Goal: Information Seeking & Learning: Find specific fact

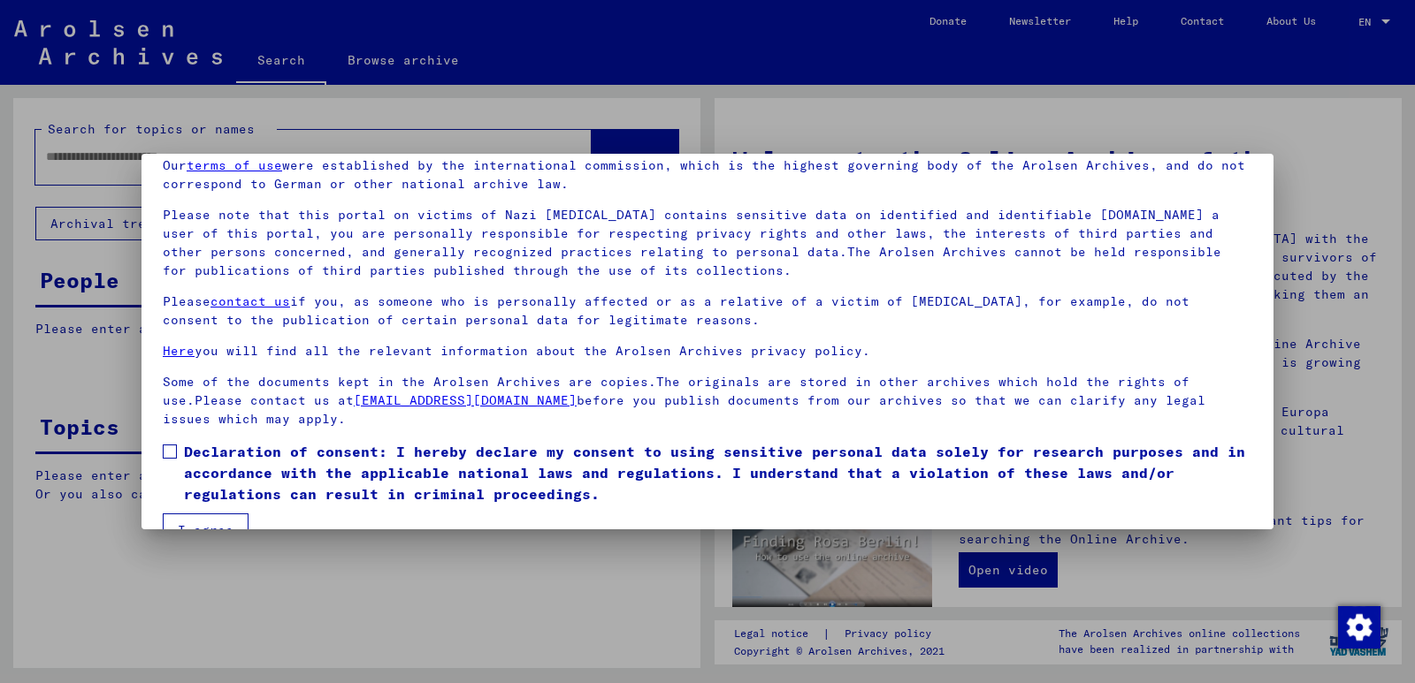
scroll to position [116, 0]
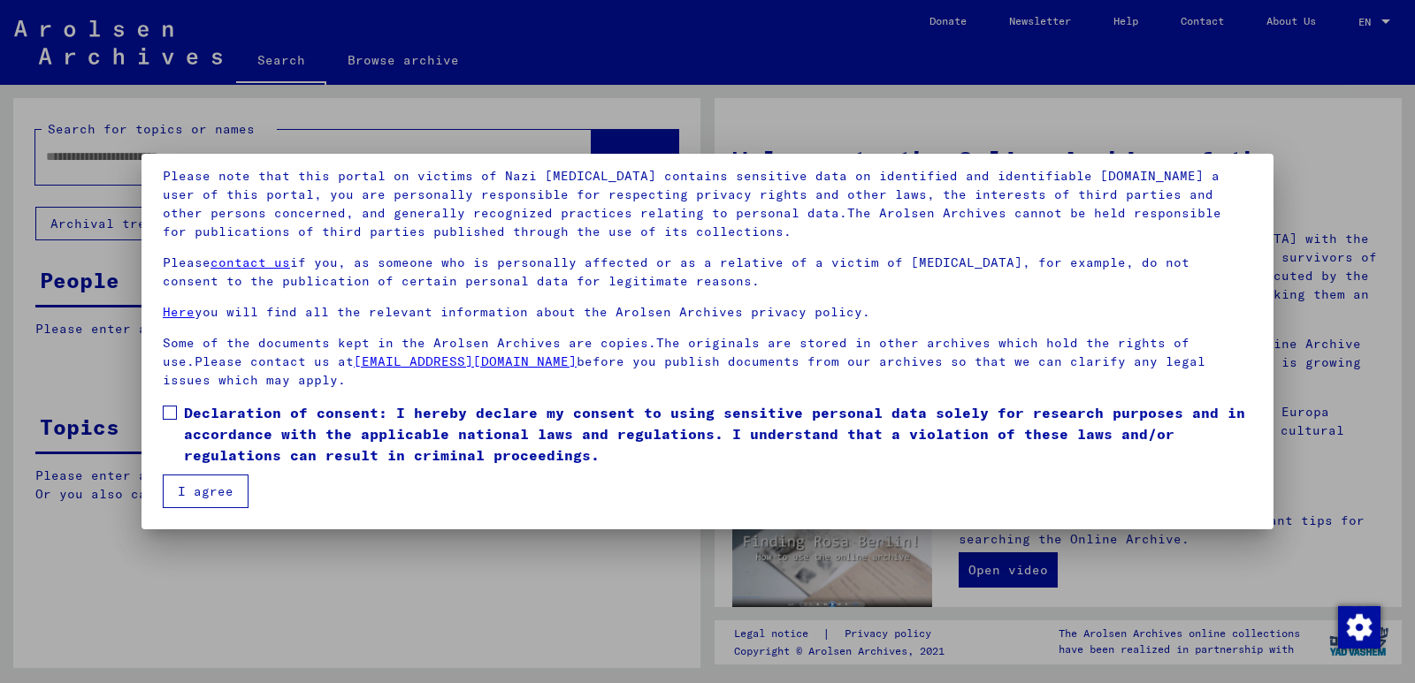
click at [163, 414] on span at bounding box center [170, 413] width 14 height 14
click at [200, 489] on button "I agree" at bounding box center [206, 492] width 86 height 34
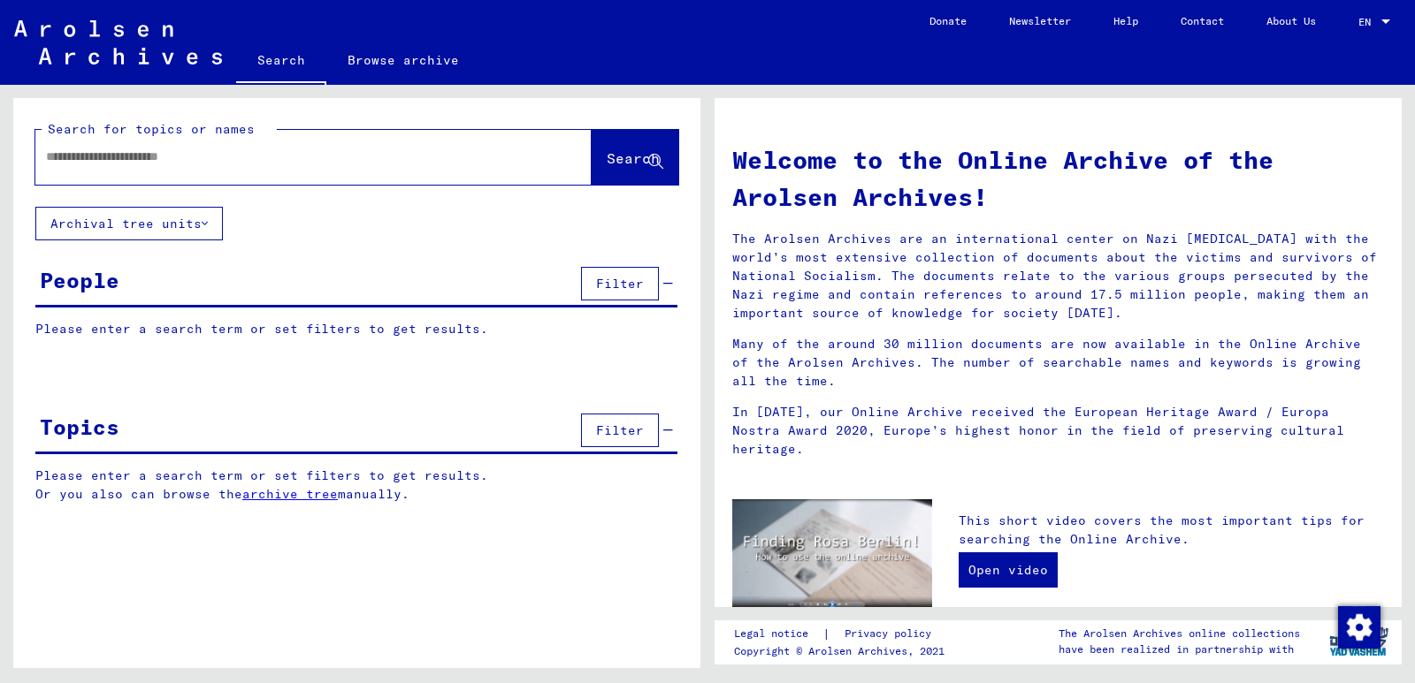
click at [347, 172] on div at bounding box center [286, 157] width 503 height 40
click at [80, 168] on div at bounding box center [286, 157] width 503 height 40
click at [88, 158] on input "text" at bounding box center [292, 157] width 492 height 19
click at [88, 158] on input "*" at bounding box center [292, 157] width 492 height 19
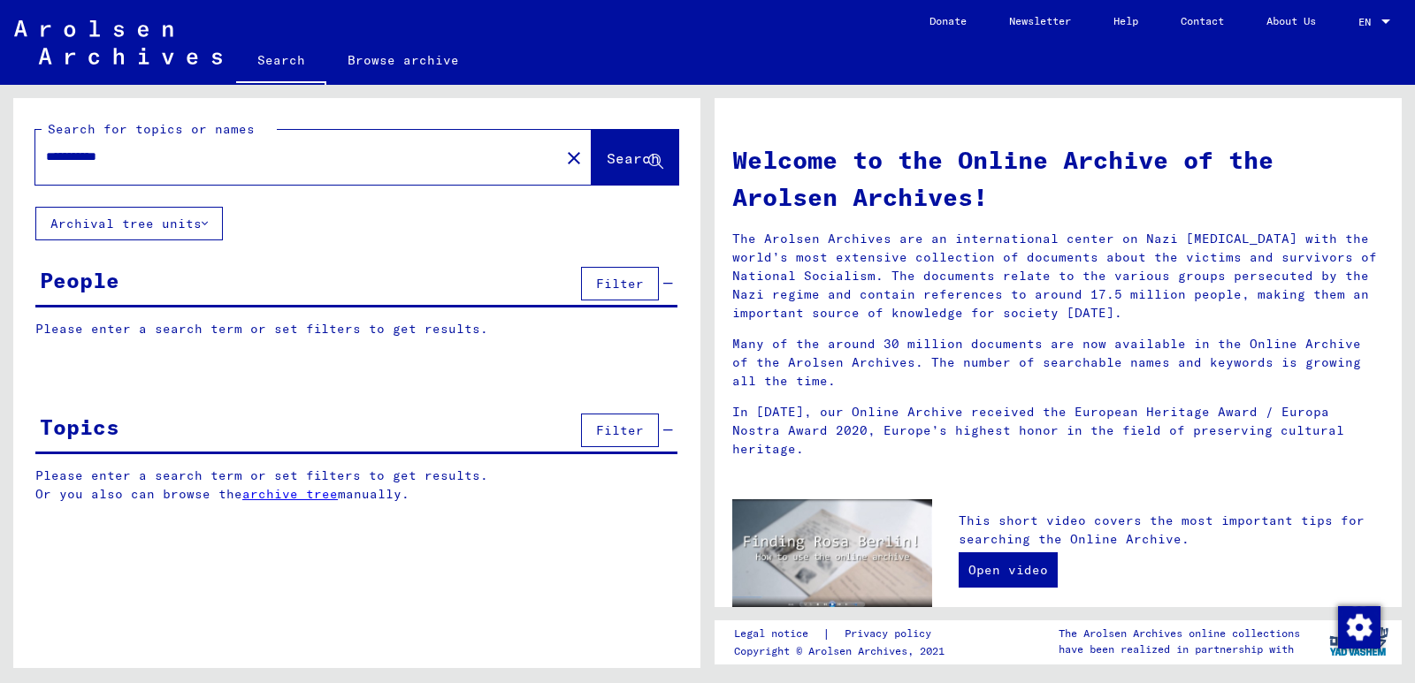
click at [652, 163] on icon at bounding box center [655, 162] width 15 height 15
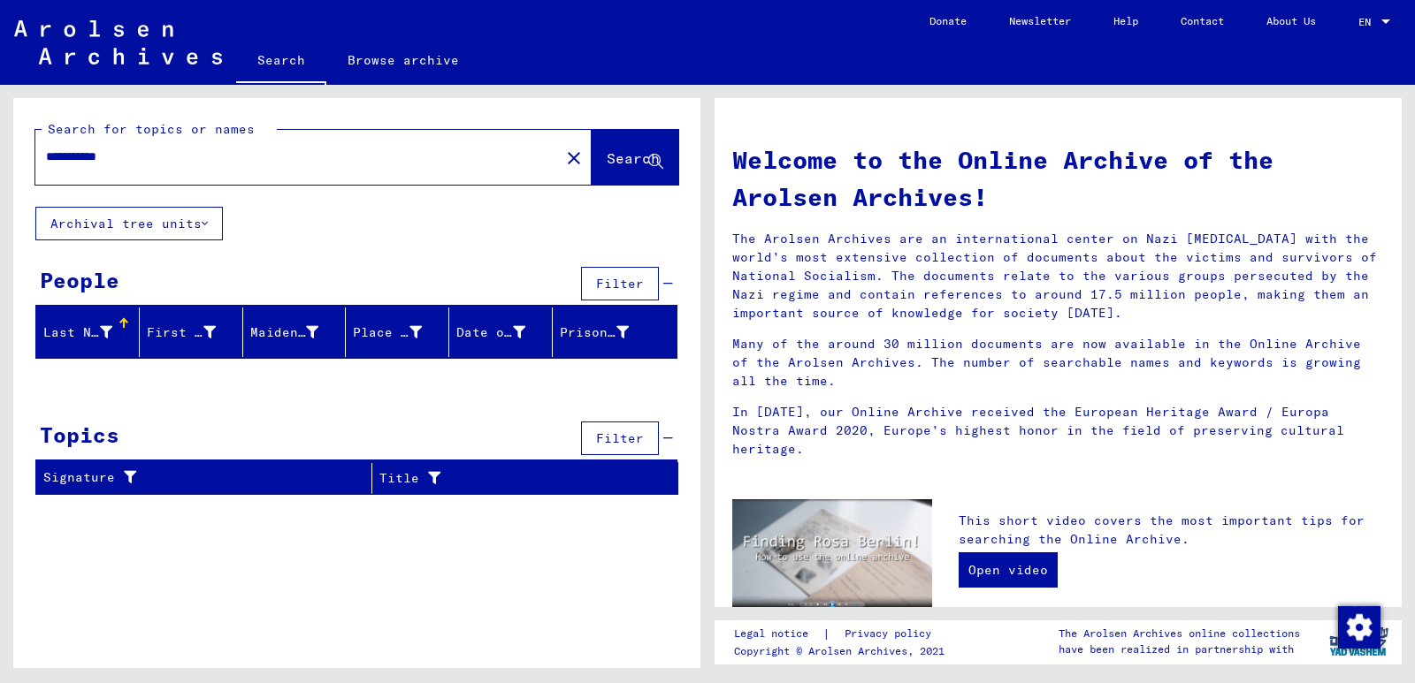
click at [179, 156] on input "**********" at bounding box center [292, 157] width 492 height 19
click at [606, 154] on span "Search" at bounding box center [632, 158] width 53 height 18
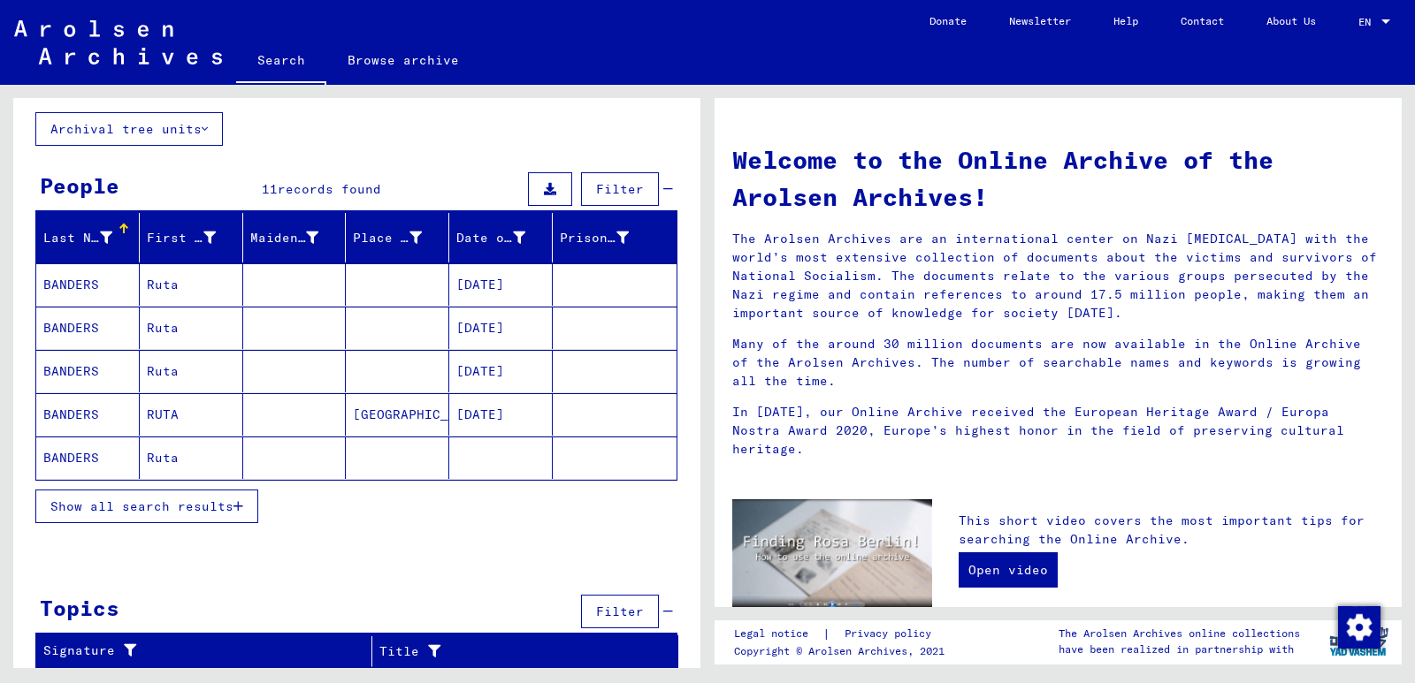
scroll to position [95, 0]
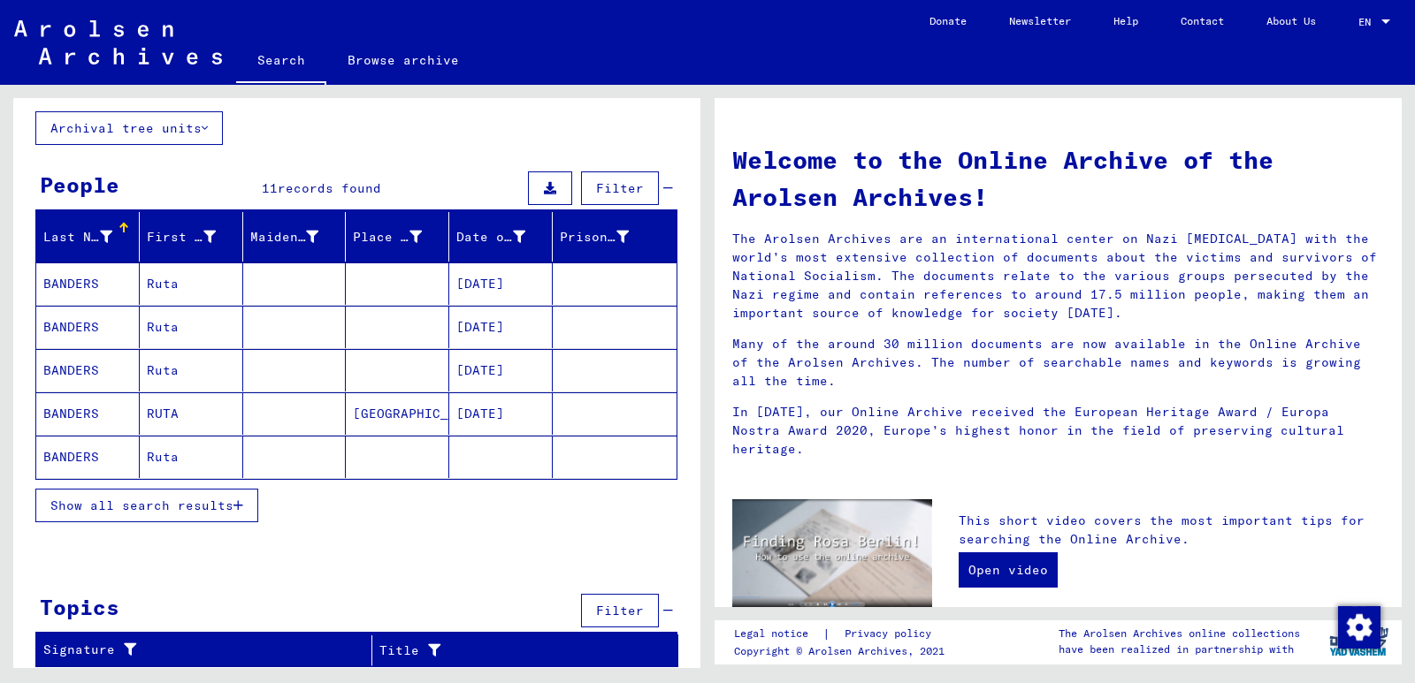
click at [111, 493] on button "Show all search results" at bounding box center [146, 506] width 223 height 34
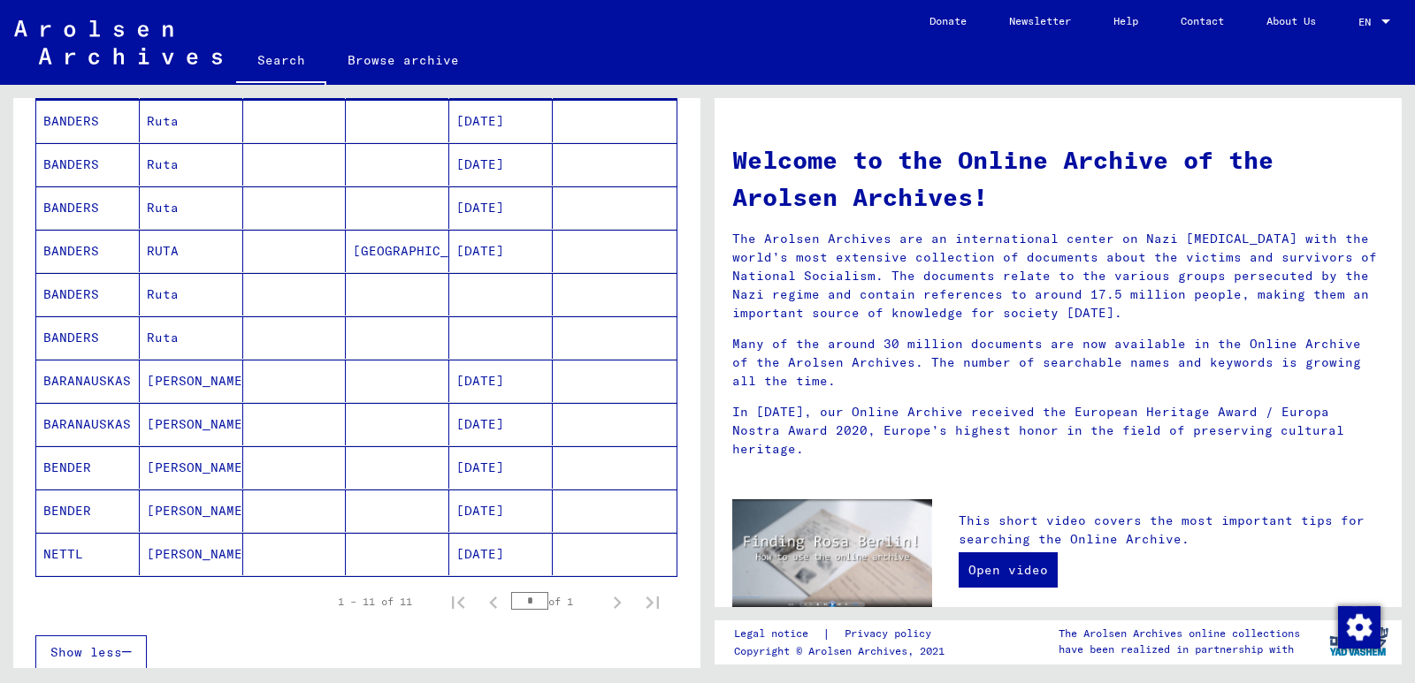
scroll to position [290, 0]
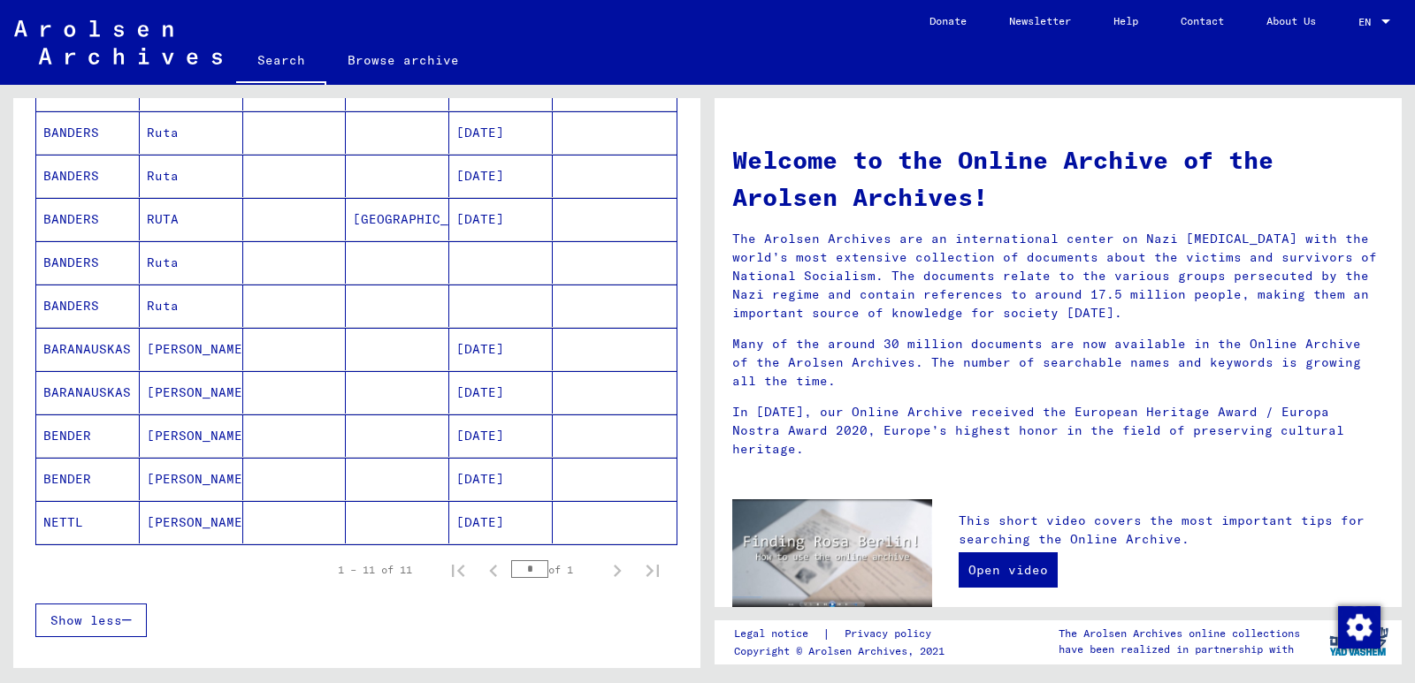
click at [167, 434] on mat-cell "[PERSON_NAME]" at bounding box center [191, 436] width 103 height 42
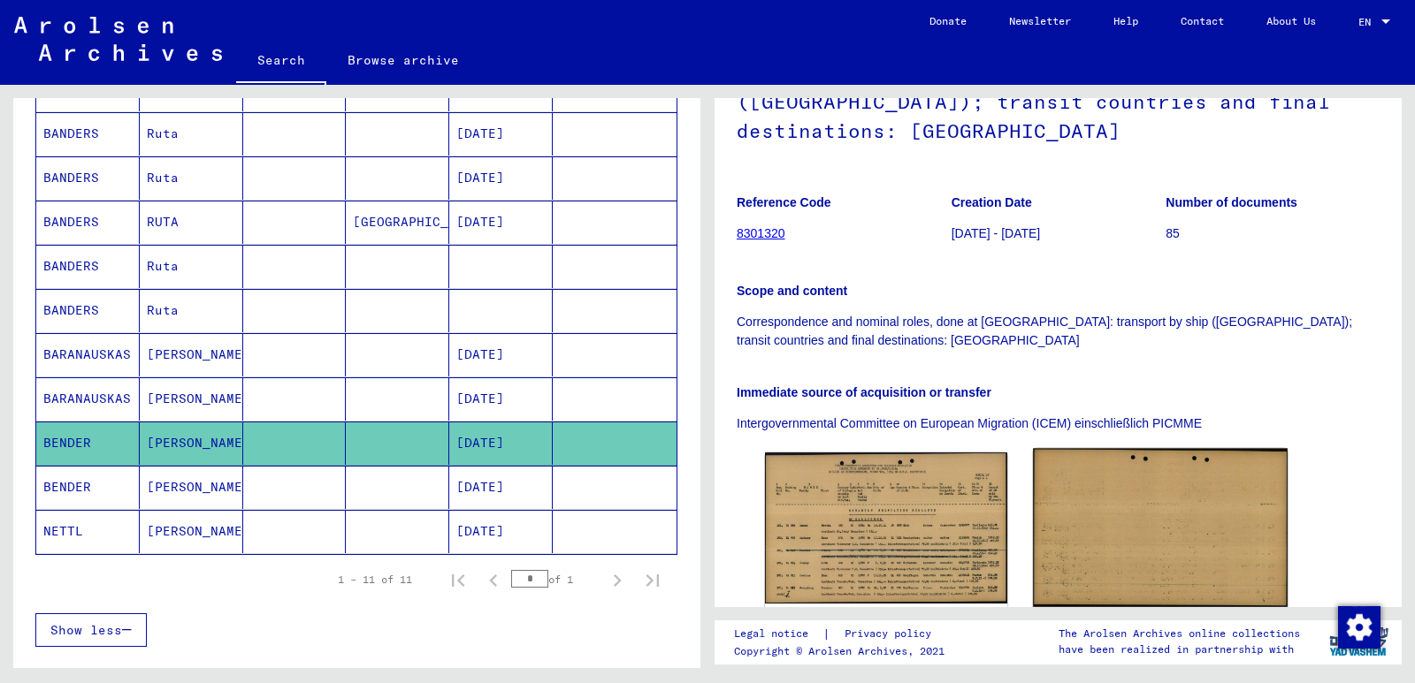
scroll to position [442, 0]
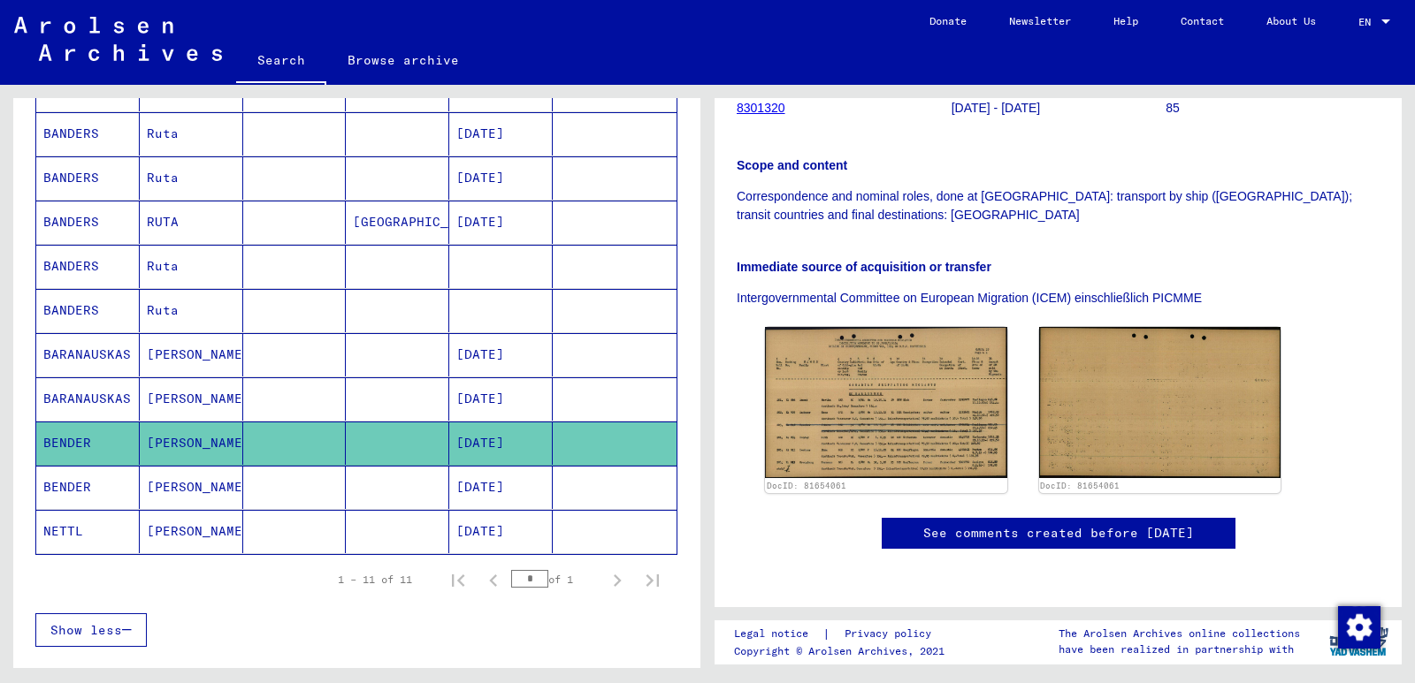
click at [364, 404] on mat-cell at bounding box center [397, 399] width 103 height 43
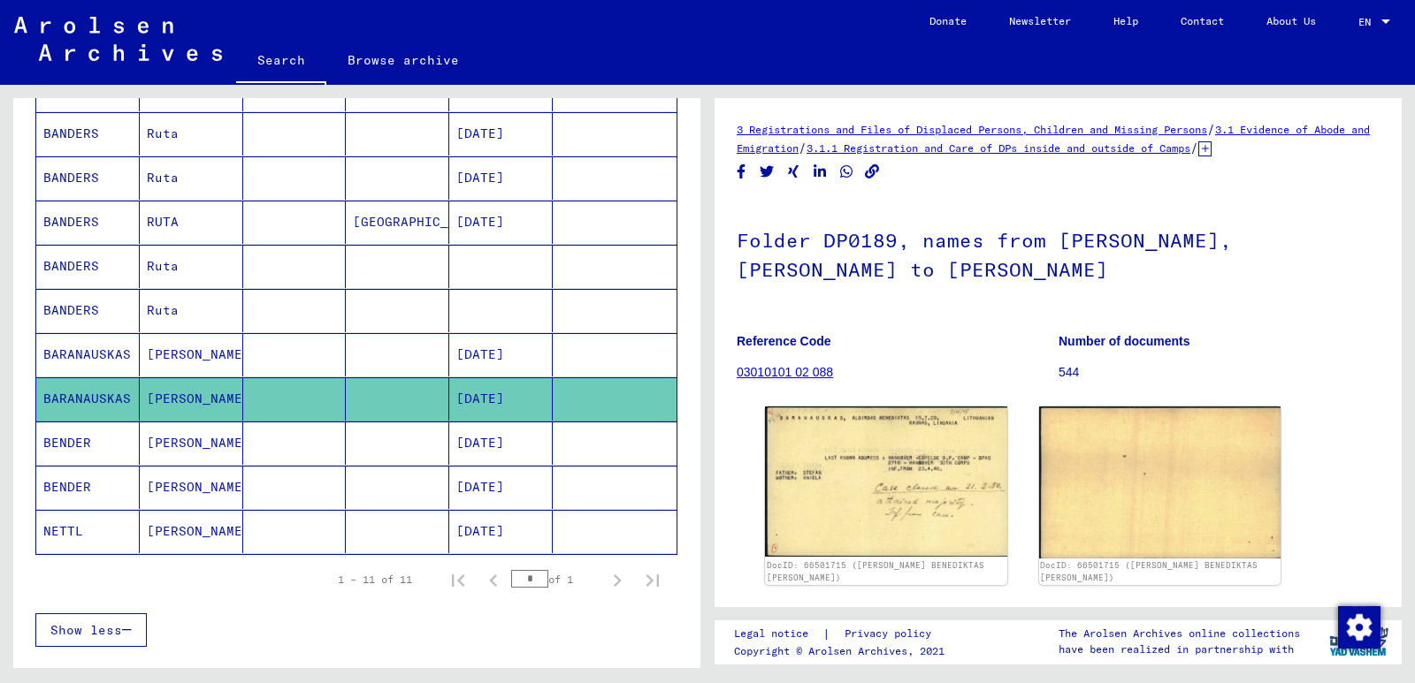
click at [431, 355] on mat-cell at bounding box center [397, 354] width 103 height 43
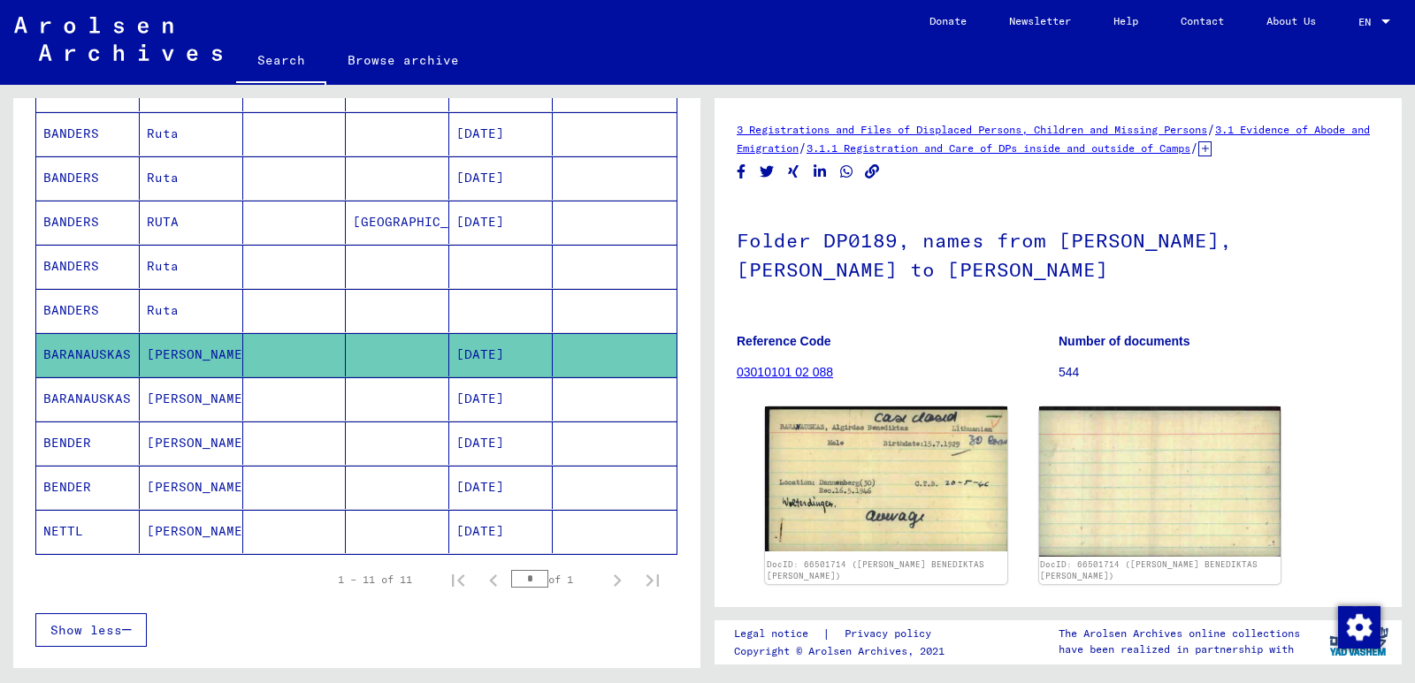
click at [462, 406] on mat-cell "[DATE]" at bounding box center [500, 399] width 103 height 43
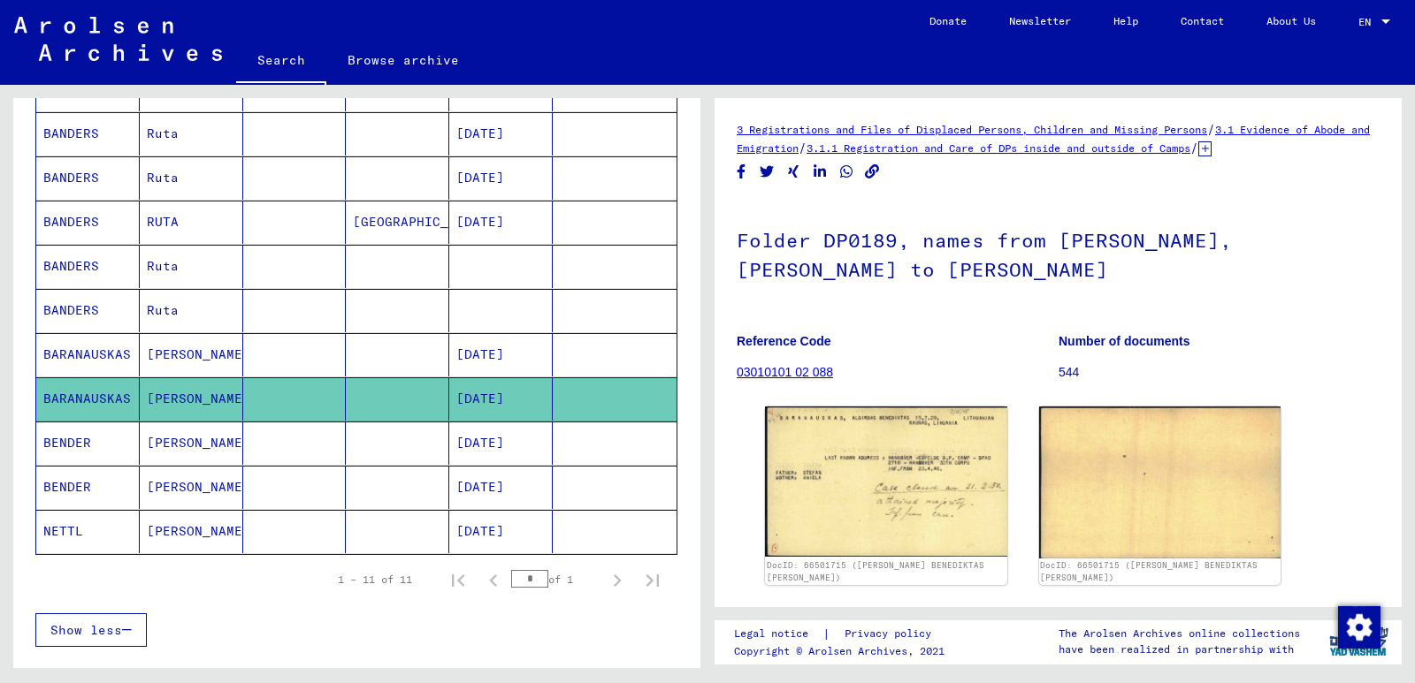
click at [468, 452] on mat-cell "[DATE]" at bounding box center [500, 443] width 103 height 43
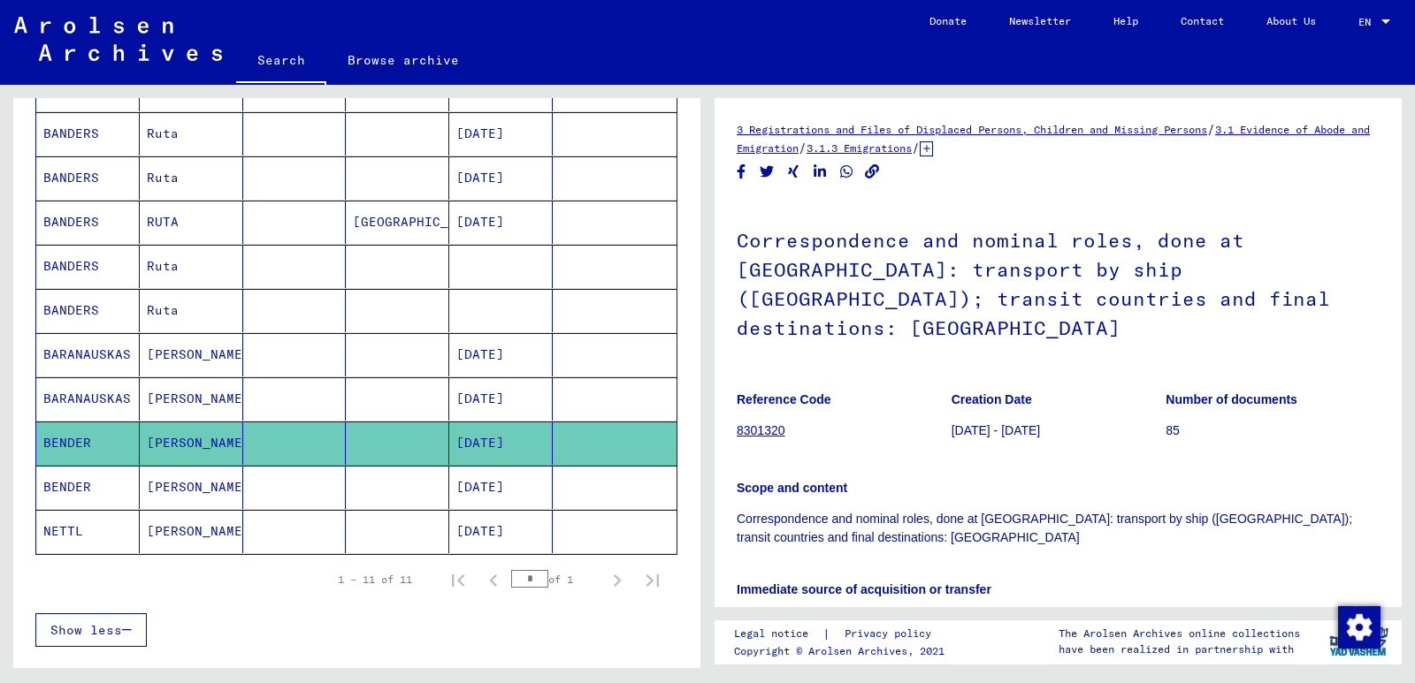
click at [472, 477] on mat-cell "[DATE]" at bounding box center [500, 487] width 103 height 43
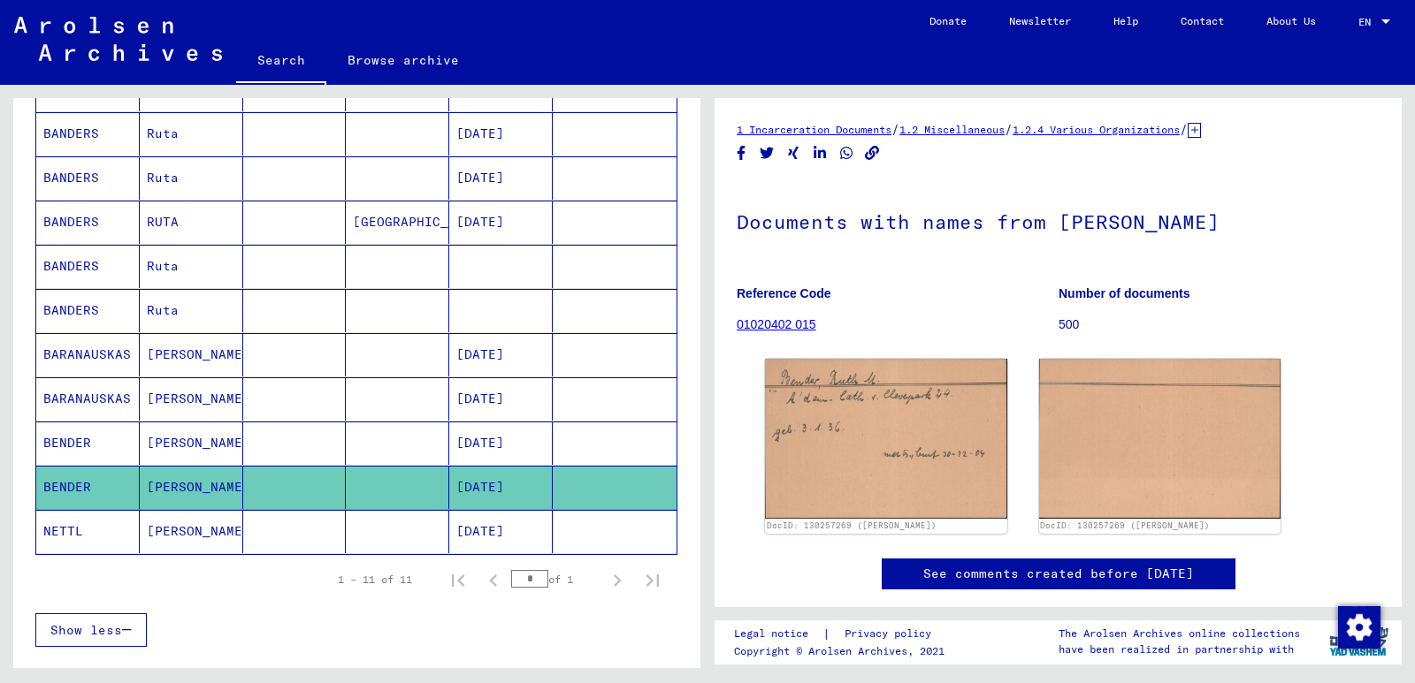
click at [475, 233] on mat-cell "[DATE]" at bounding box center [500, 222] width 103 height 43
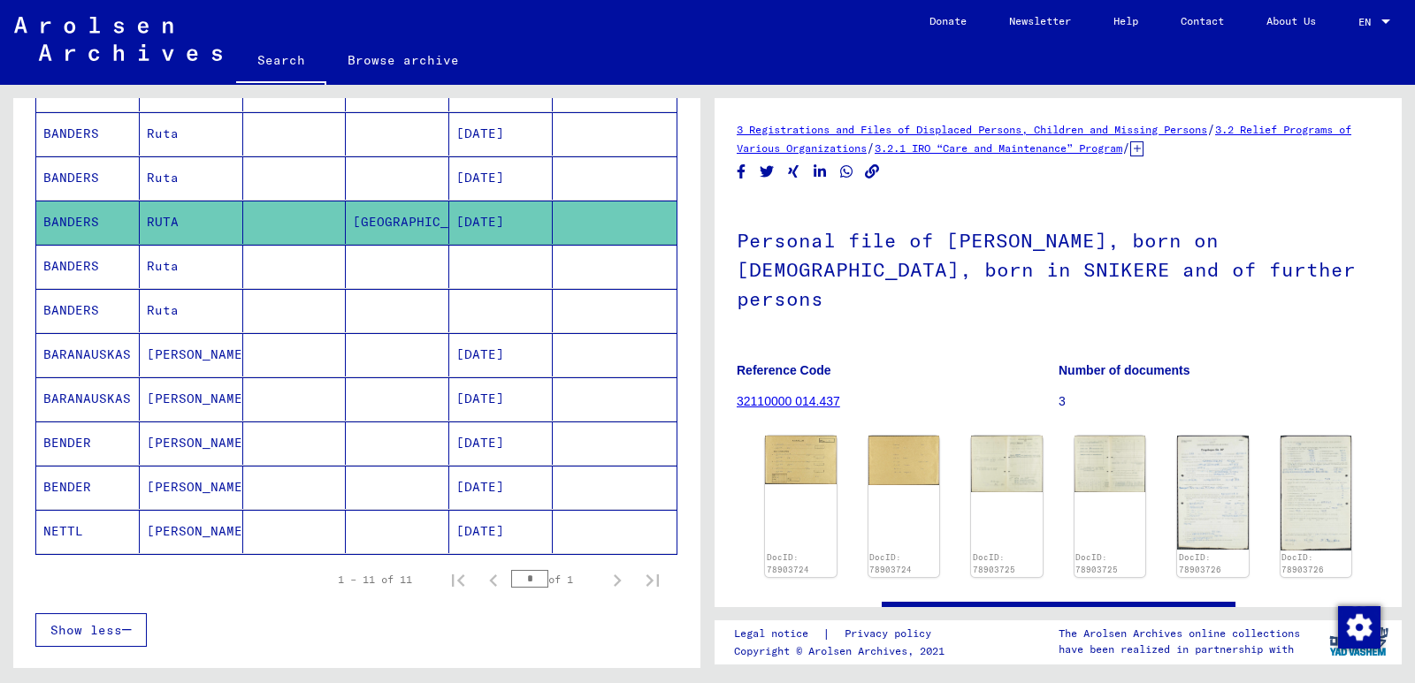
click at [484, 184] on mat-cell "[DATE]" at bounding box center [500, 177] width 103 height 43
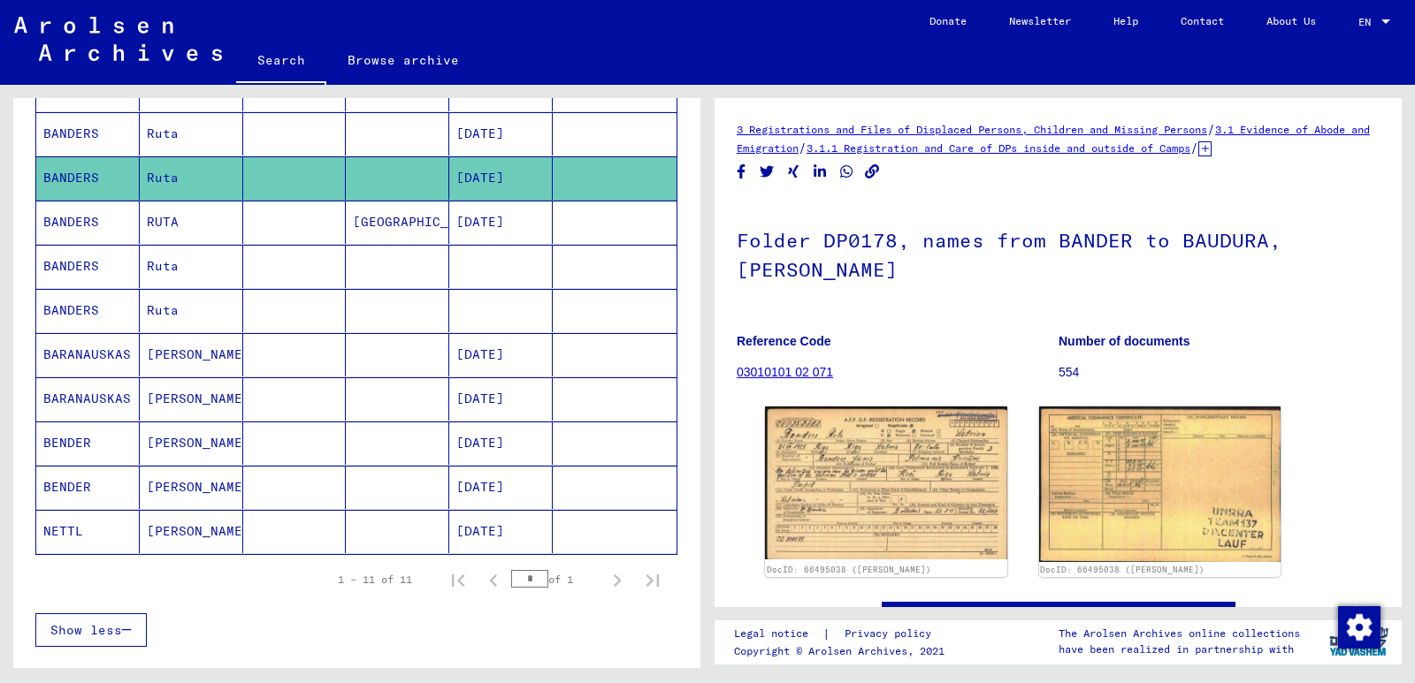
click at [247, 483] on mat-cell at bounding box center [294, 487] width 103 height 43
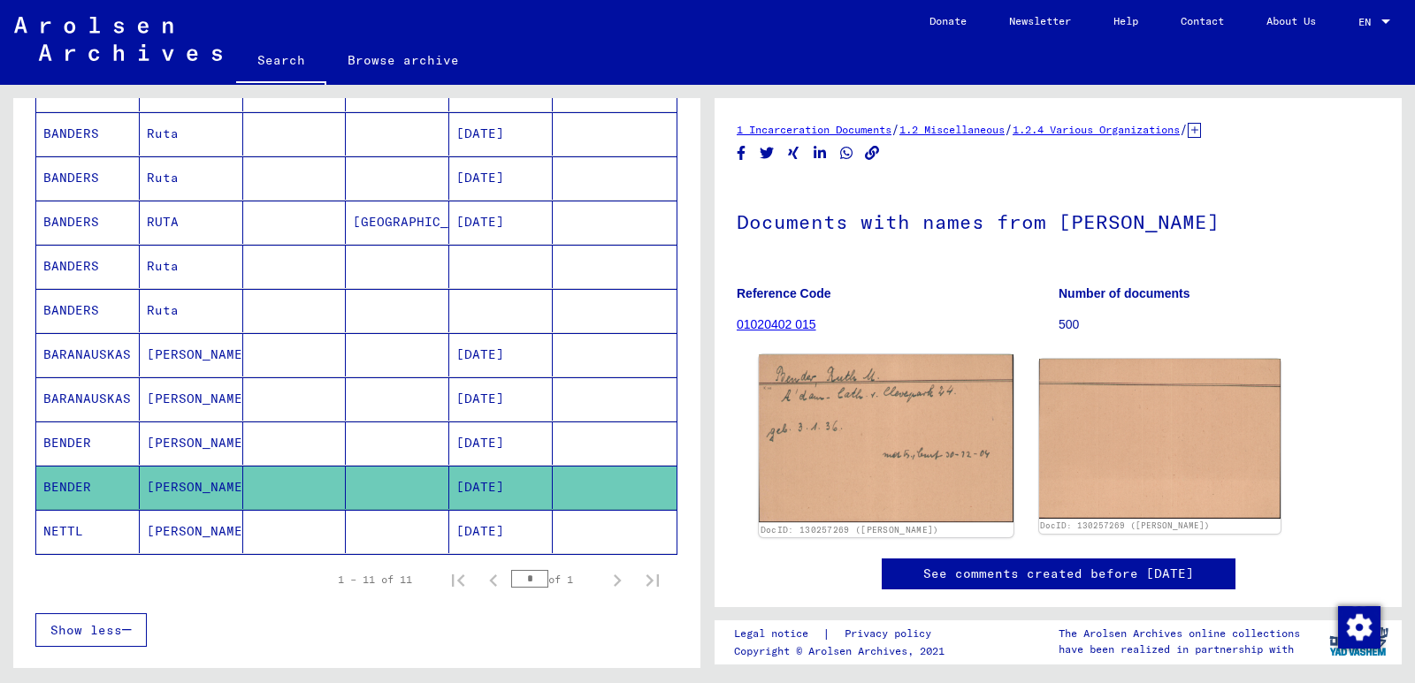
click at [995, 401] on img at bounding box center [886, 439] width 254 height 168
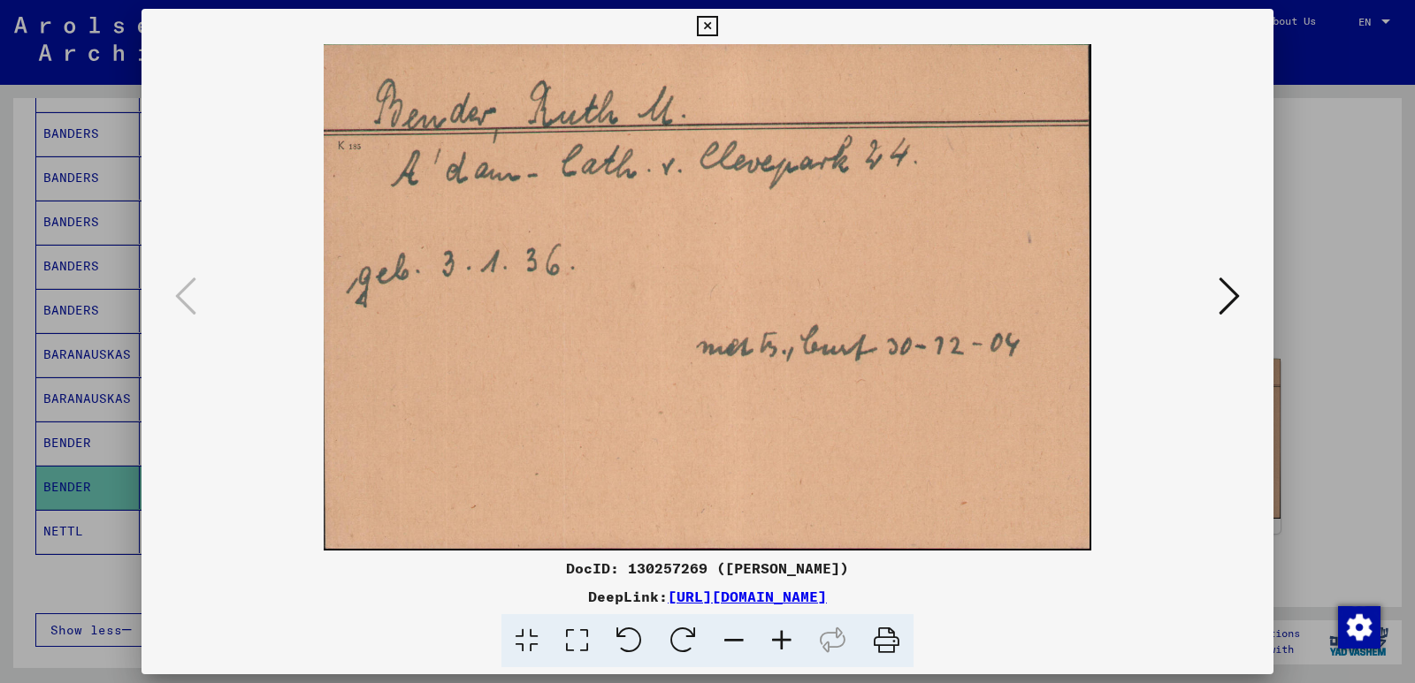
click at [1293, 253] on div at bounding box center [707, 341] width 1415 height 683
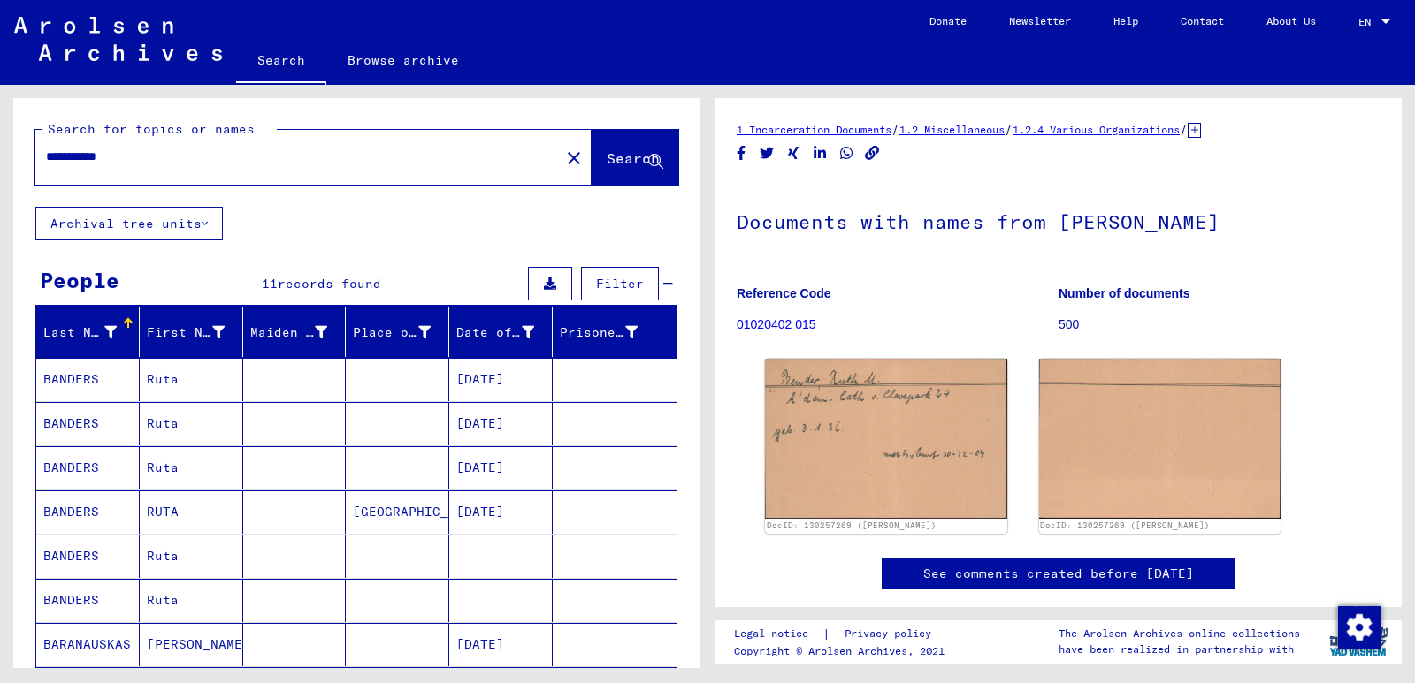
click at [189, 161] on input "**********" at bounding box center [297, 157] width 503 height 19
click at [606, 156] on span "Search" at bounding box center [632, 158] width 53 height 18
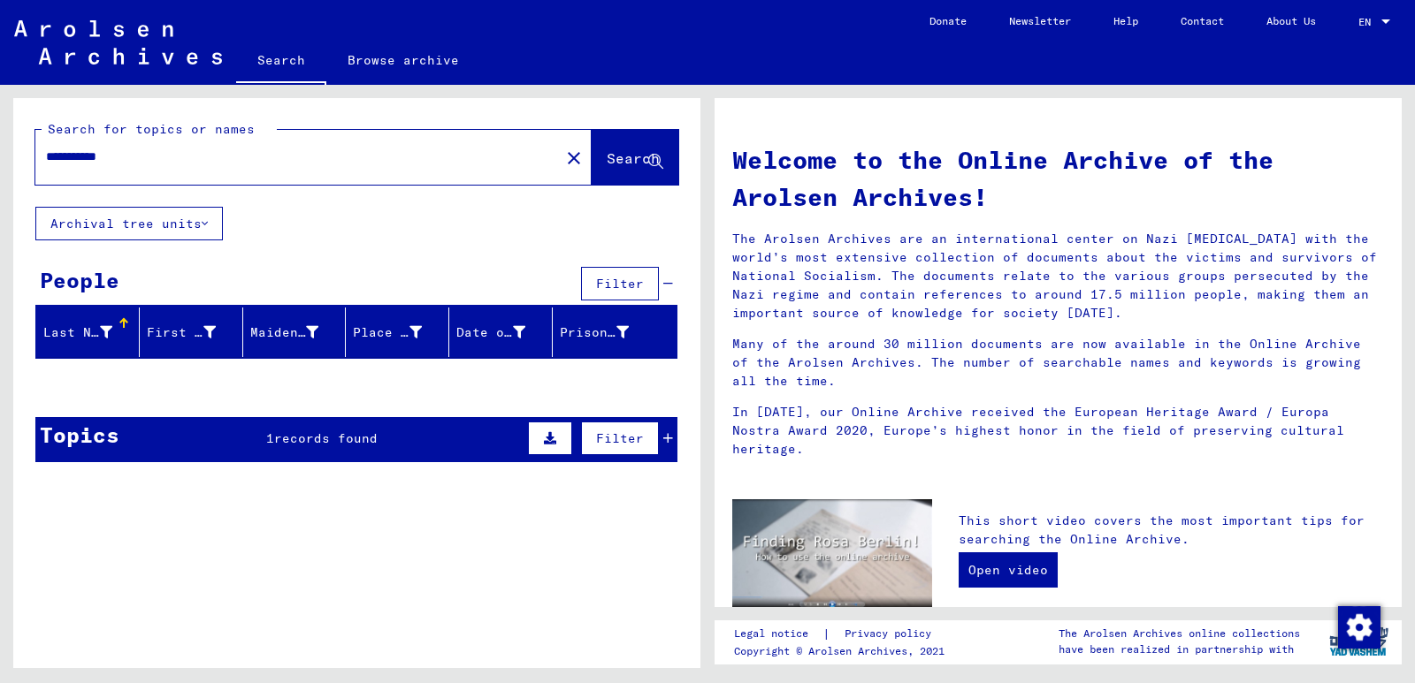
drag, startPoint x: 80, startPoint y: 157, endPoint x: 0, endPoint y: 151, distance: 79.8
click at [0, 154] on div "**********" at bounding box center [353, 376] width 707 height 583
click at [623, 165] on span "Search" at bounding box center [632, 158] width 53 height 18
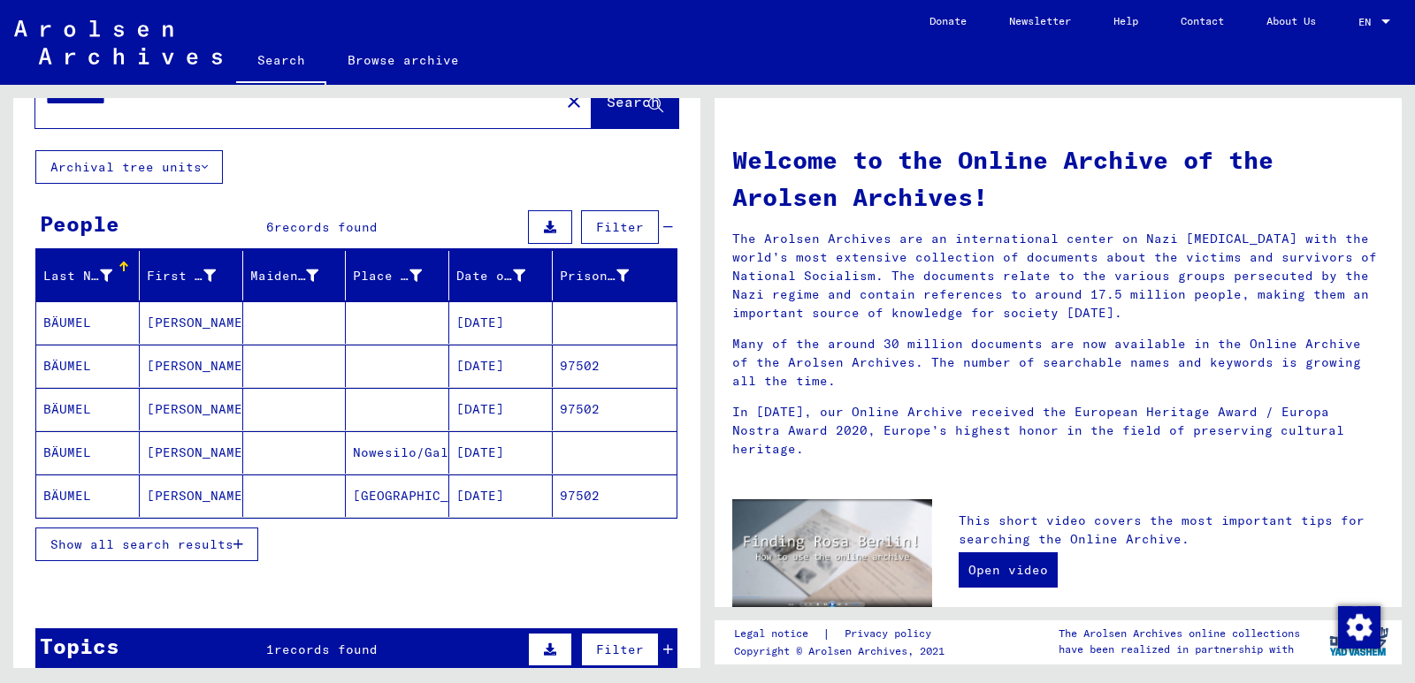
scroll to position [88, 0]
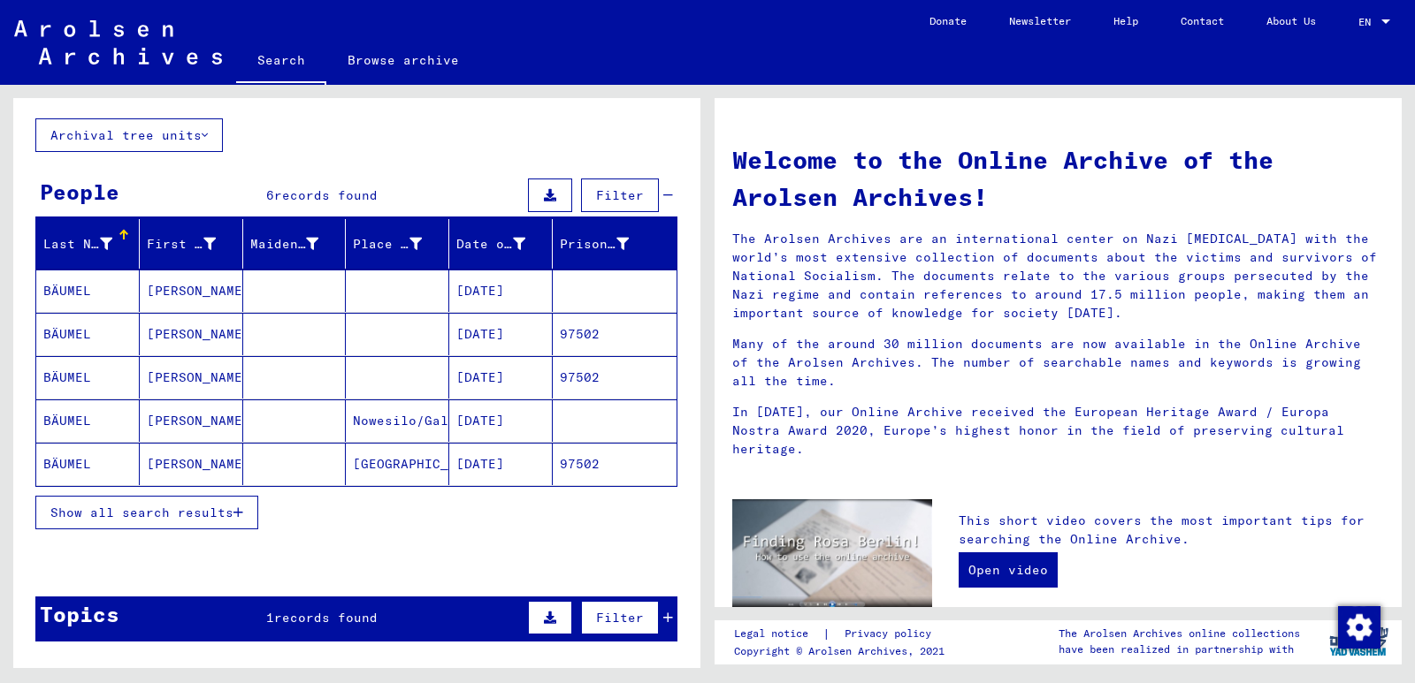
click at [158, 294] on mat-cell "[PERSON_NAME]" at bounding box center [191, 291] width 103 height 42
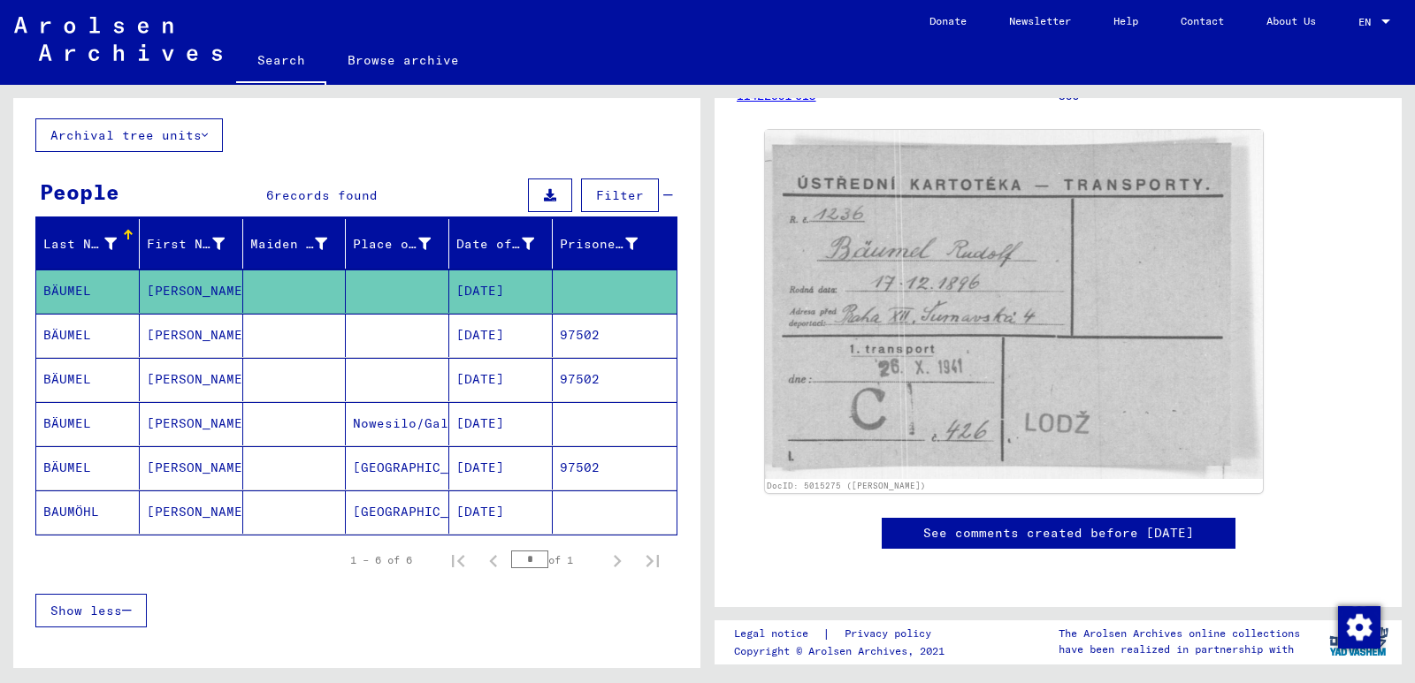
scroll to position [265, 0]
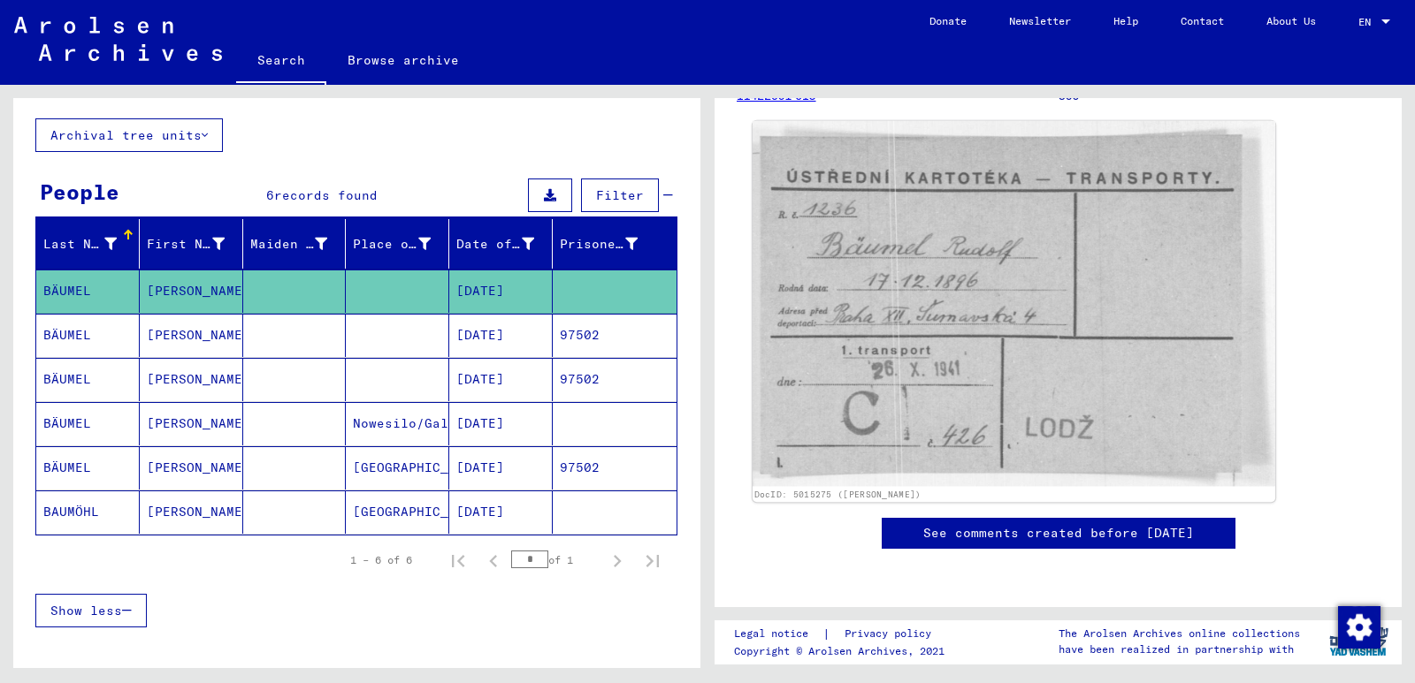
click at [931, 286] on img at bounding box center [1013, 304] width 522 height 366
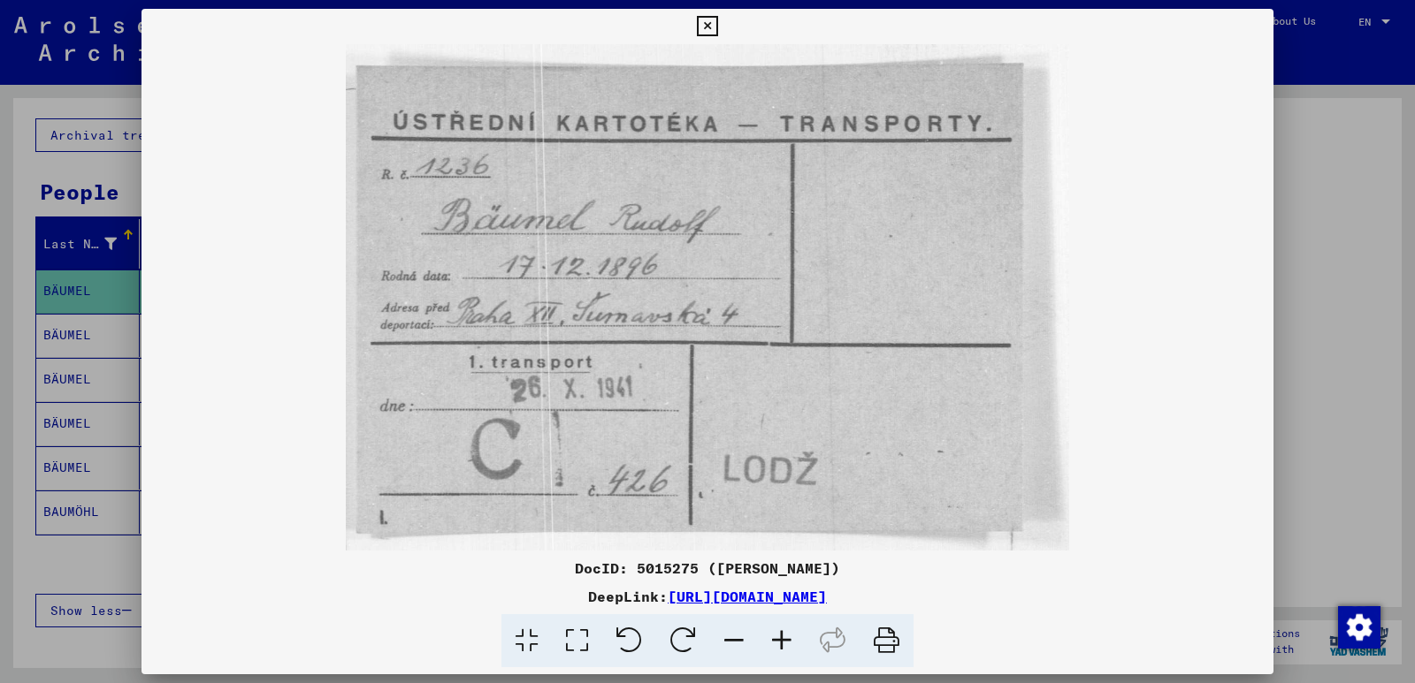
click at [1324, 202] on div at bounding box center [707, 341] width 1415 height 683
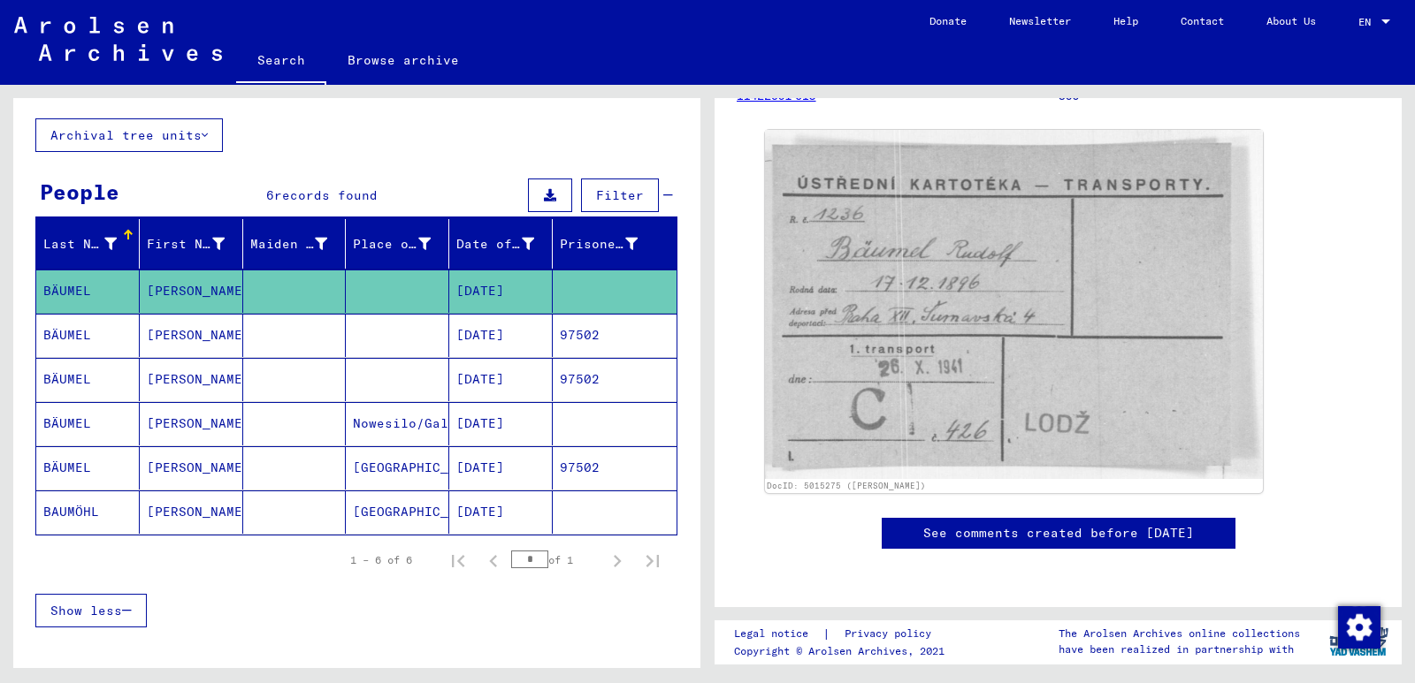
click at [291, 343] on mat-cell at bounding box center [294, 335] width 103 height 43
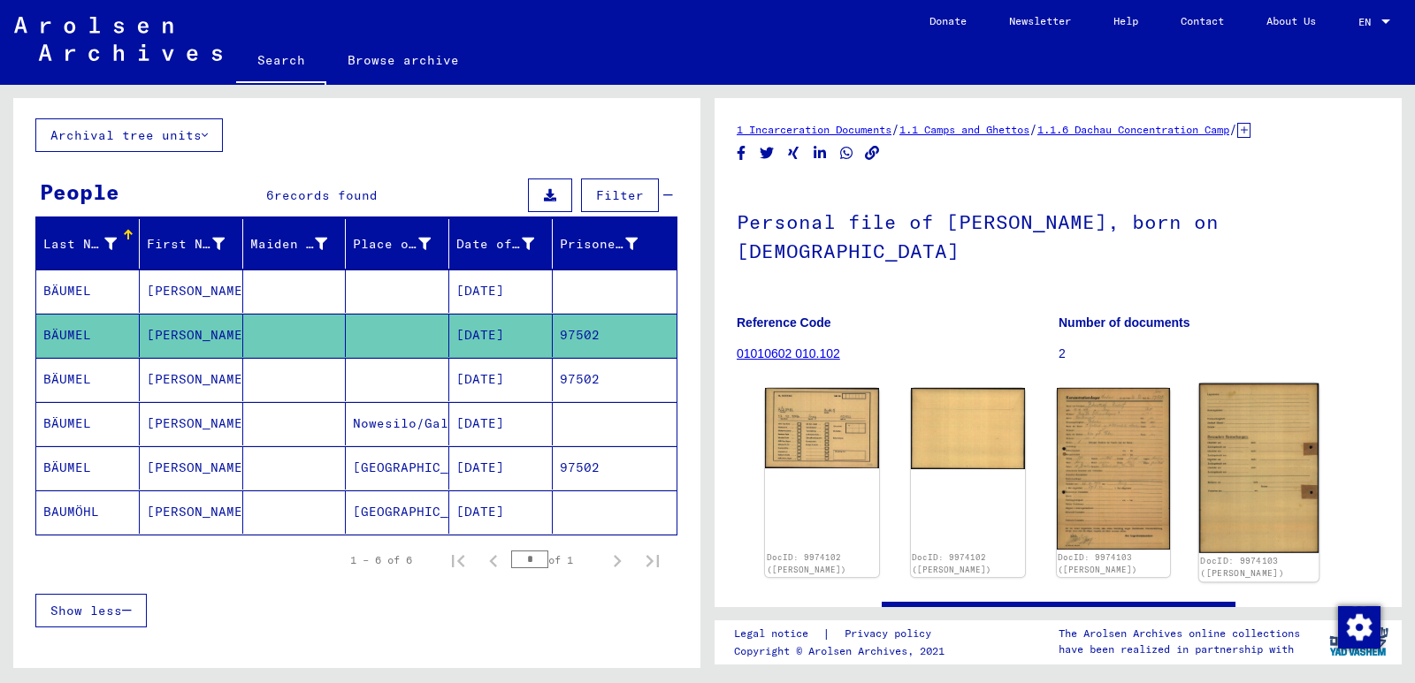
click at [1275, 401] on img at bounding box center [1258, 469] width 119 height 171
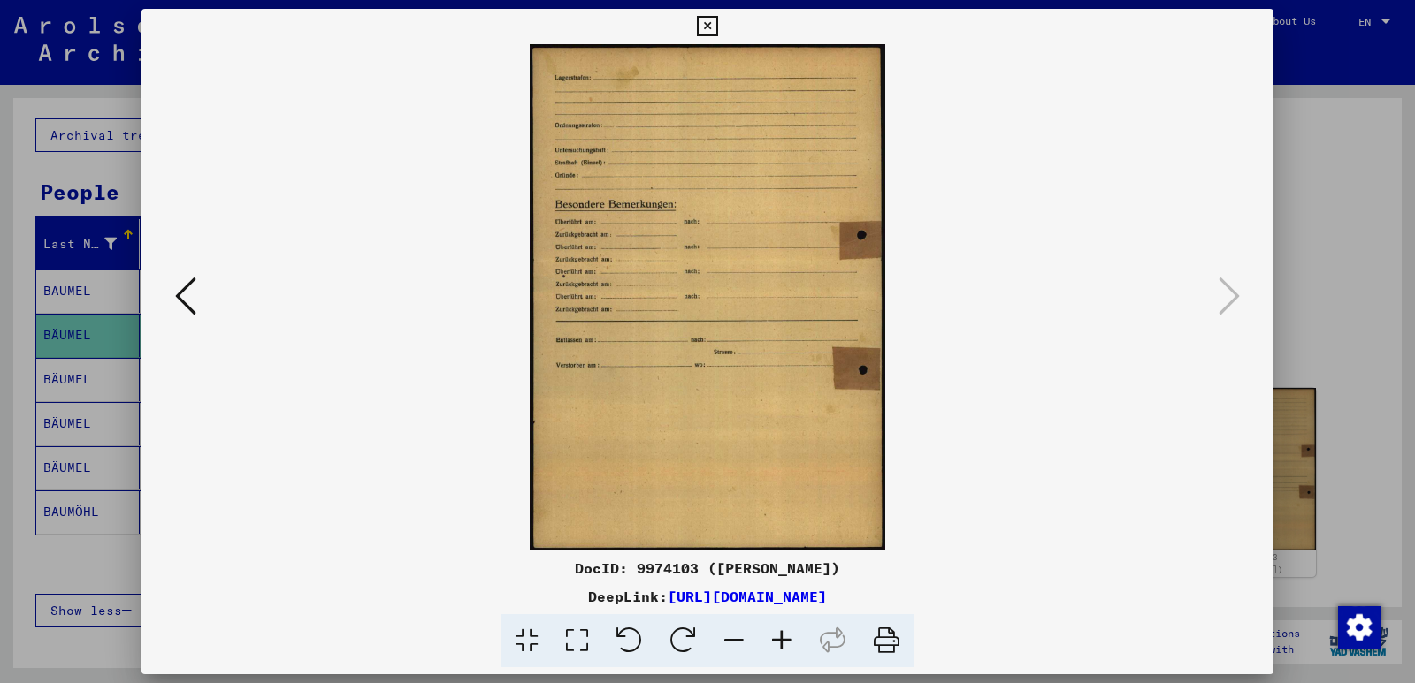
click at [175, 301] on icon at bounding box center [185, 296] width 21 height 42
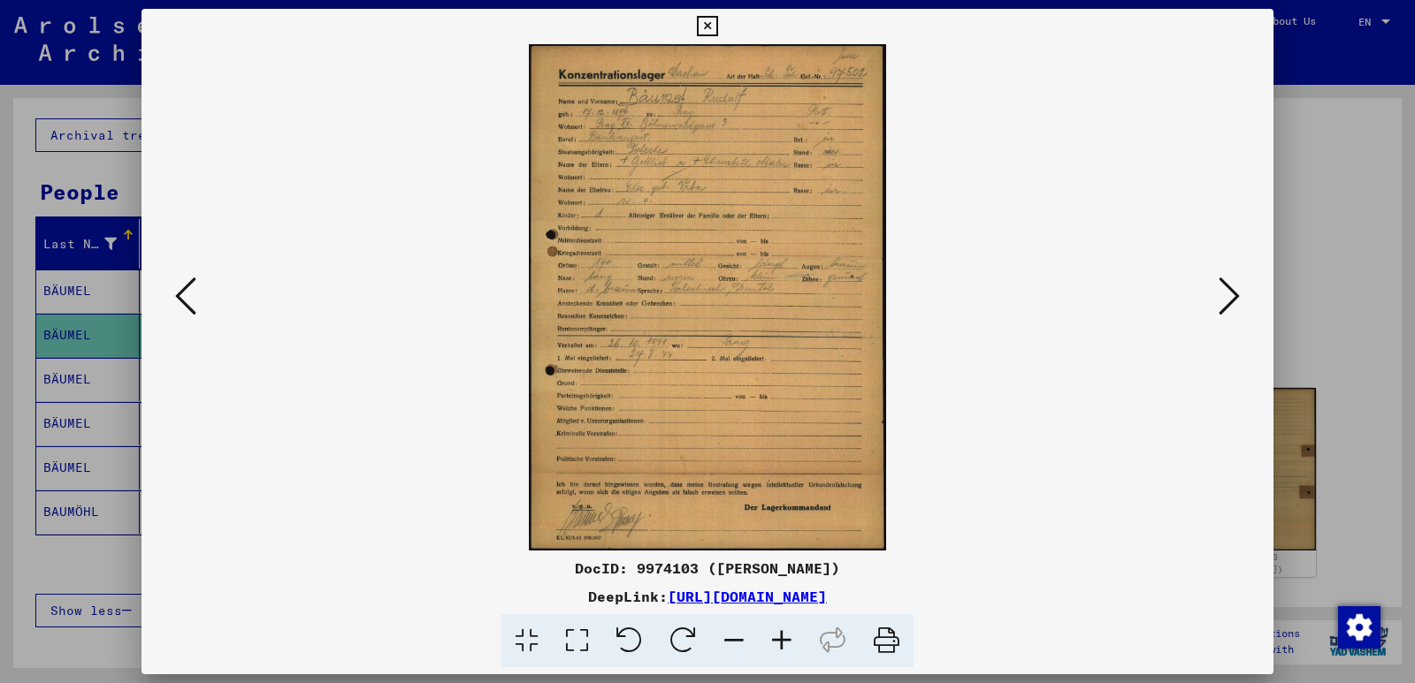
click at [175, 301] on icon at bounding box center [185, 296] width 21 height 42
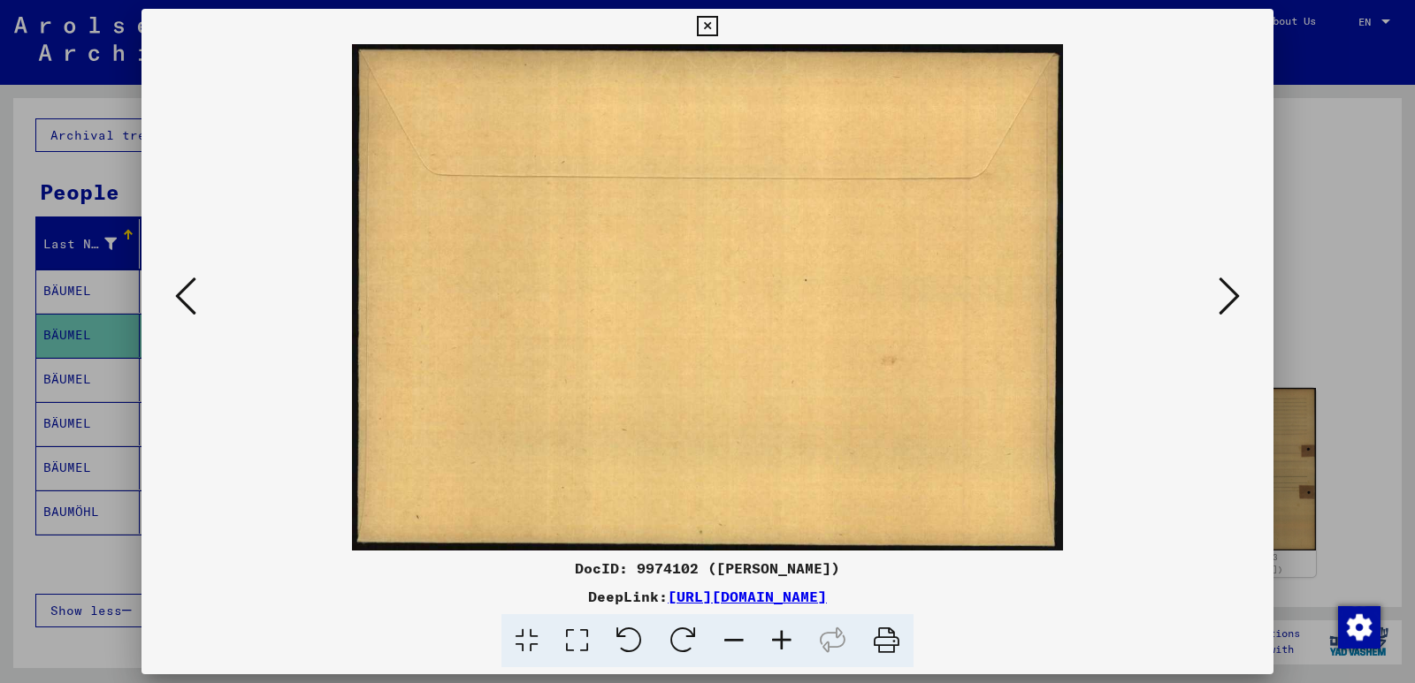
click at [175, 301] on icon at bounding box center [185, 296] width 21 height 42
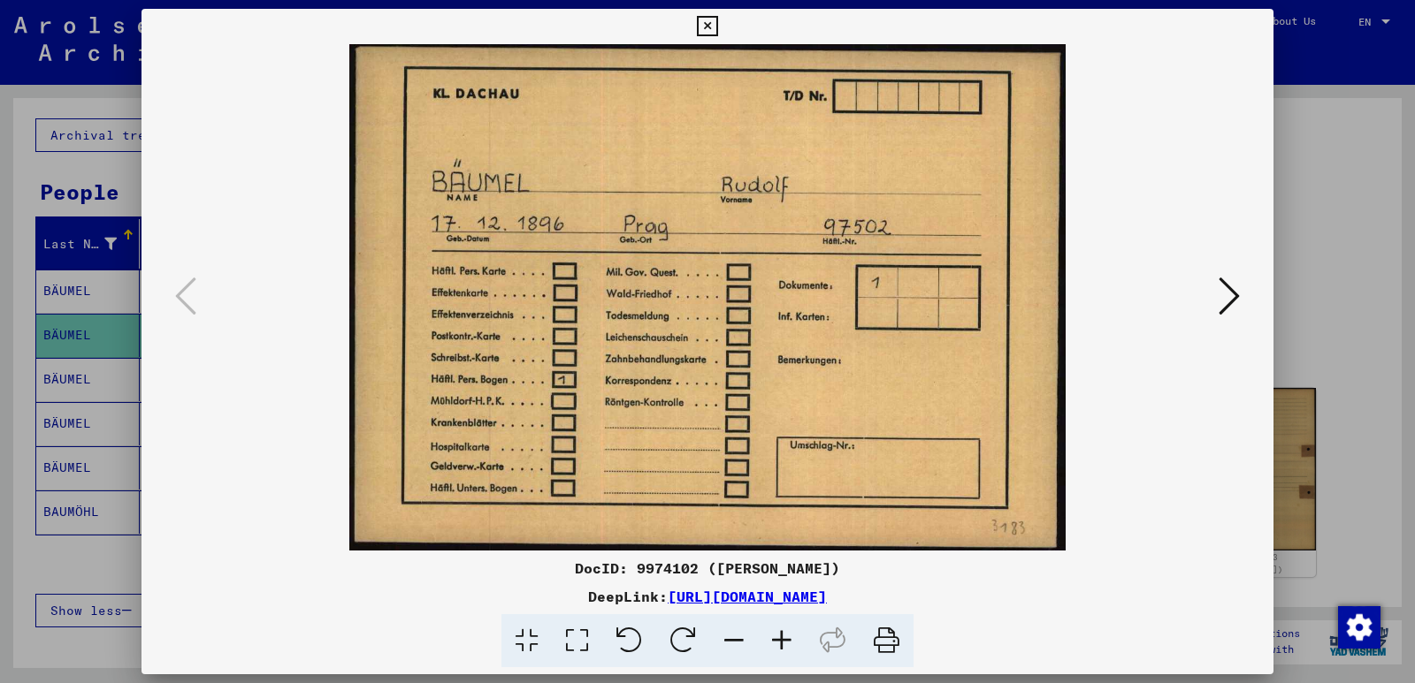
click at [1227, 294] on icon at bounding box center [1228, 296] width 21 height 42
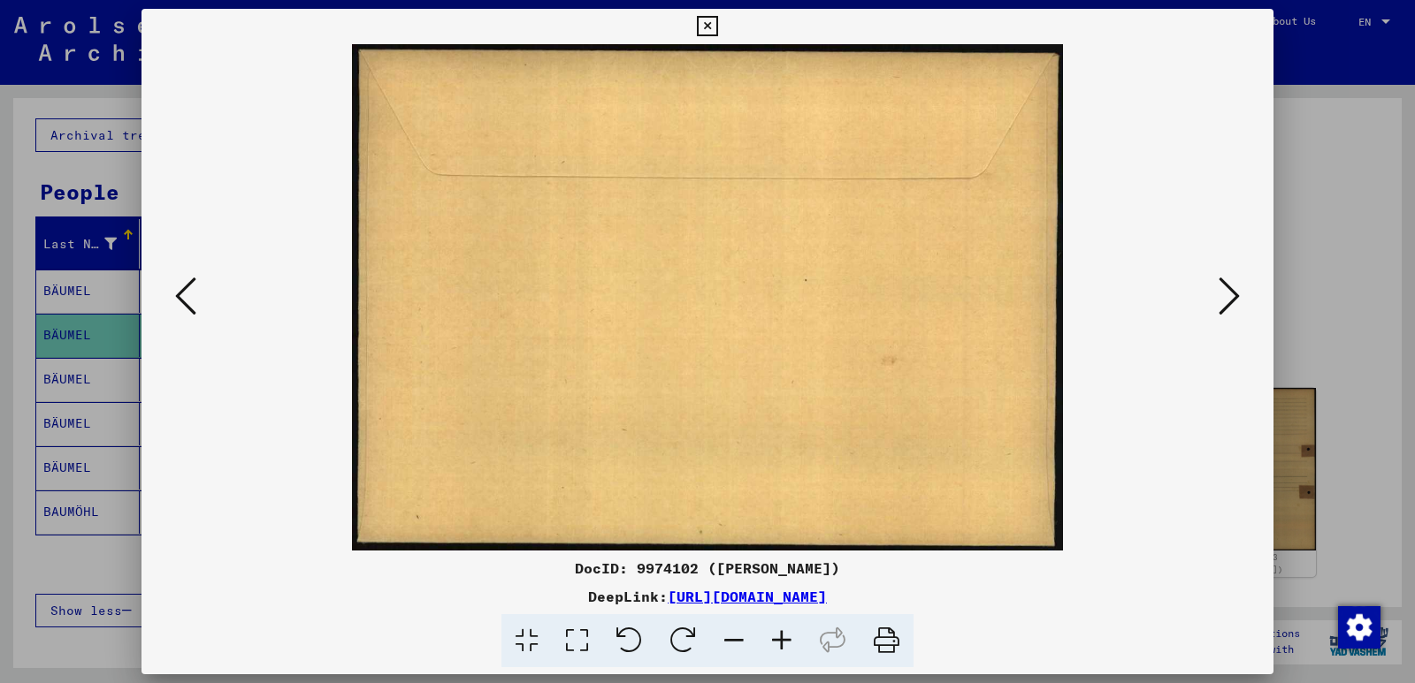
click at [1227, 294] on icon at bounding box center [1228, 296] width 21 height 42
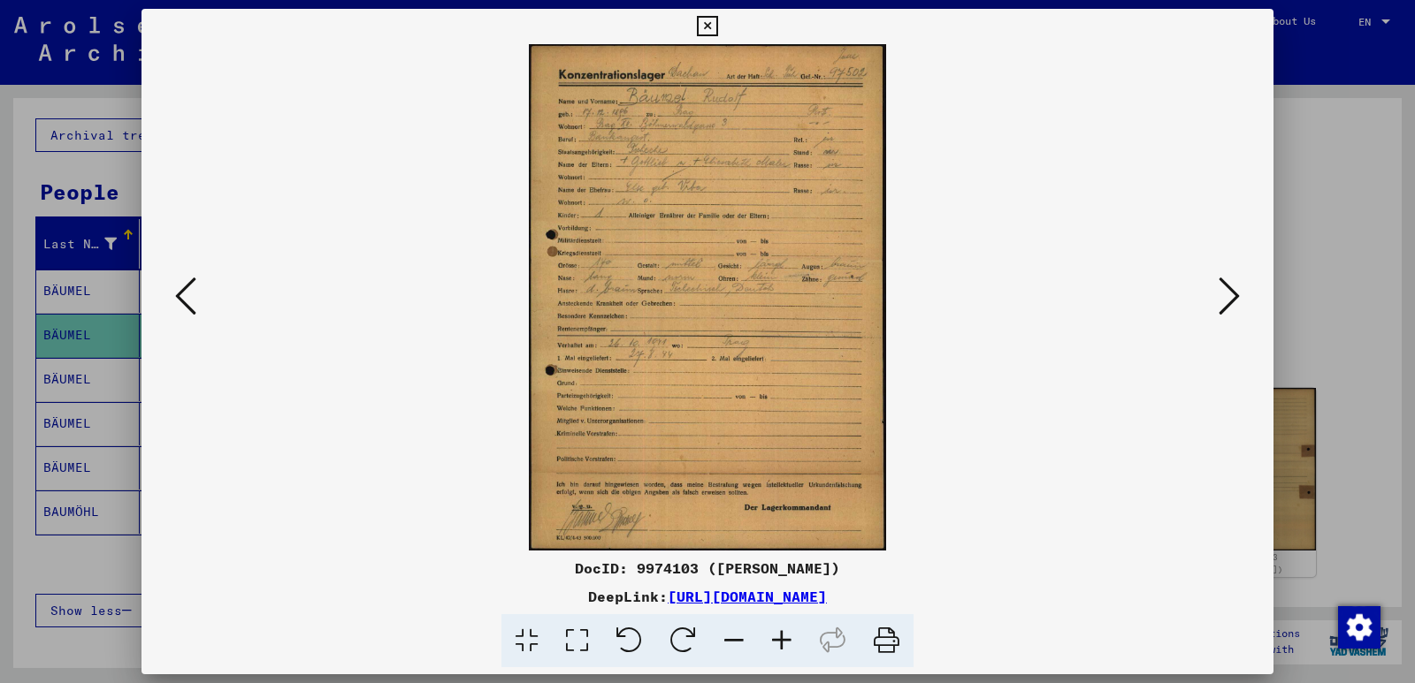
click at [1227, 294] on icon at bounding box center [1228, 296] width 21 height 42
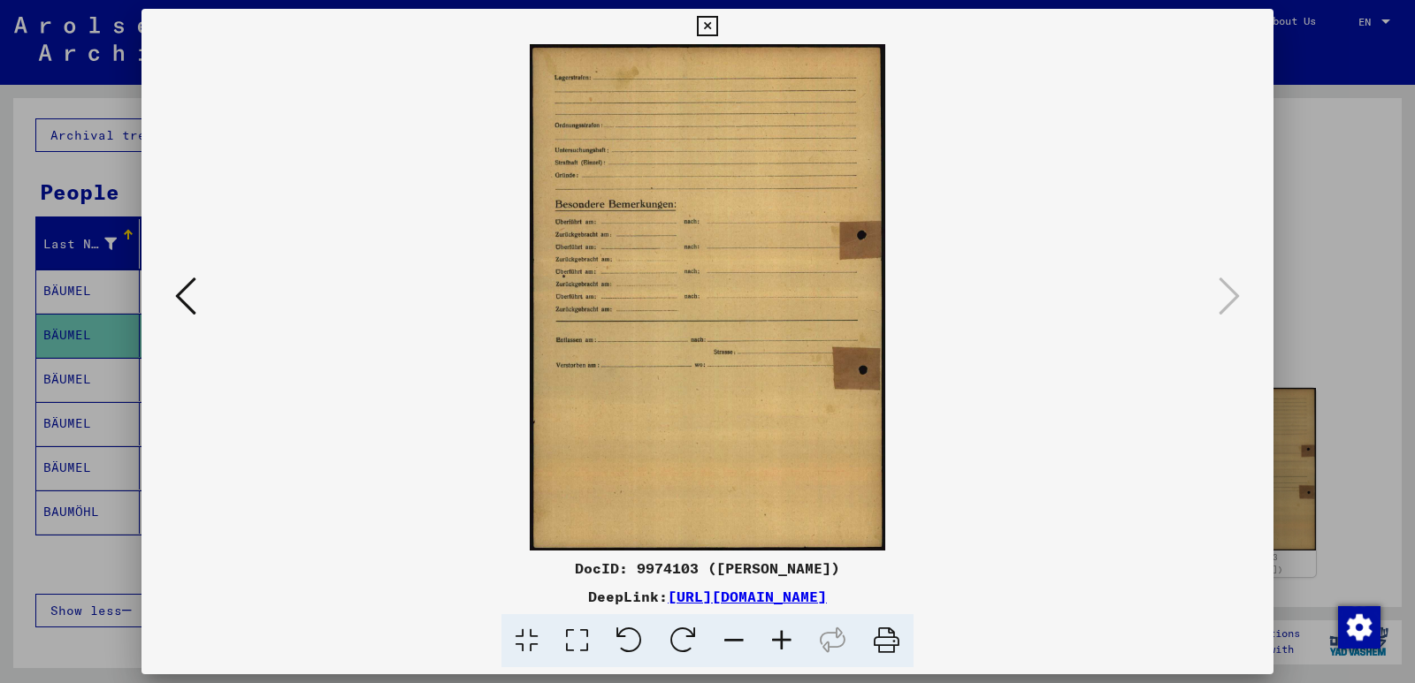
click at [1310, 232] on div at bounding box center [707, 341] width 1415 height 683
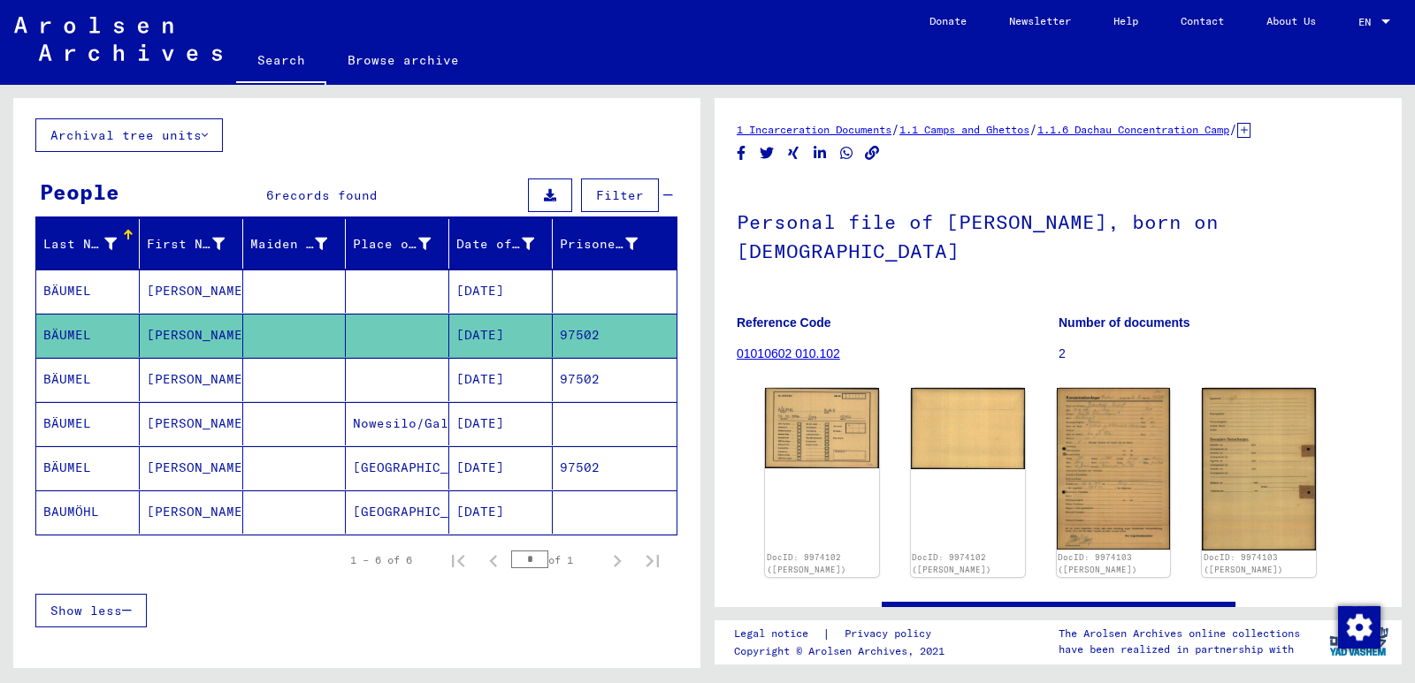
click at [82, 379] on mat-cell "BÄUMEL" at bounding box center [87, 379] width 103 height 43
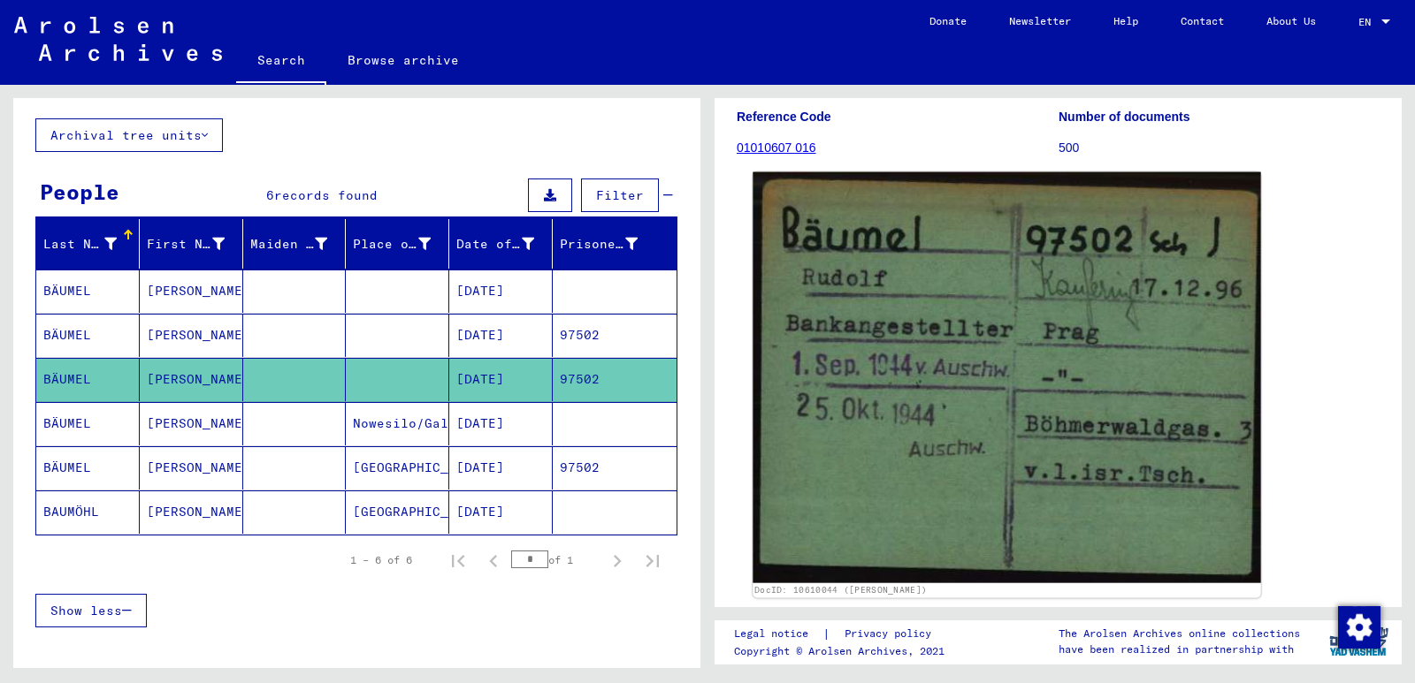
scroll to position [265, 0]
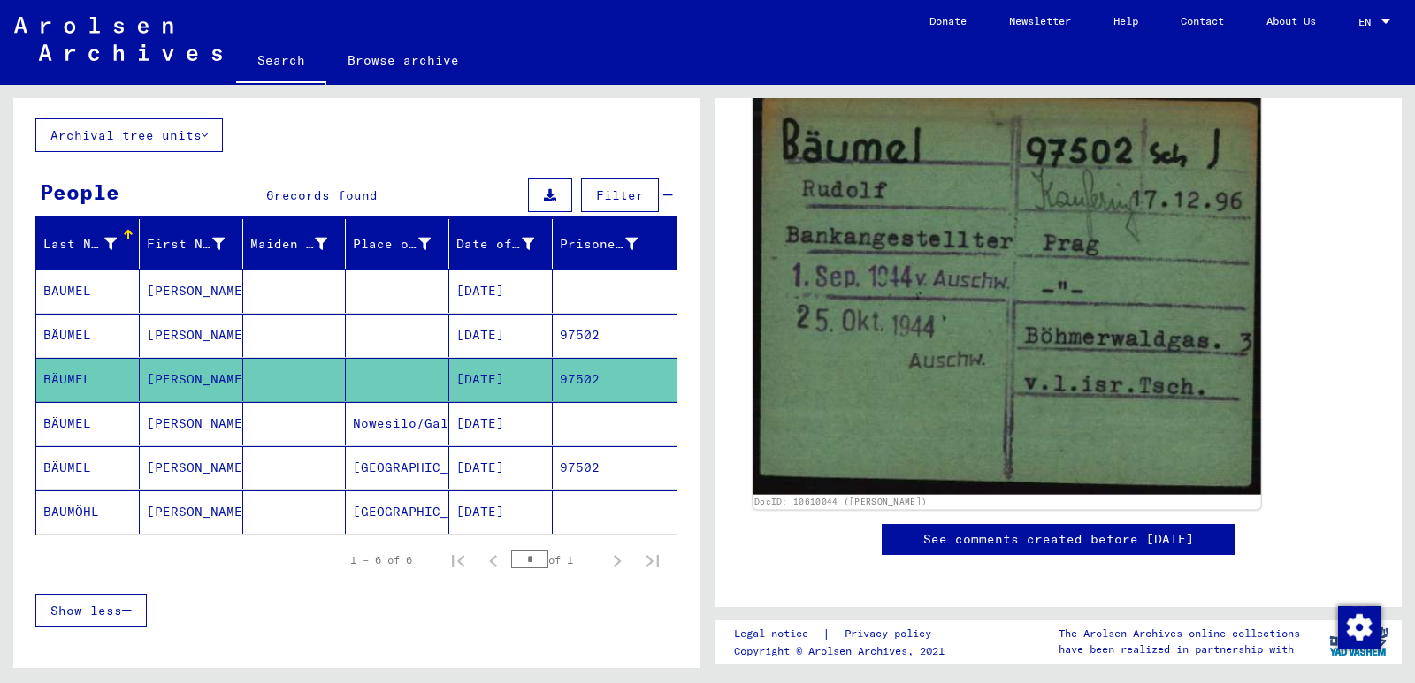
click at [899, 338] on img at bounding box center [1006, 289] width 508 height 411
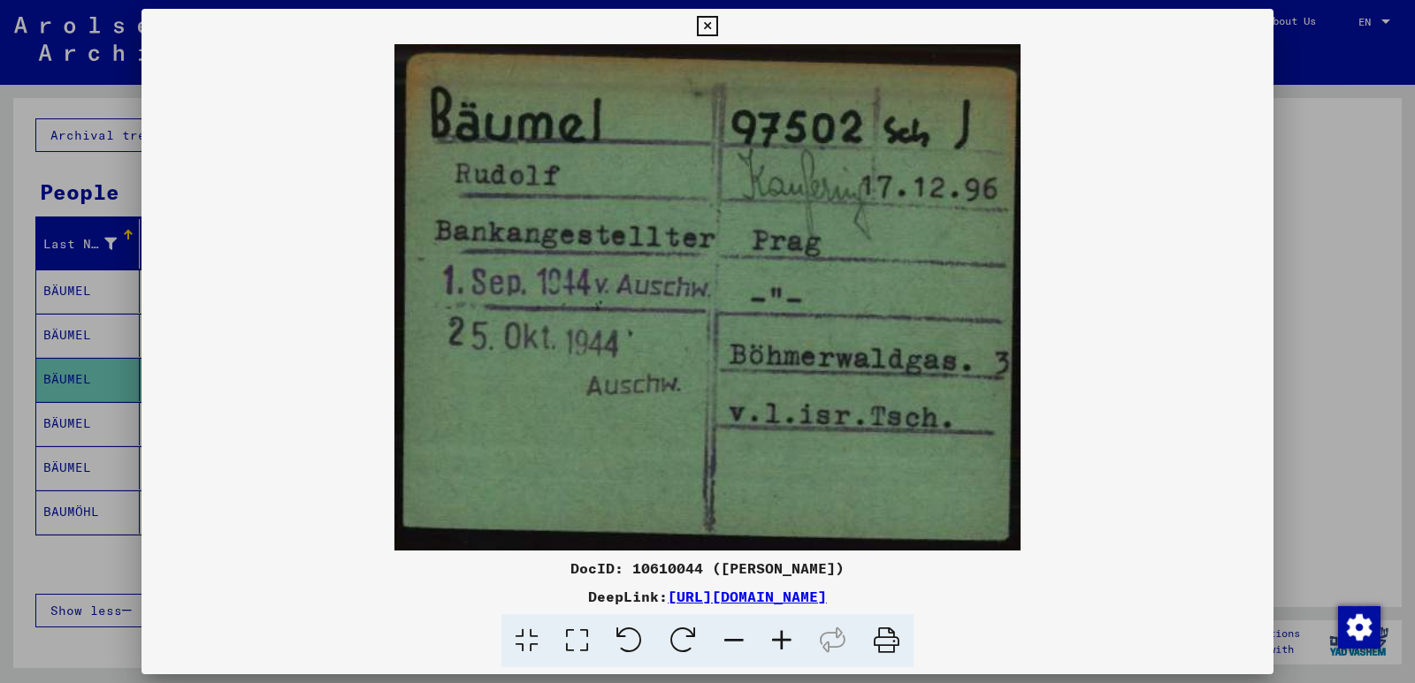
click at [1322, 249] on div at bounding box center [707, 341] width 1415 height 683
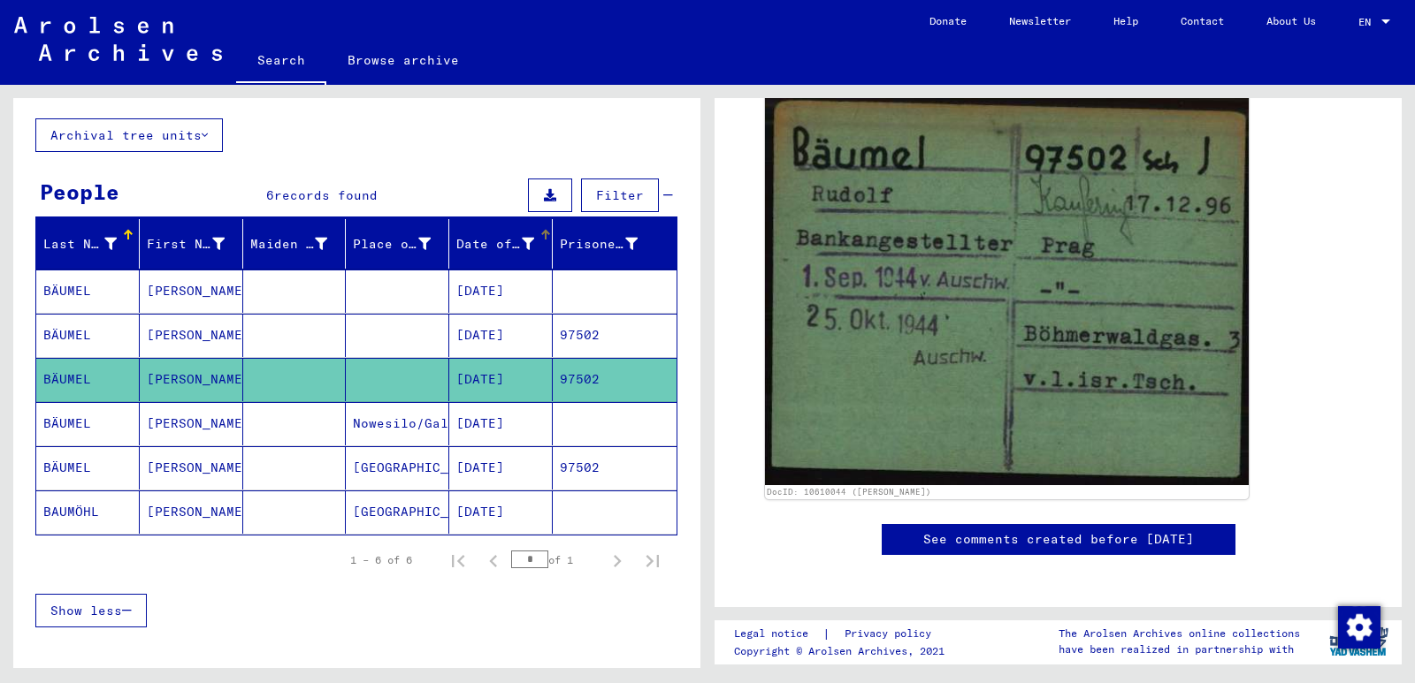
click at [479, 244] on div "Date of Birth" at bounding box center [495, 244] width 78 height 19
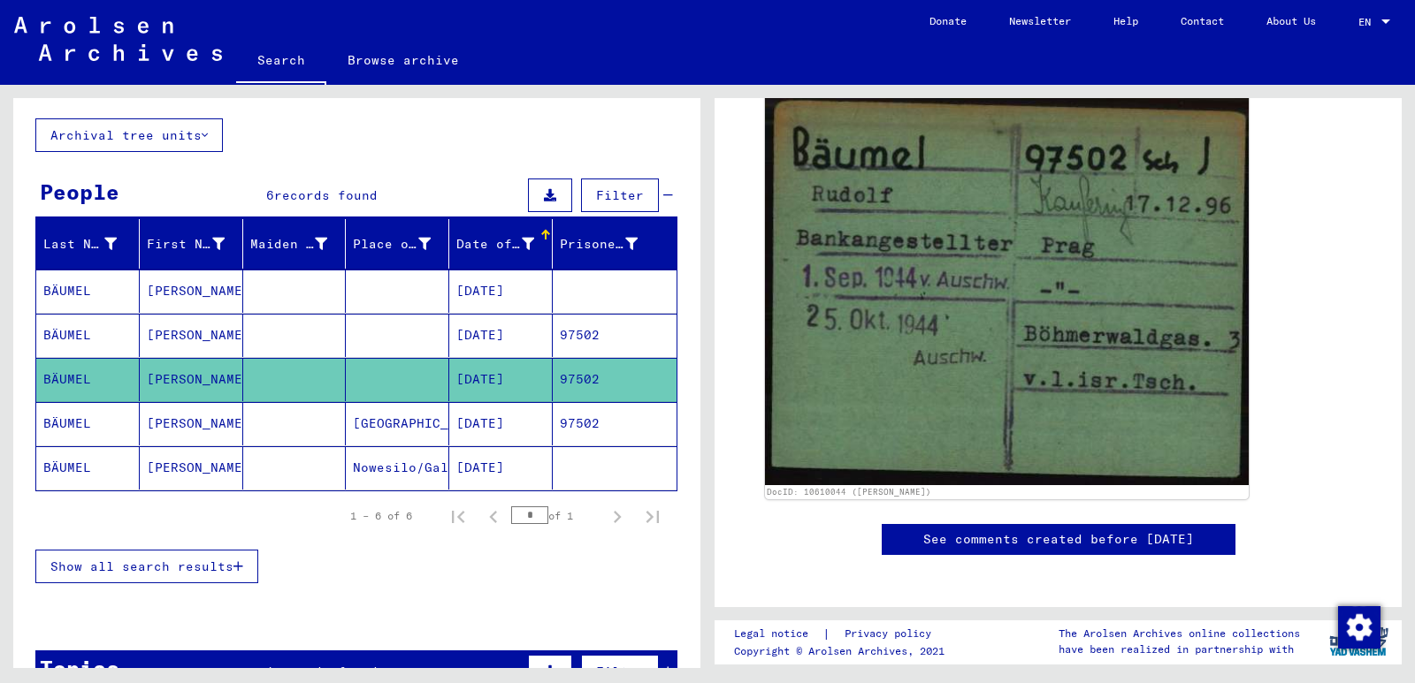
click at [286, 428] on mat-cell at bounding box center [294, 423] width 103 height 43
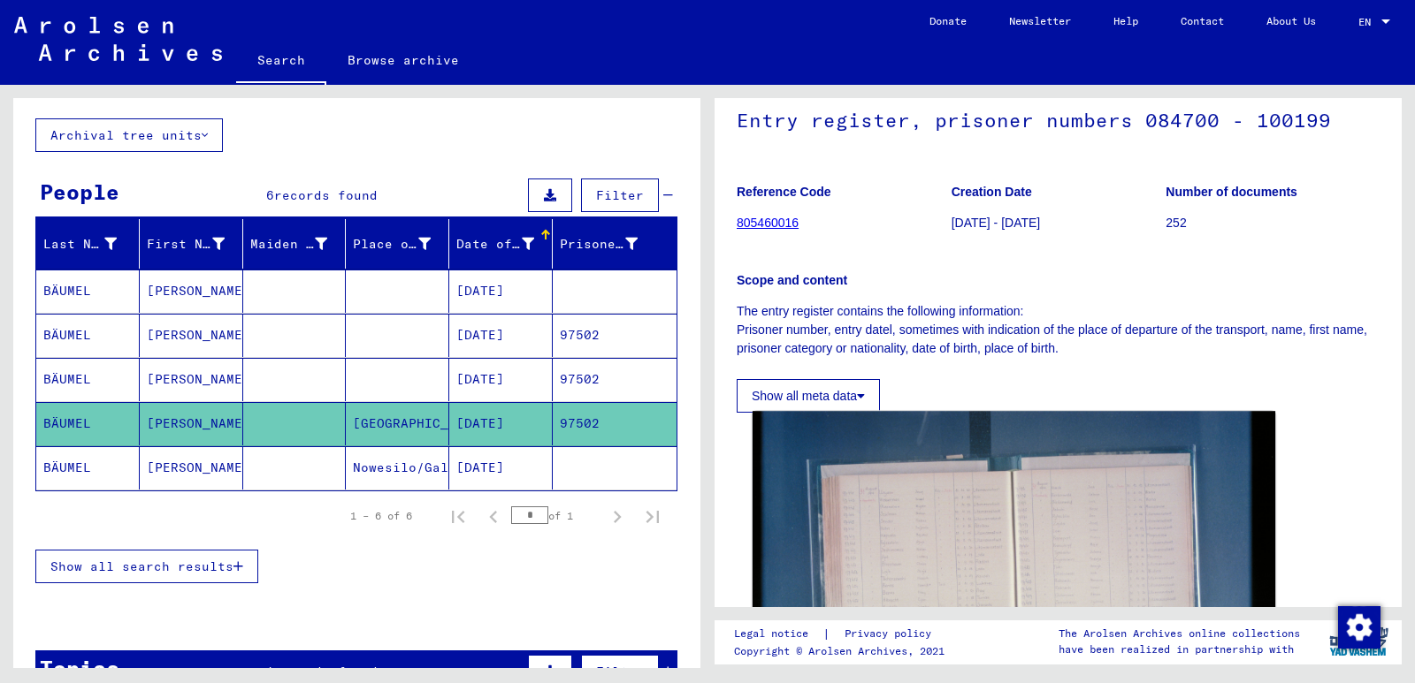
scroll to position [265, 0]
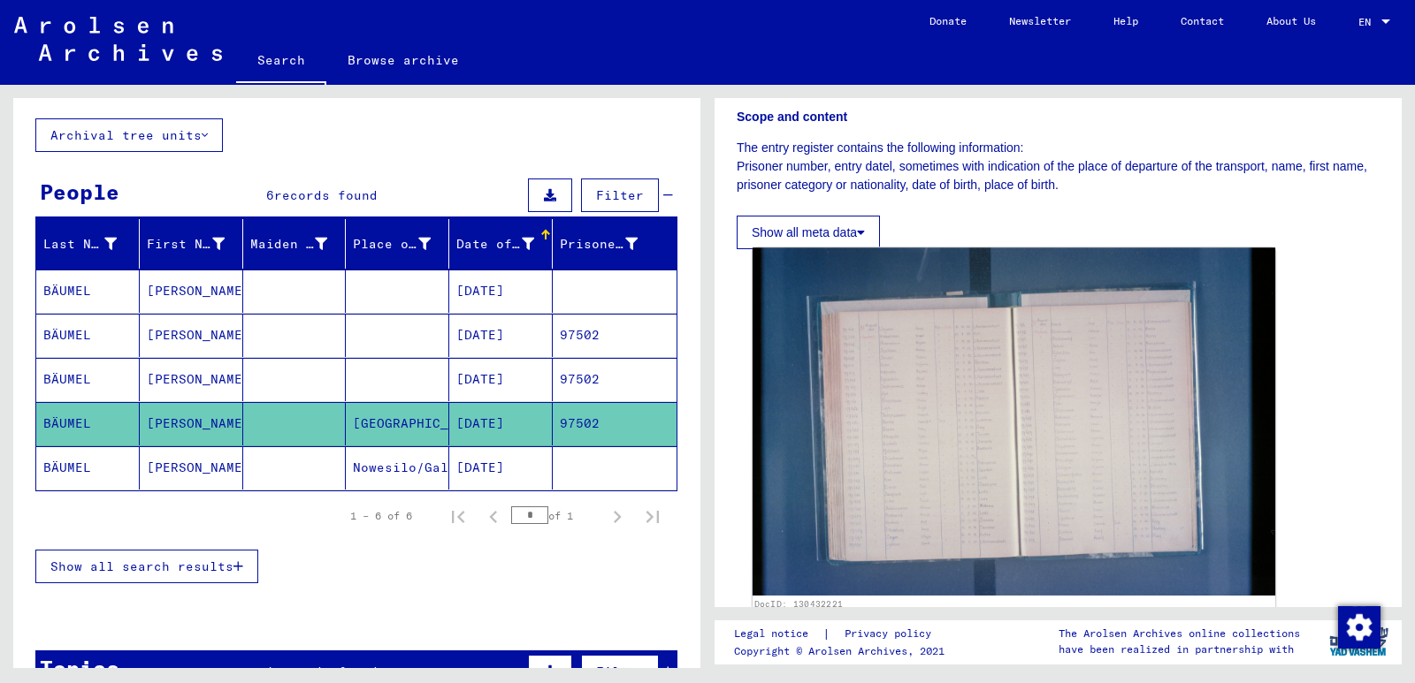
click at [929, 355] on img at bounding box center [1013, 422] width 522 height 348
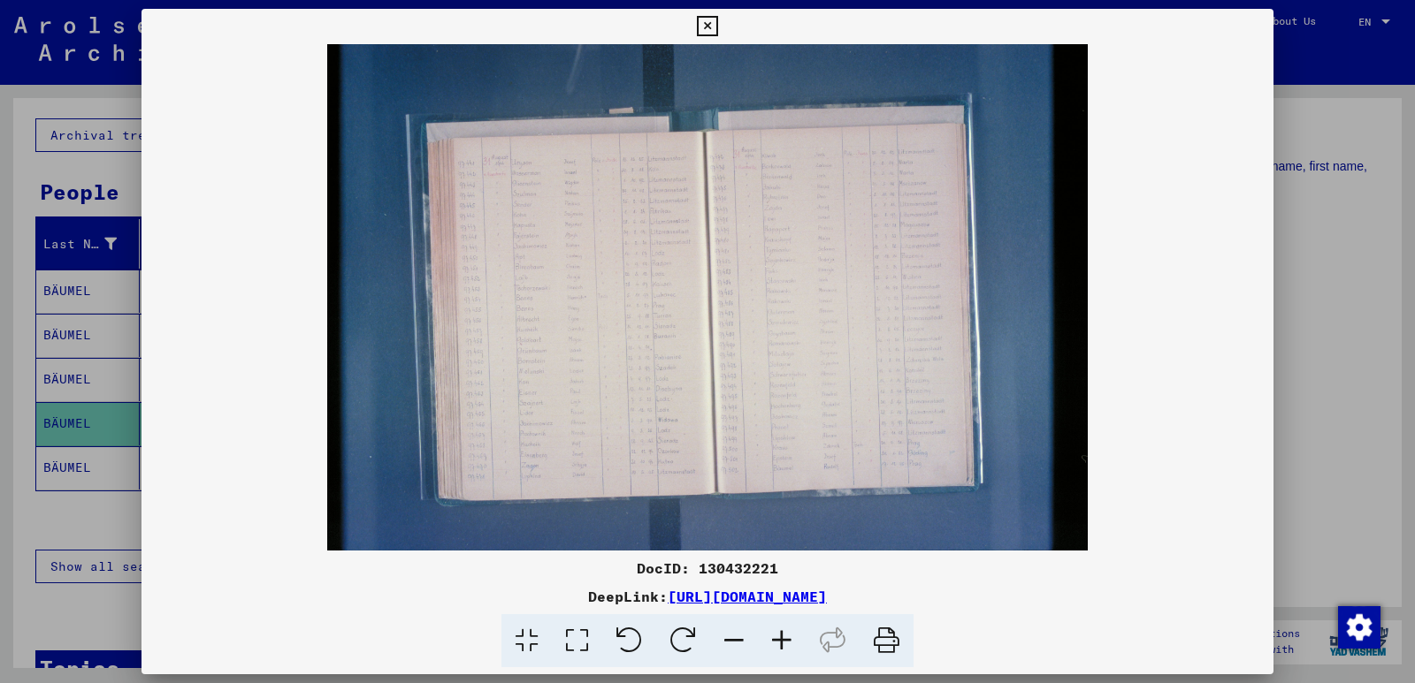
click at [1346, 276] on div at bounding box center [707, 341] width 1415 height 683
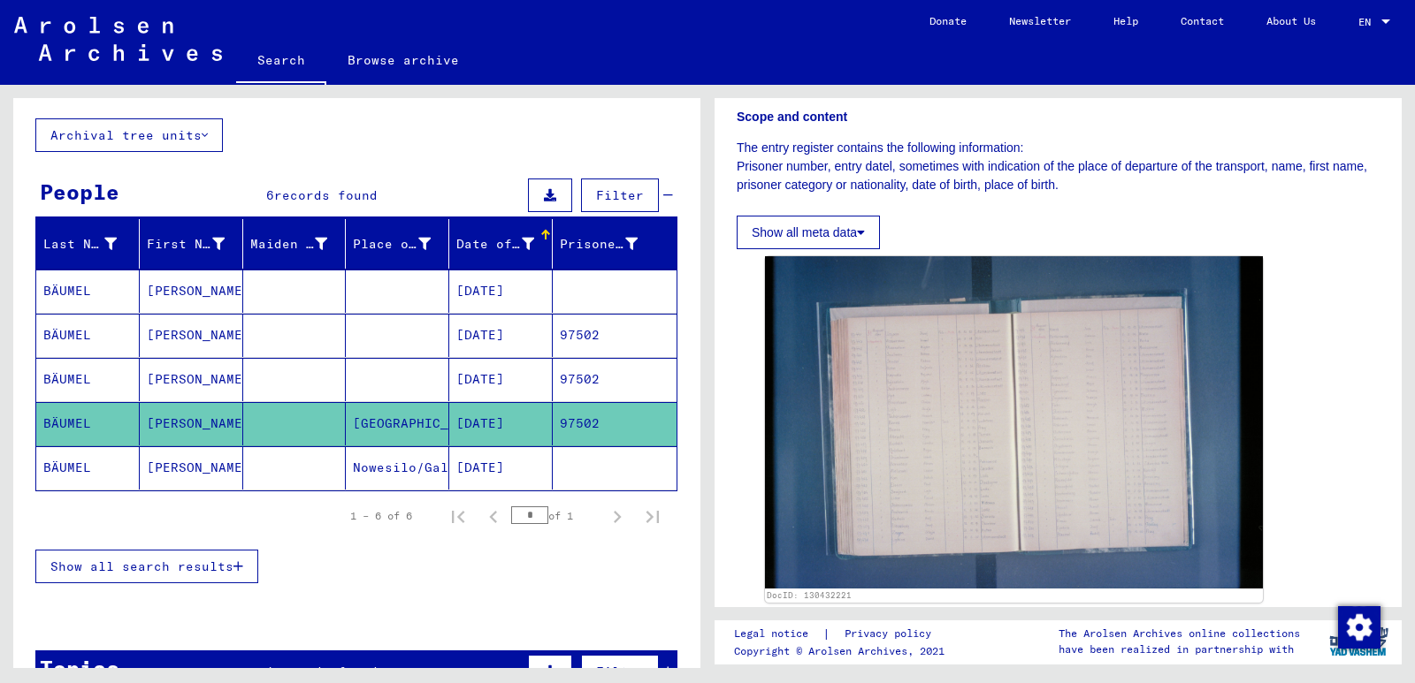
click at [160, 474] on mat-cell "[PERSON_NAME]" at bounding box center [191, 467] width 103 height 43
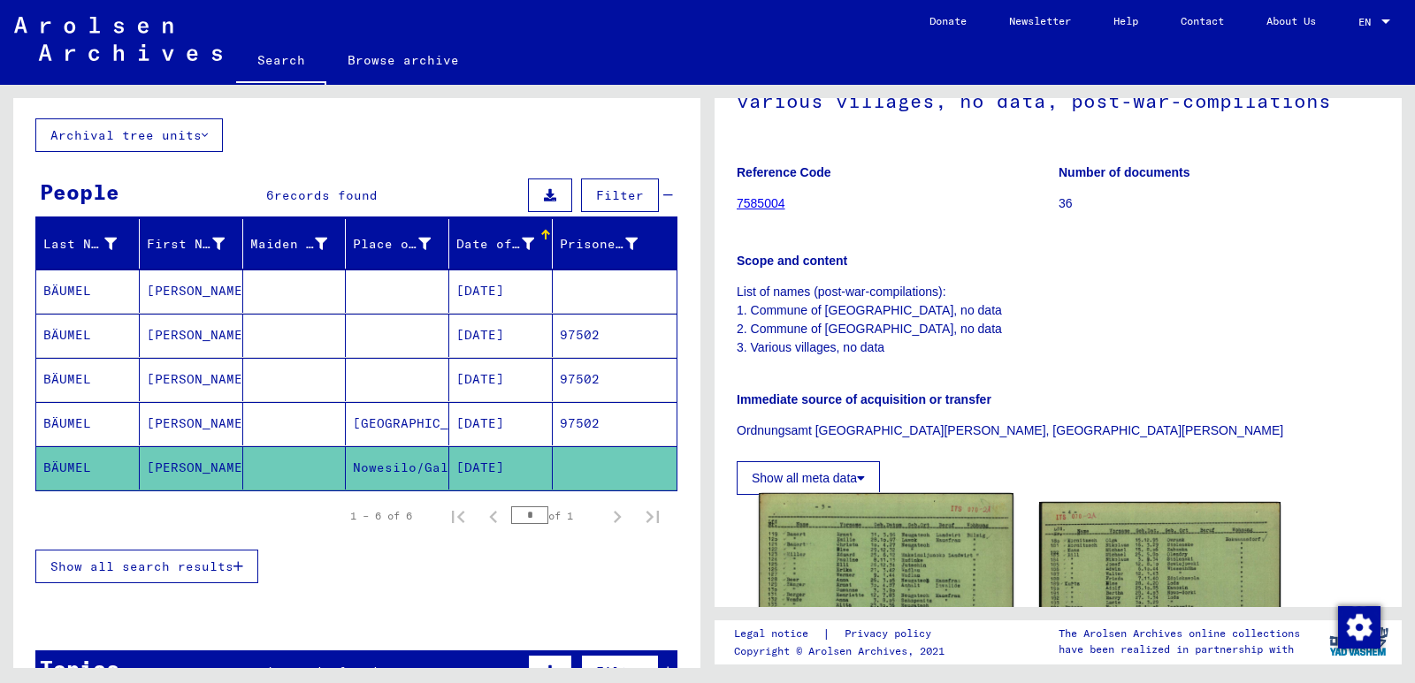
scroll to position [530, 0]
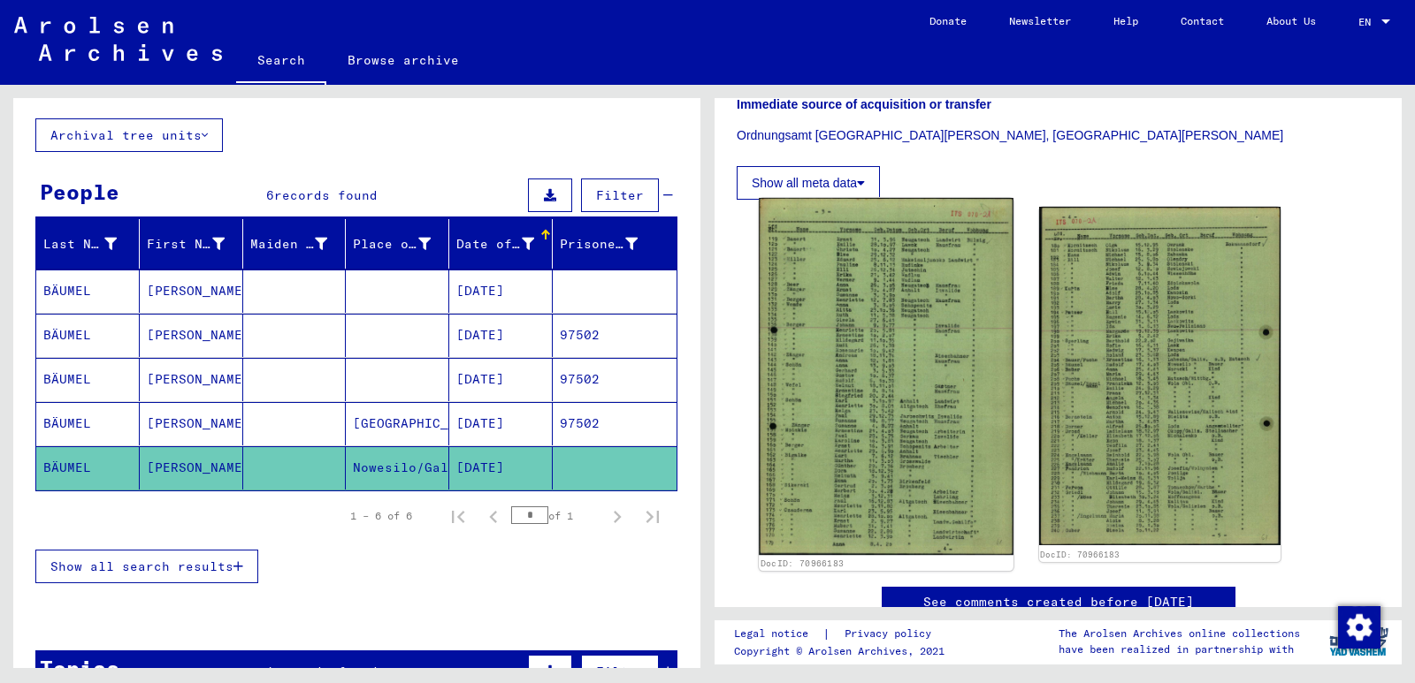
click at [886, 385] on img at bounding box center [886, 376] width 254 height 357
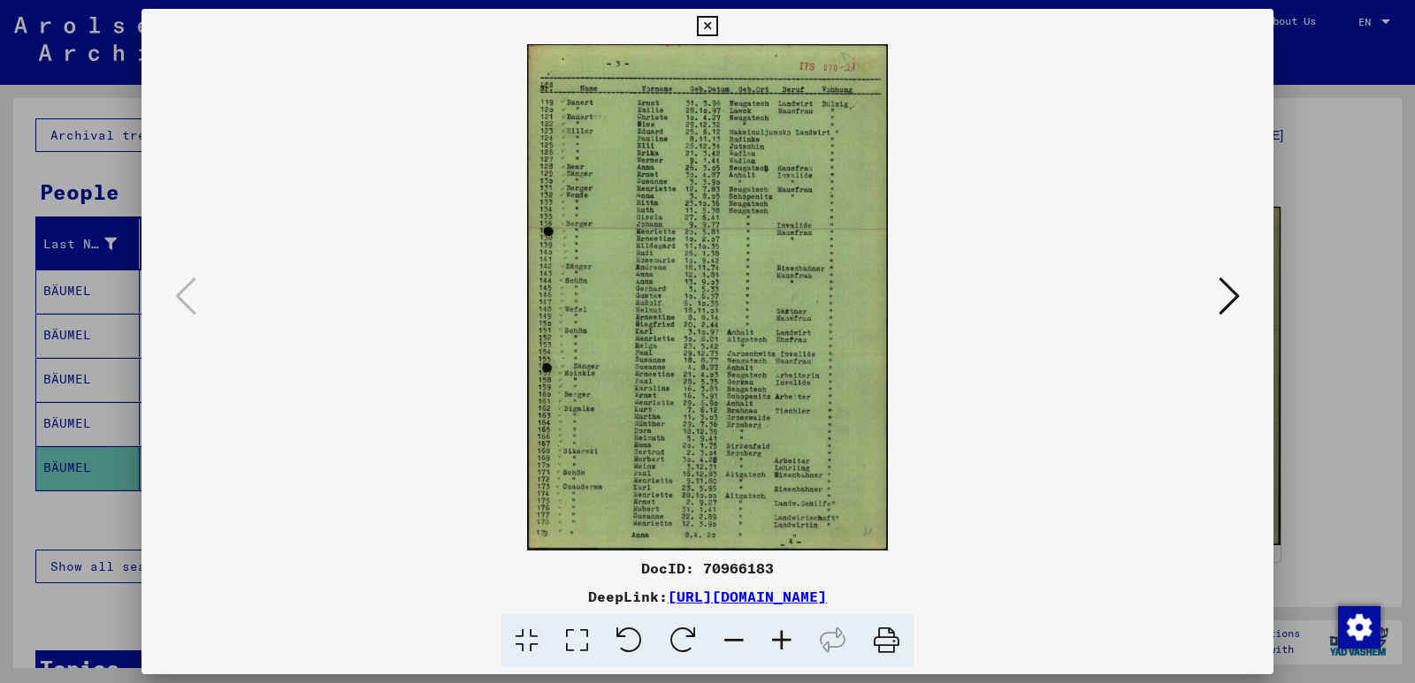
click at [1232, 303] on icon at bounding box center [1228, 296] width 21 height 42
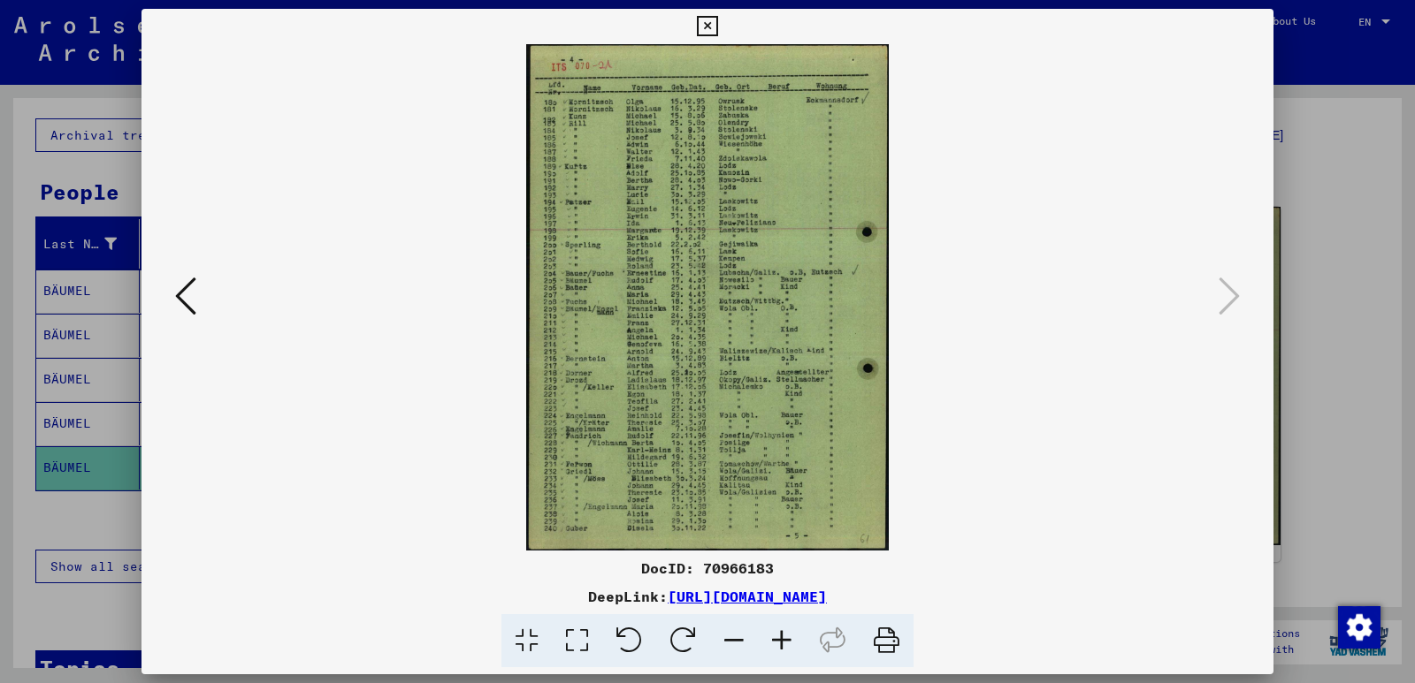
click at [885, 637] on icon at bounding box center [886, 641] width 54 height 54
click at [1414, 241] on div at bounding box center [707, 341] width 1415 height 683
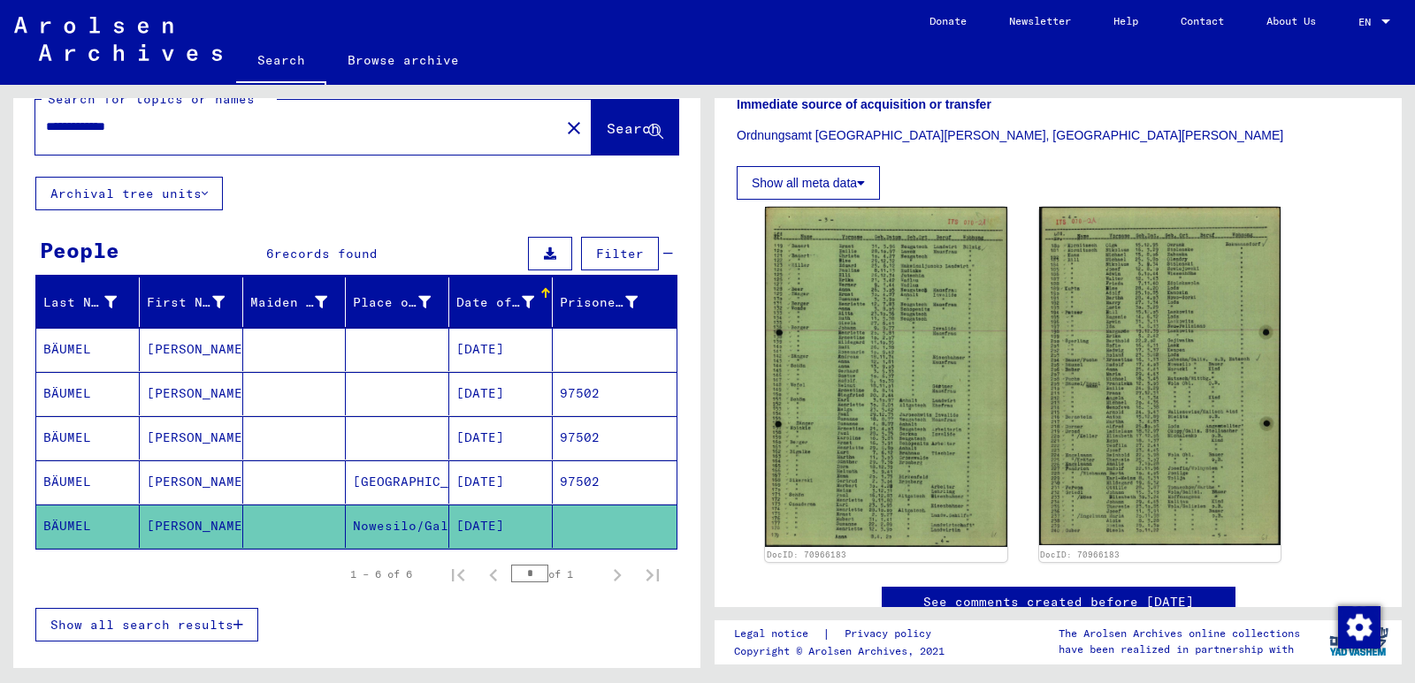
scroll to position [0, 0]
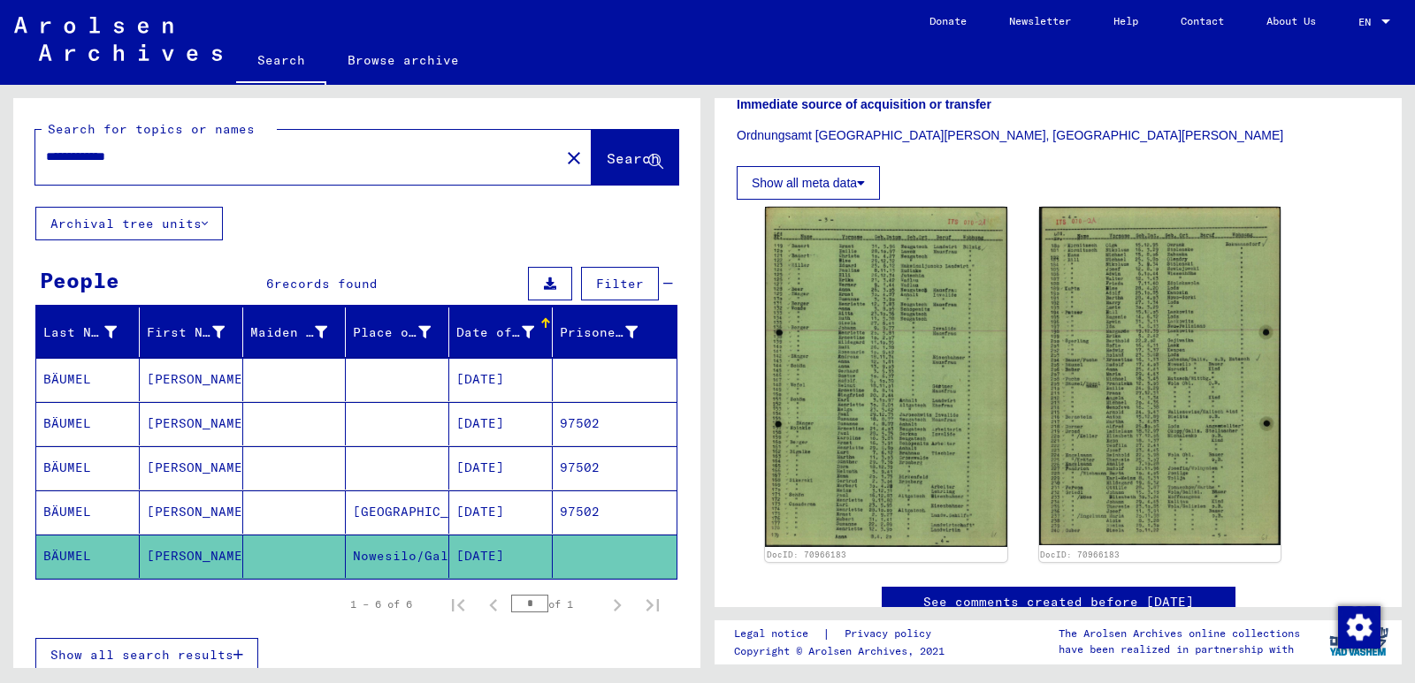
drag, startPoint x: 93, startPoint y: 157, endPoint x: 0, endPoint y: 156, distance: 92.8
click at [0, 156] on div "**********" at bounding box center [353, 376] width 707 height 583
click at [623, 166] on span "Search" at bounding box center [632, 158] width 53 height 18
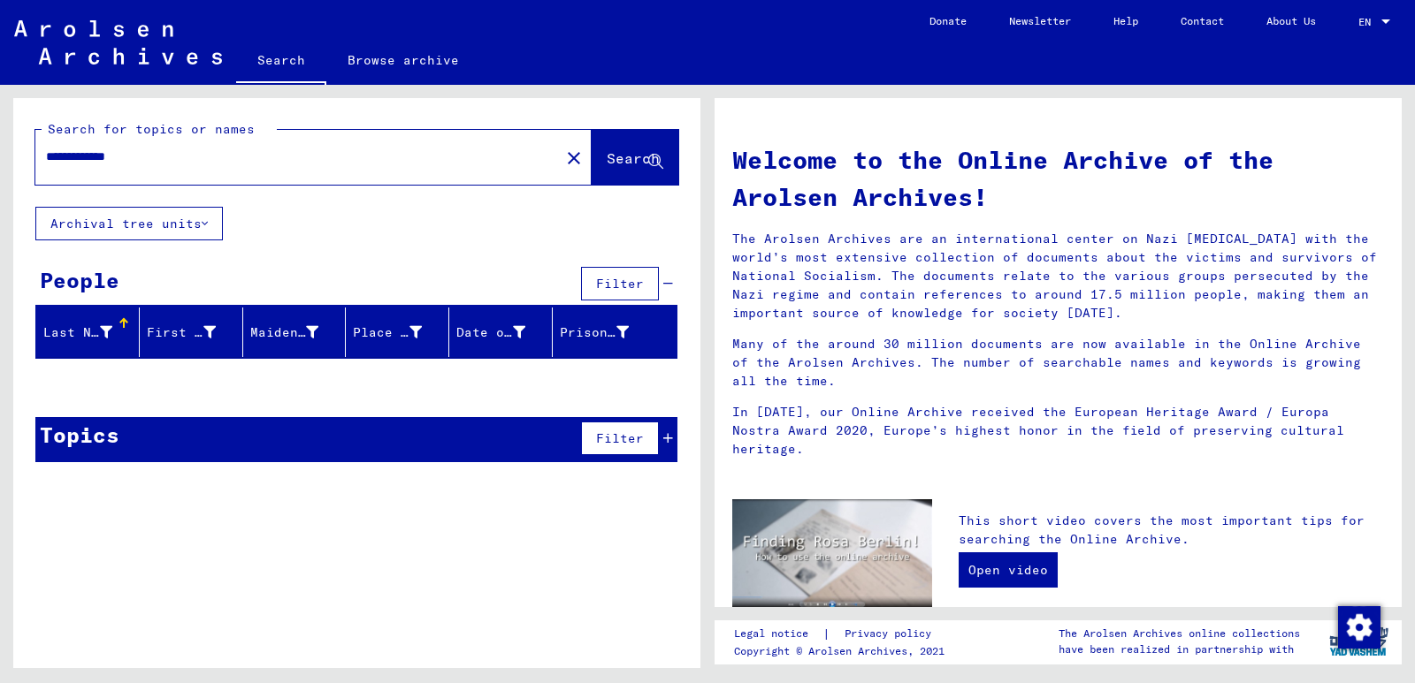
drag, startPoint x: 87, startPoint y: 158, endPoint x: 59, endPoint y: 158, distance: 27.4
click at [59, 158] on input "**********" at bounding box center [292, 157] width 492 height 19
click at [60, 155] on input "**********" at bounding box center [292, 157] width 492 height 19
click at [629, 162] on span "Search" at bounding box center [632, 158] width 53 height 18
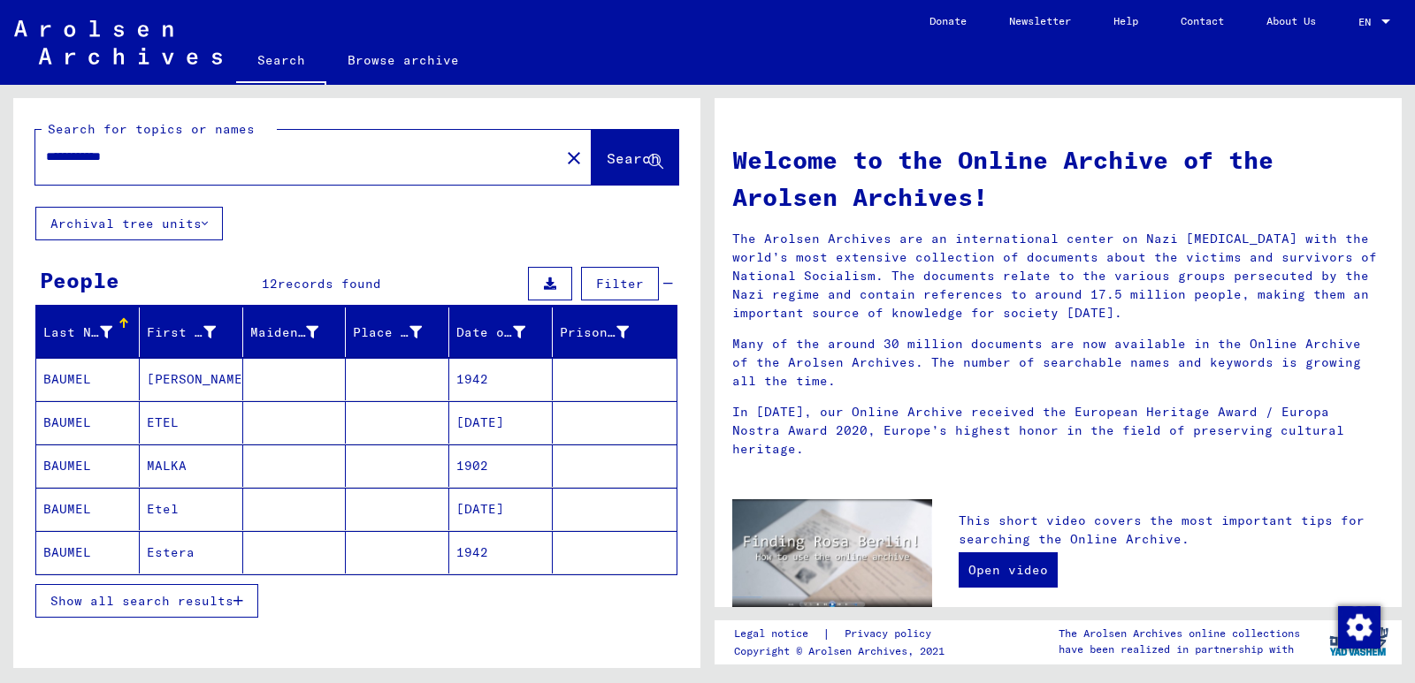
click at [184, 463] on mat-cell "MALKA" at bounding box center [191, 466] width 103 height 42
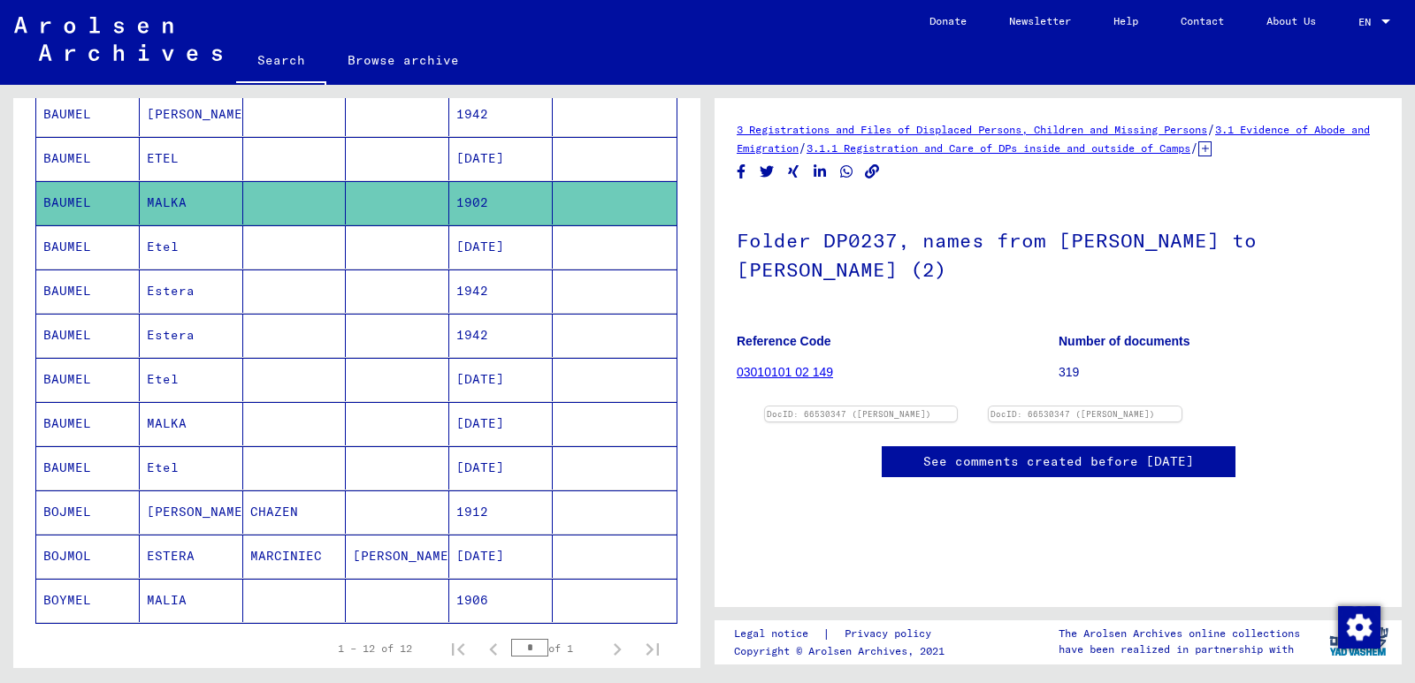
scroll to position [265, 0]
click at [231, 423] on mat-cell "MALKA" at bounding box center [191, 423] width 103 height 43
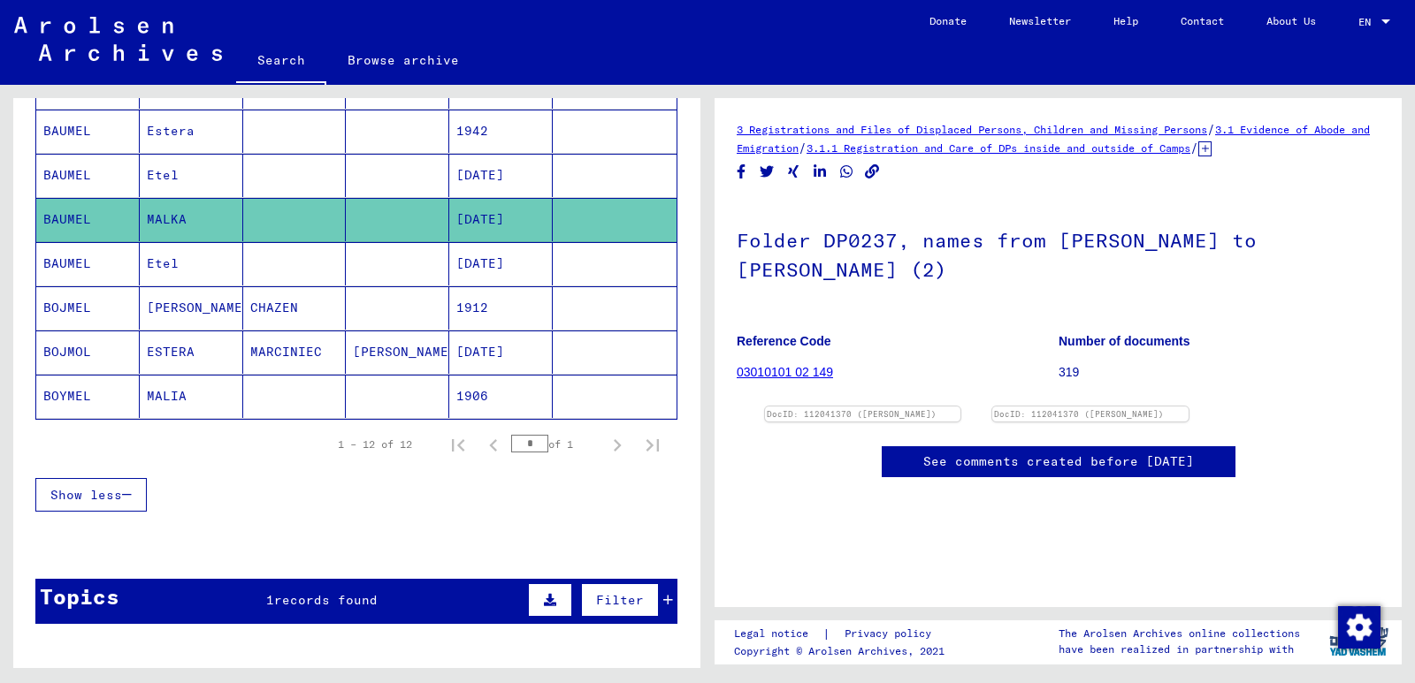
scroll to position [530, 0]
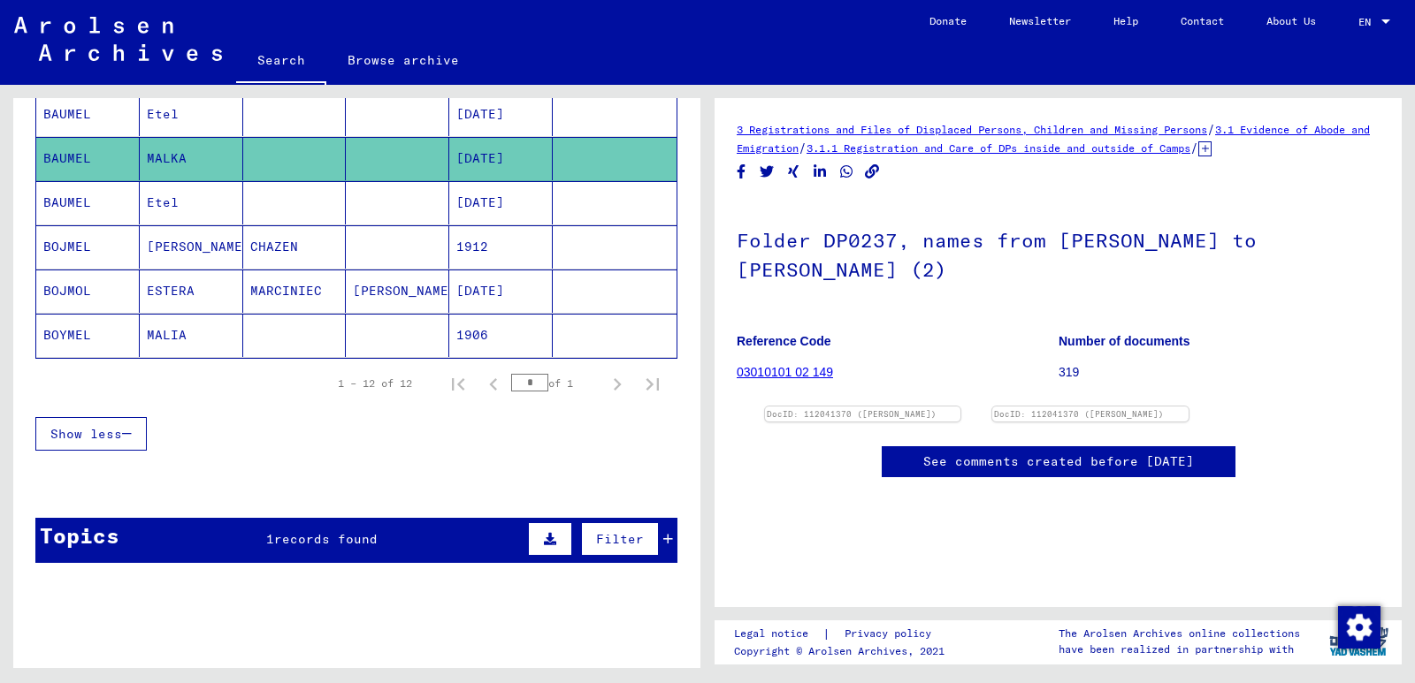
click at [325, 345] on mat-cell at bounding box center [294, 335] width 103 height 43
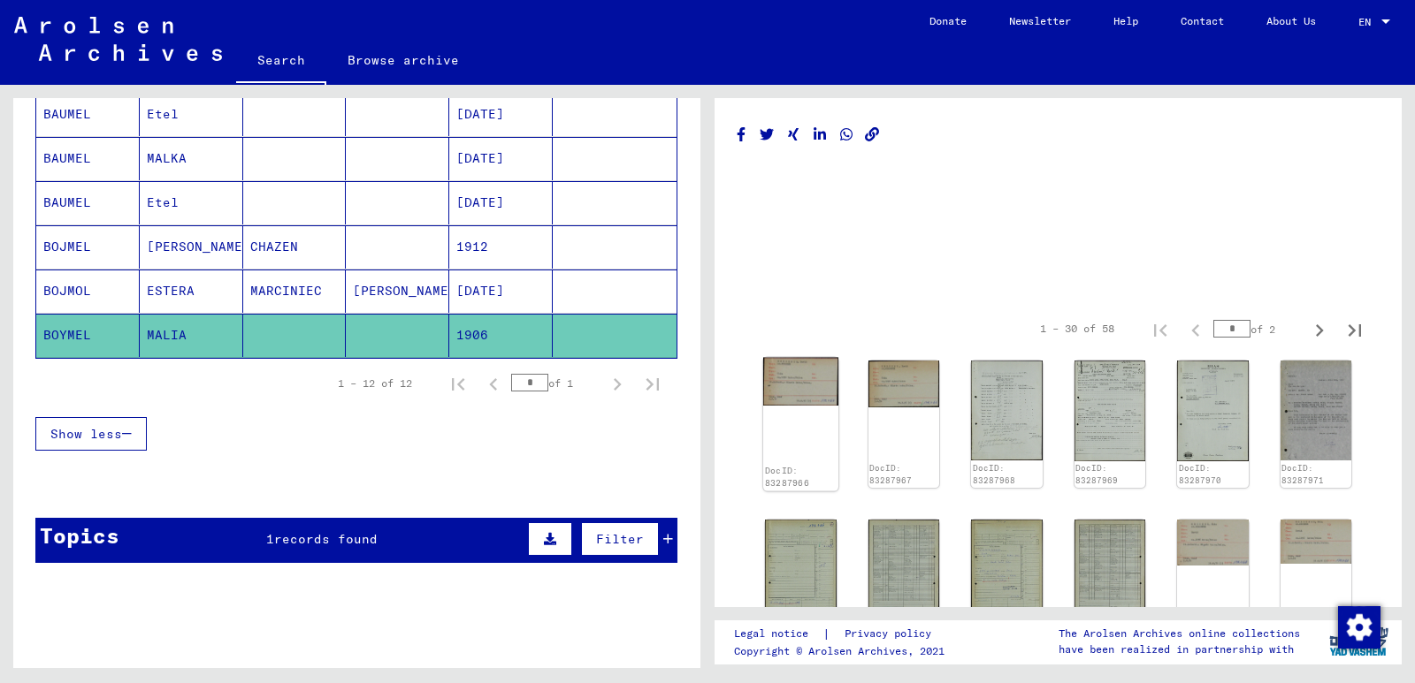
click at [795, 389] on img at bounding box center [800, 382] width 75 height 49
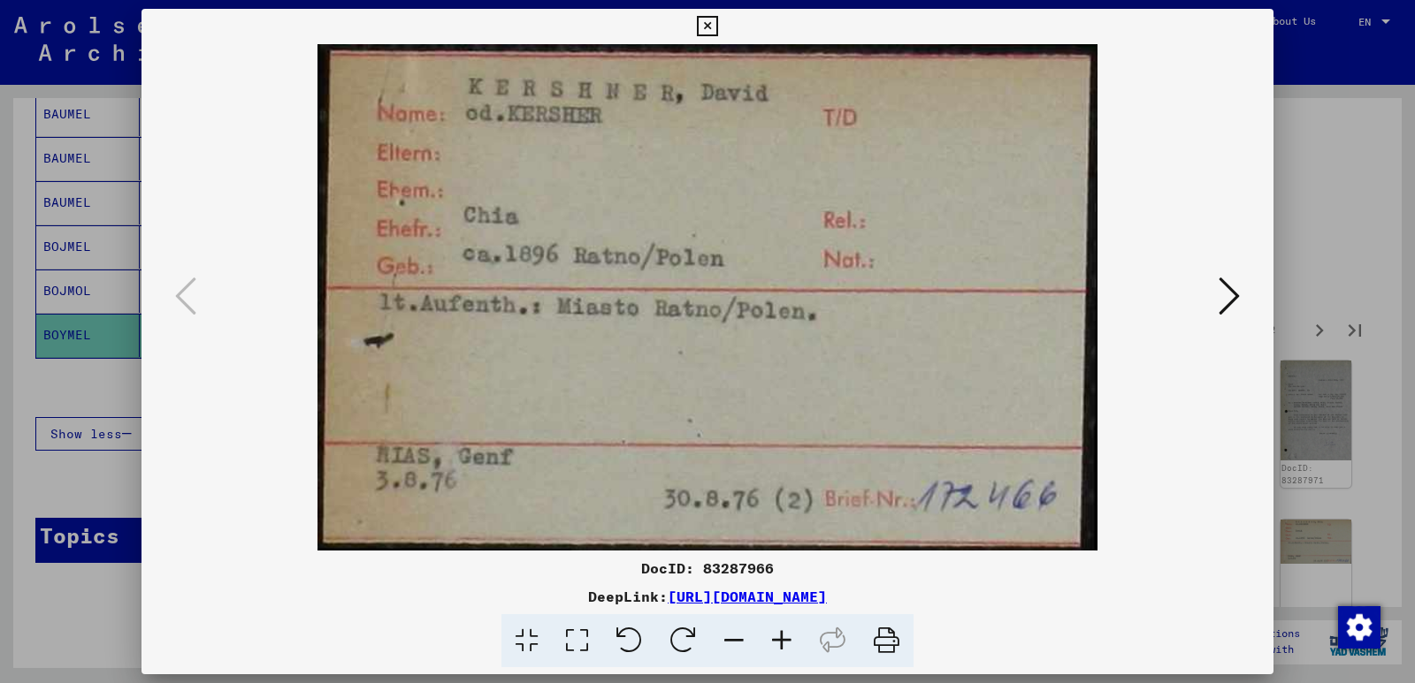
click at [1243, 304] on button at bounding box center [1229, 297] width 32 height 50
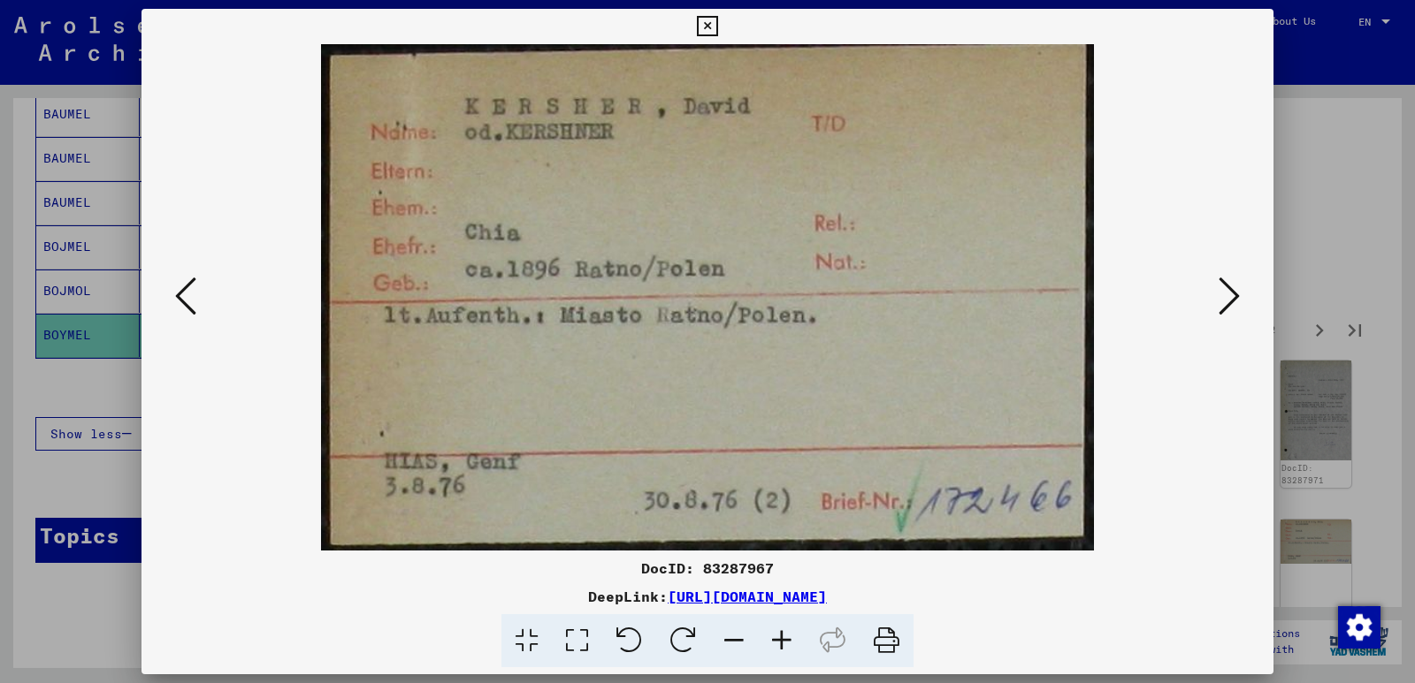
click at [1301, 284] on div at bounding box center [707, 341] width 1415 height 683
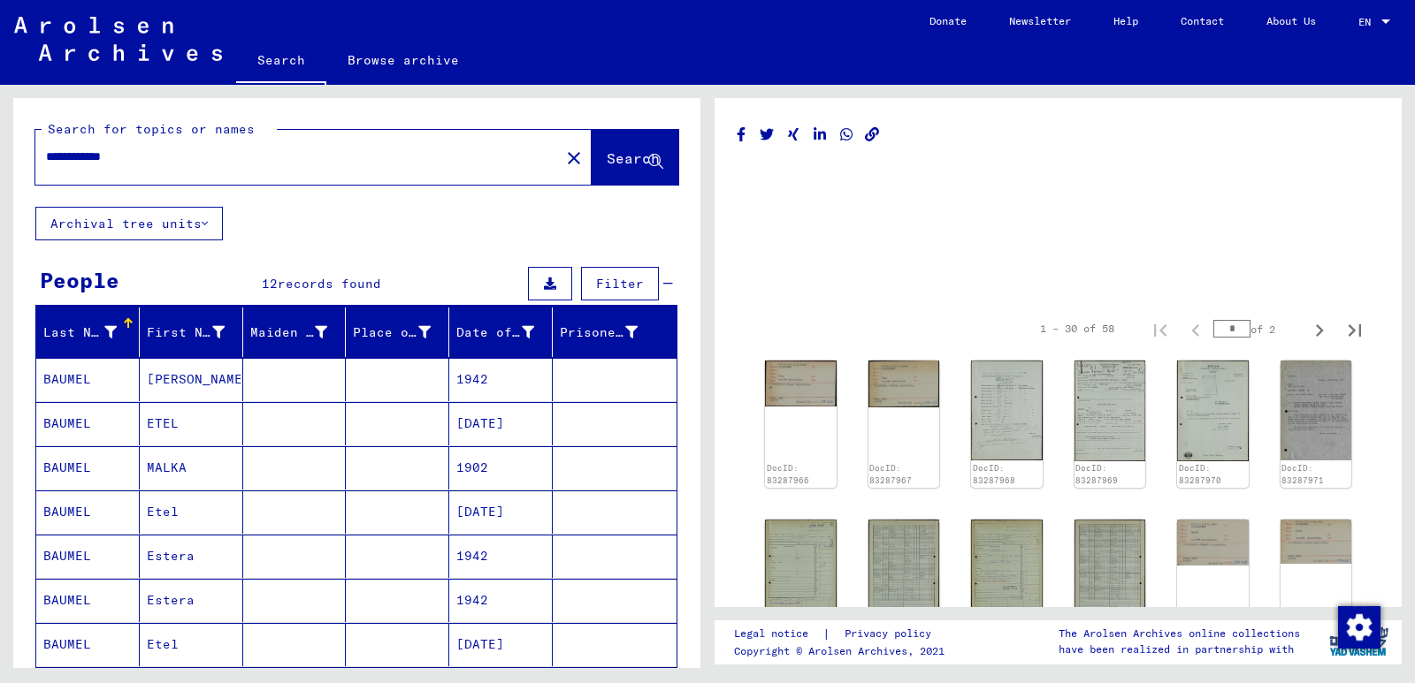
drag, startPoint x: 89, startPoint y: 153, endPoint x: 0, endPoint y: 165, distance: 90.1
click at [0, 165] on div "**********" at bounding box center [353, 376] width 707 height 583
type input "**********"
click at [611, 157] on span "Search" at bounding box center [632, 158] width 53 height 18
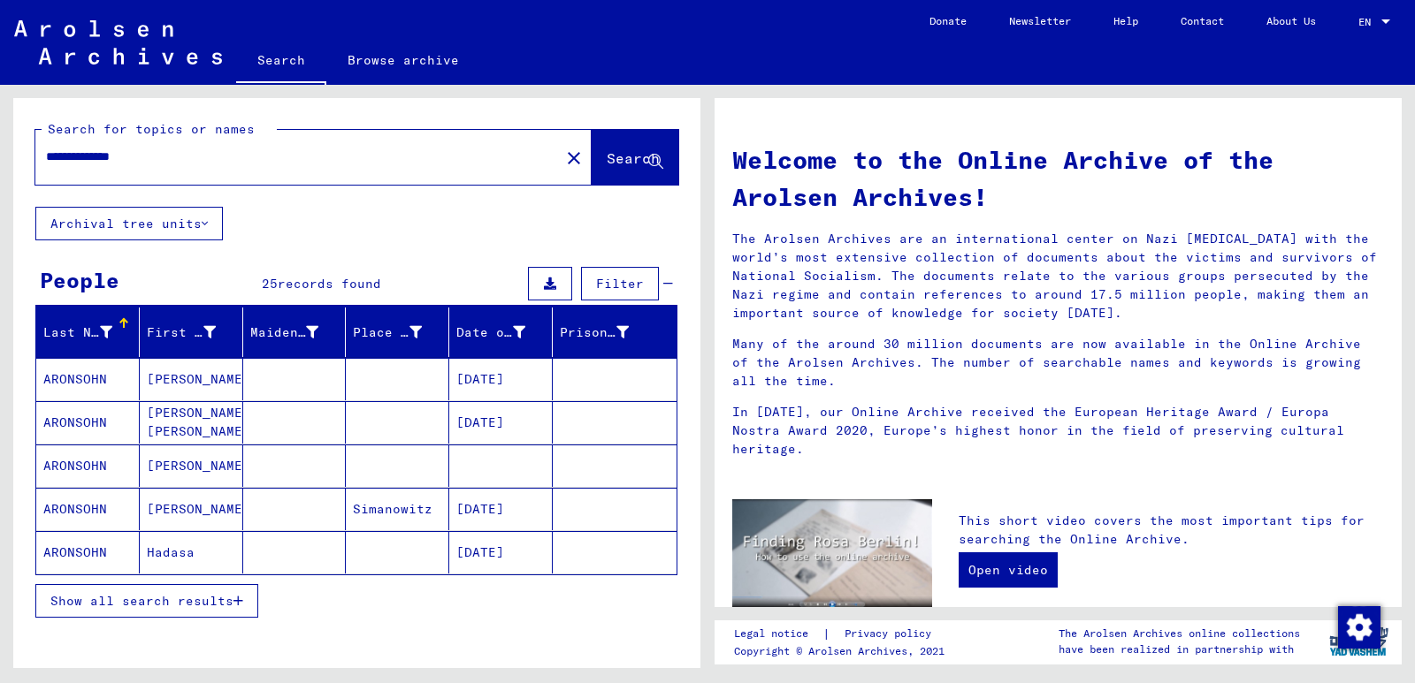
click at [179, 377] on mat-cell "[PERSON_NAME]" at bounding box center [191, 379] width 103 height 42
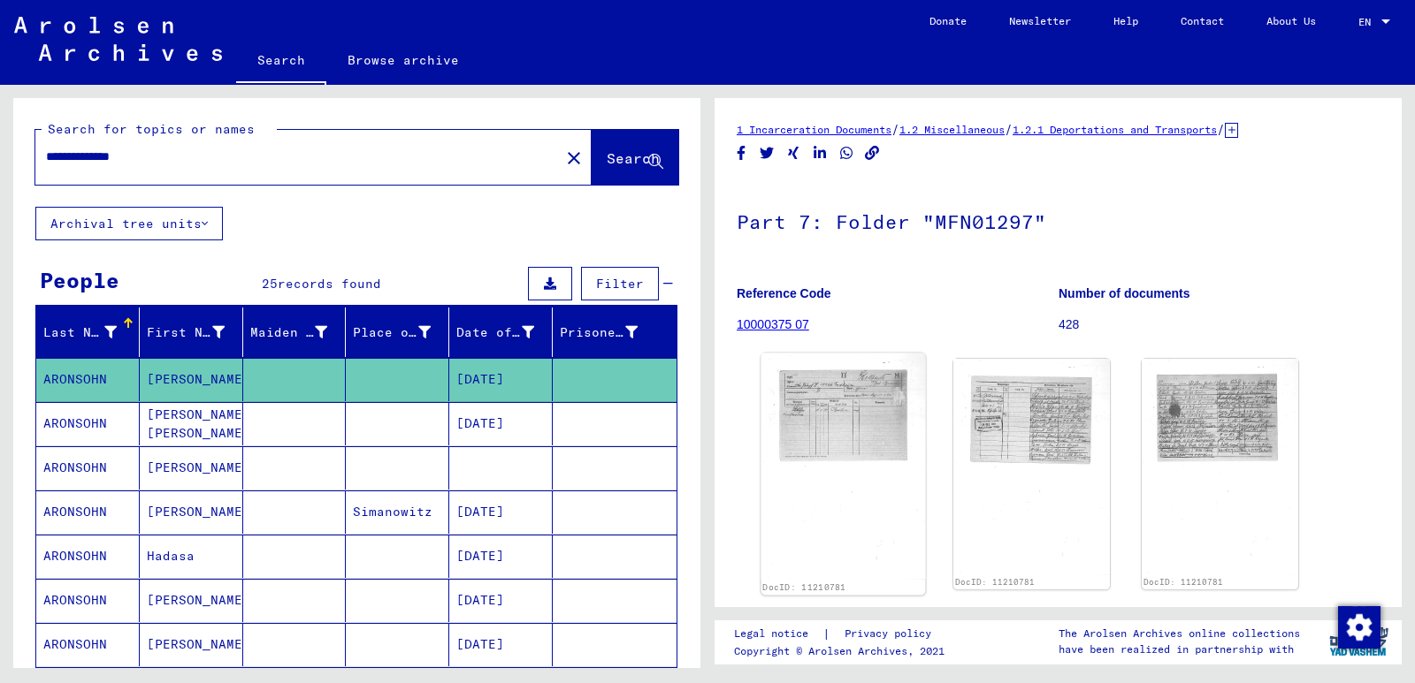
click at [812, 402] on img at bounding box center [843, 467] width 164 height 227
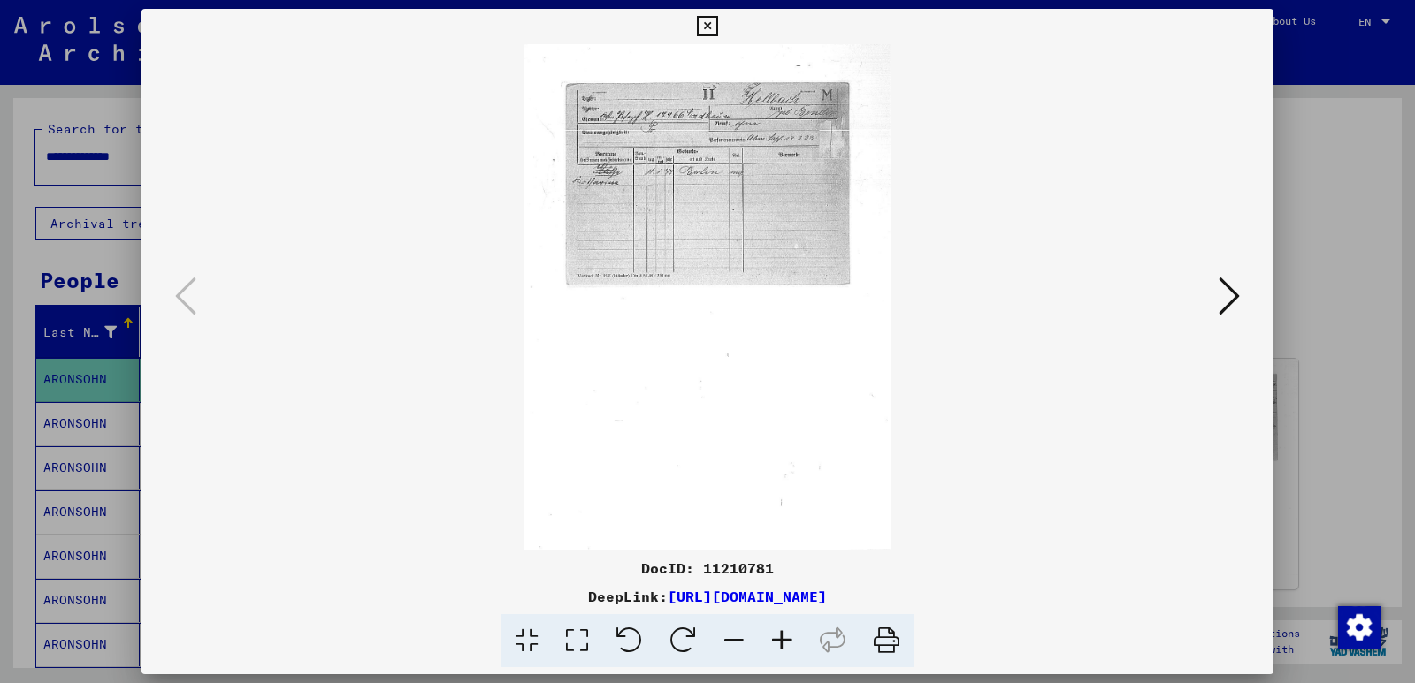
click at [784, 639] on icon at bounding box center [782, 641] width 48 height 54
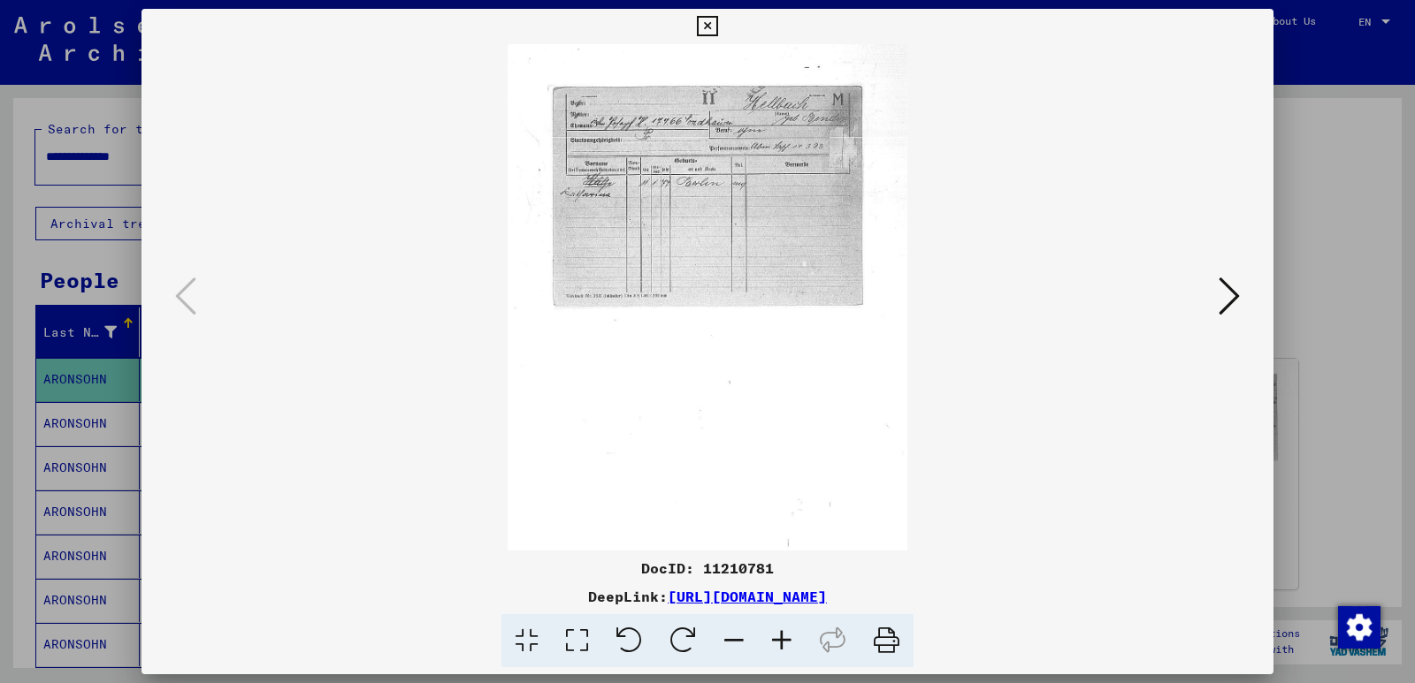
click at [782, 639] on icon at bounding box center [782, 641] width 48 height 54
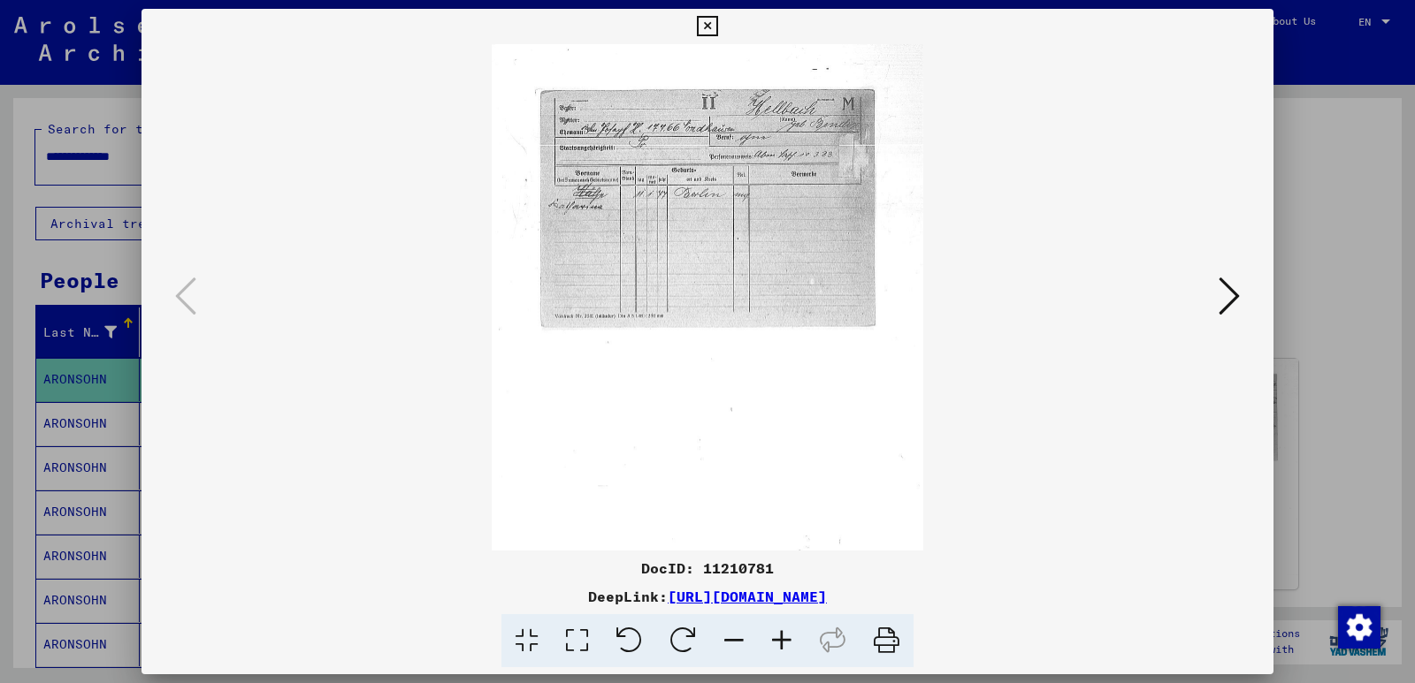
click at [782, 639] on icon at bounding box center [782, 641] width 48 height 54
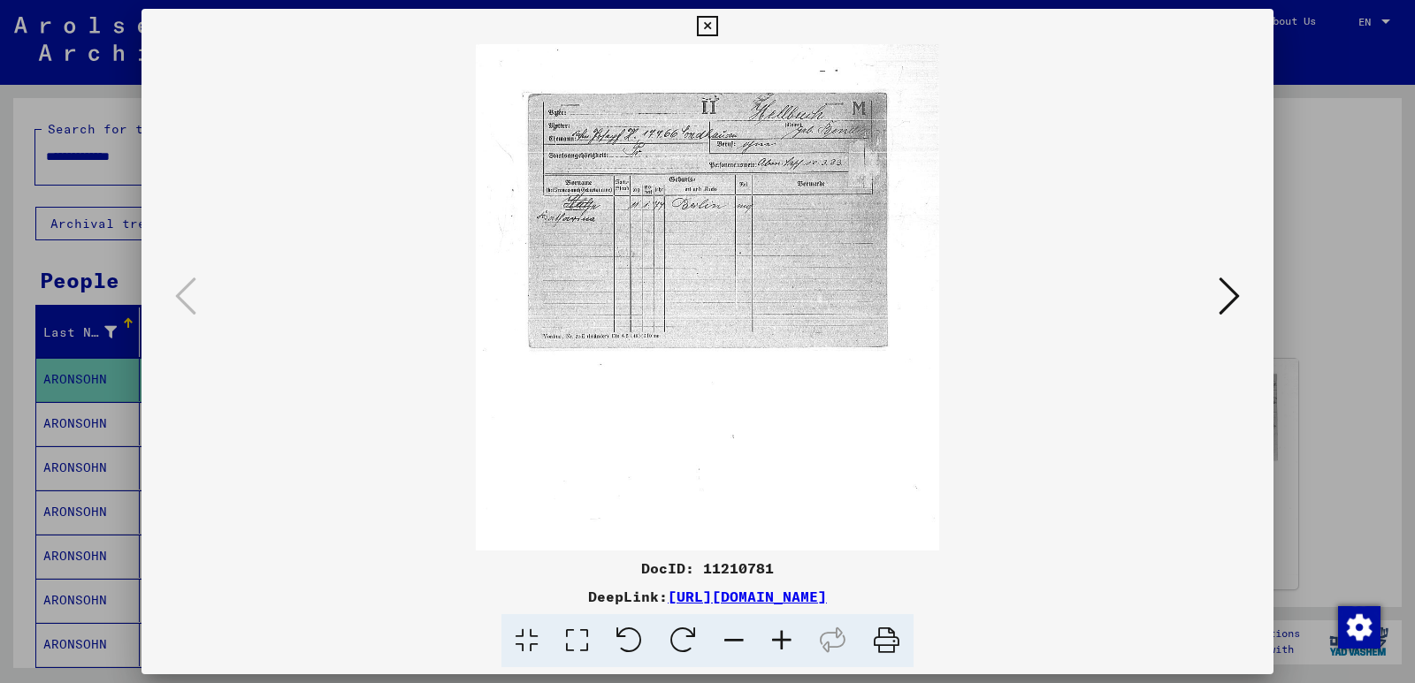
click at [782, 639] on icon at bounding box center [782, 641] width 48 height 54
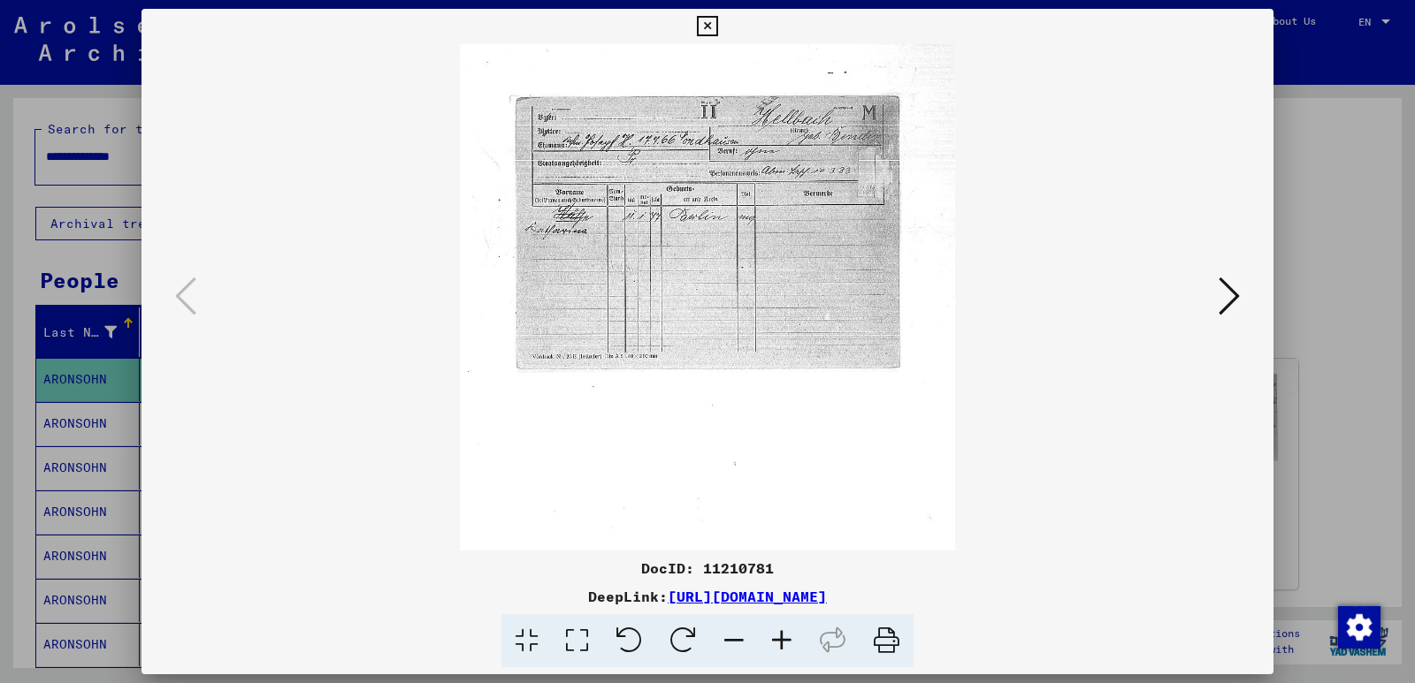
click at [782, 639] on icon at bounding box center [782, 641] width 48 height 54
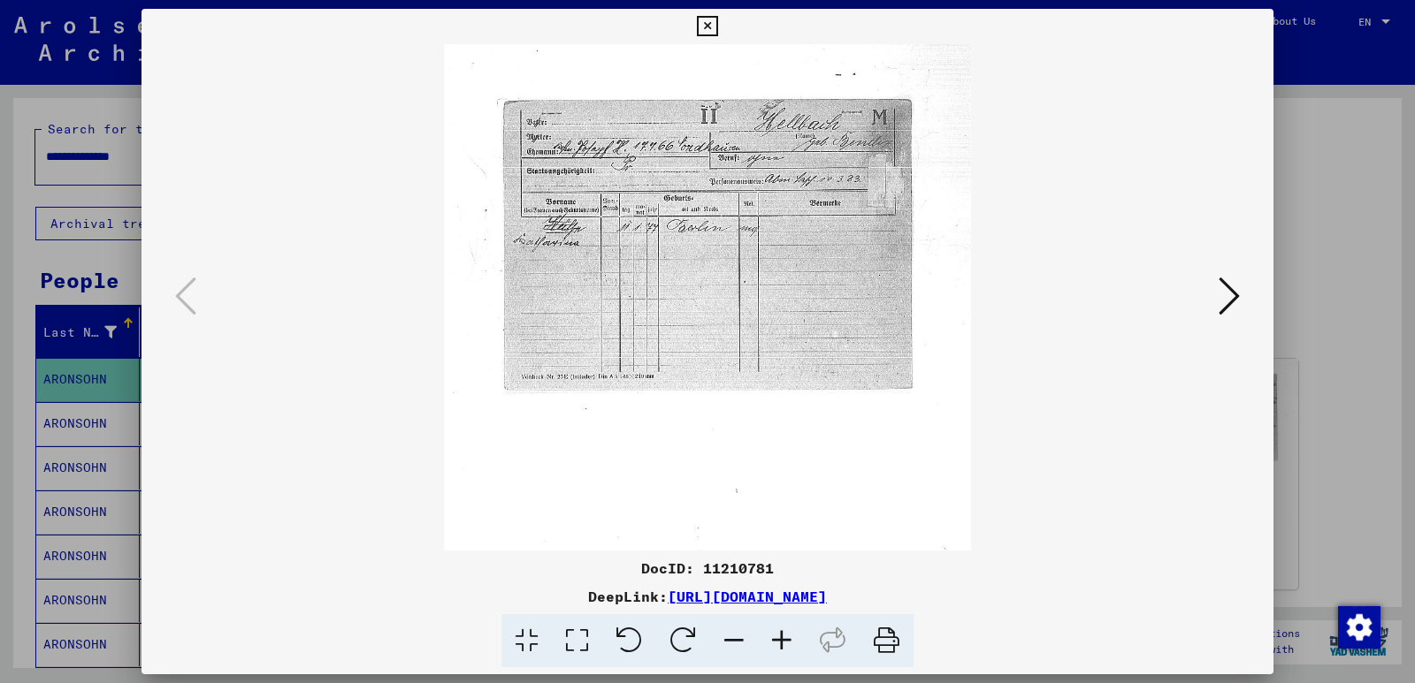
click at [782, 639] on icon at bounding box center [782, 641] width 48 height 54
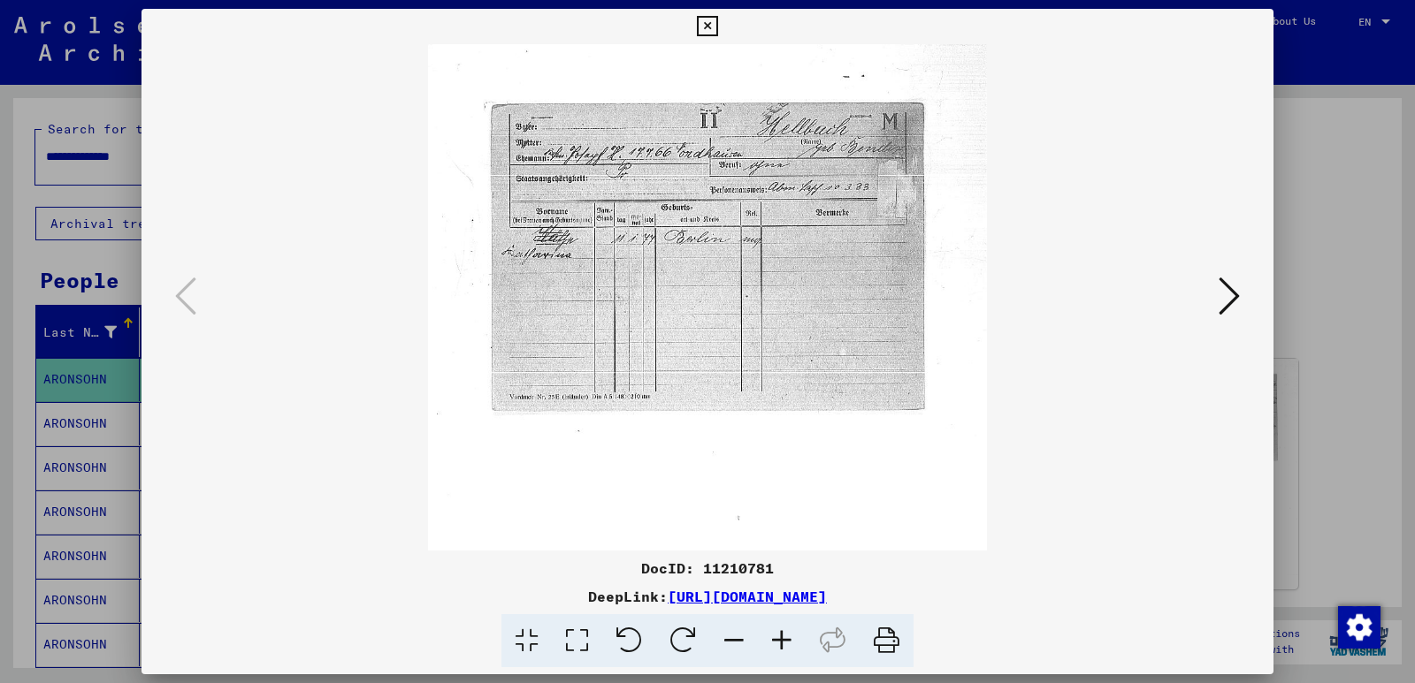
click at [782, 639] on icon at bounding box center [782, 641] width 48 height 54
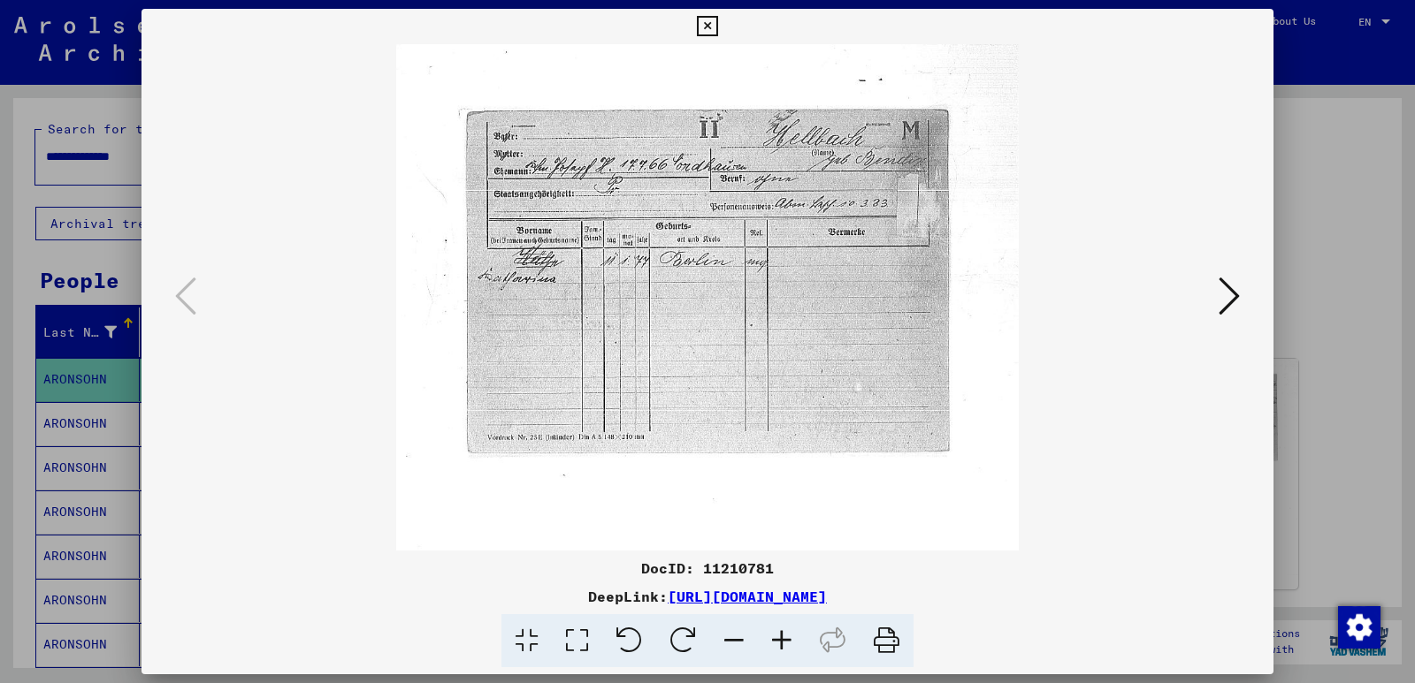
click at [782, 639] on icon at bounding box center [782, 641] width 48 height 54
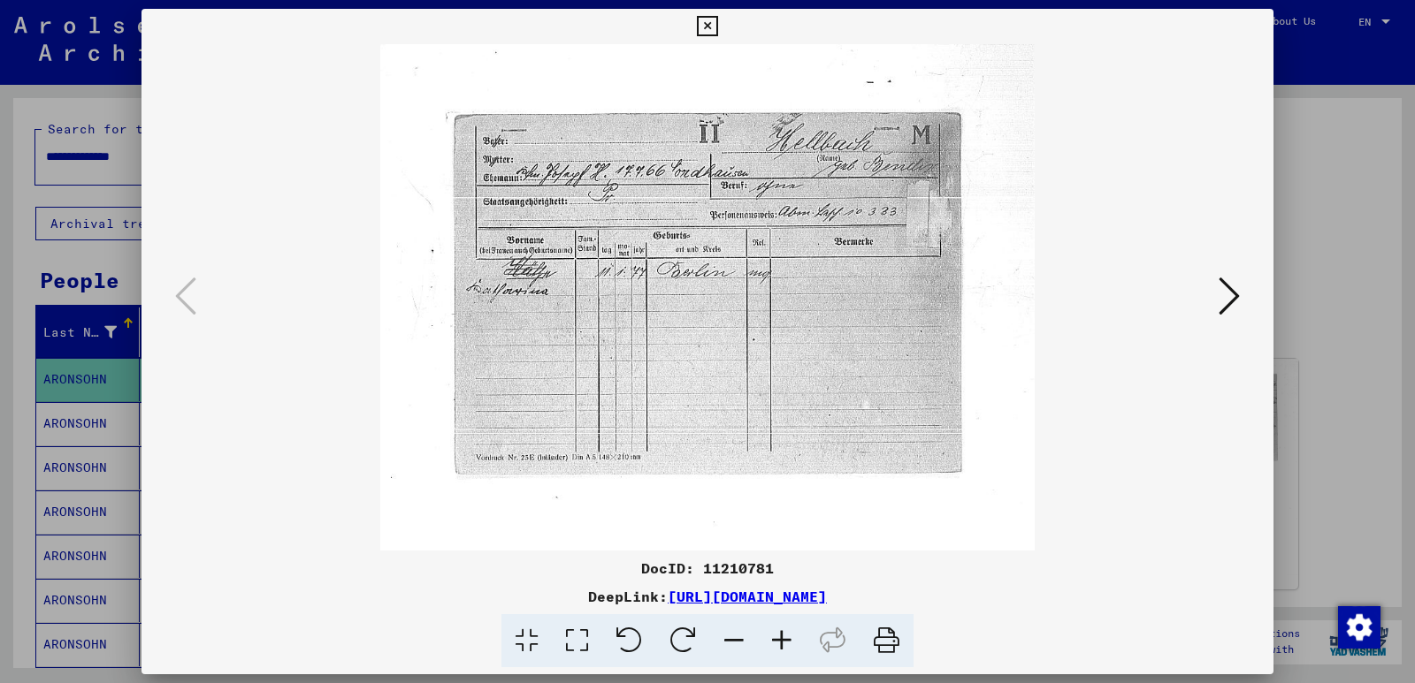
click at [782, 639] on icon at bounding box center [782, 641] width 48 height 54
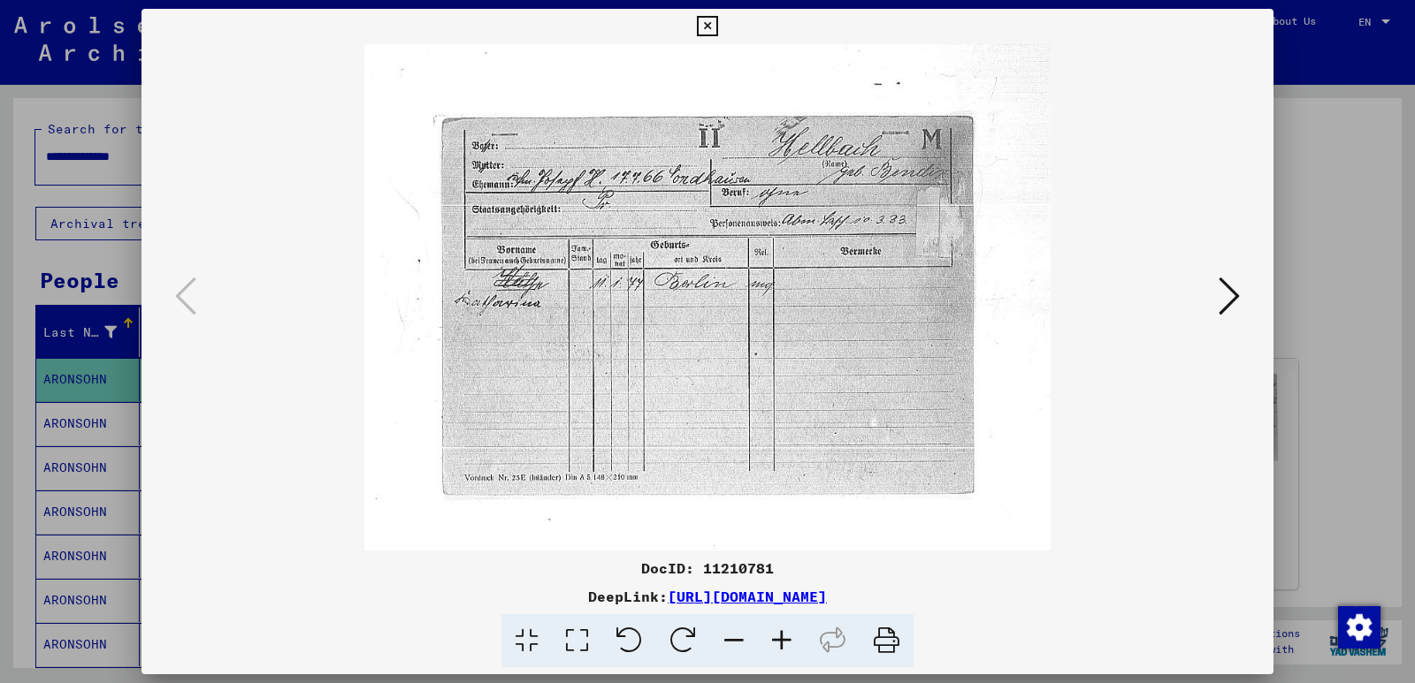
click at [782, 639] on icon at bounding box center [782, 641] width 48 height 54
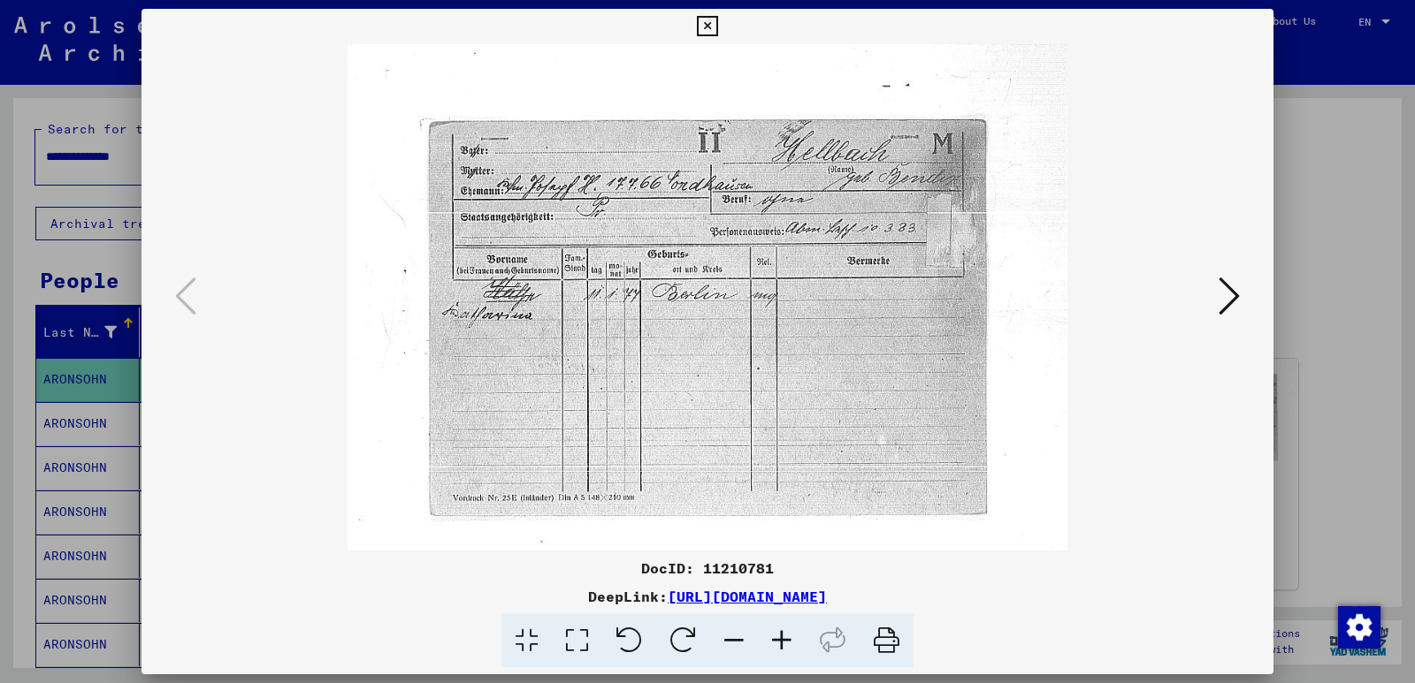
click at [782, 639] on icon at bounding box center [782, 641] width 48 height 54
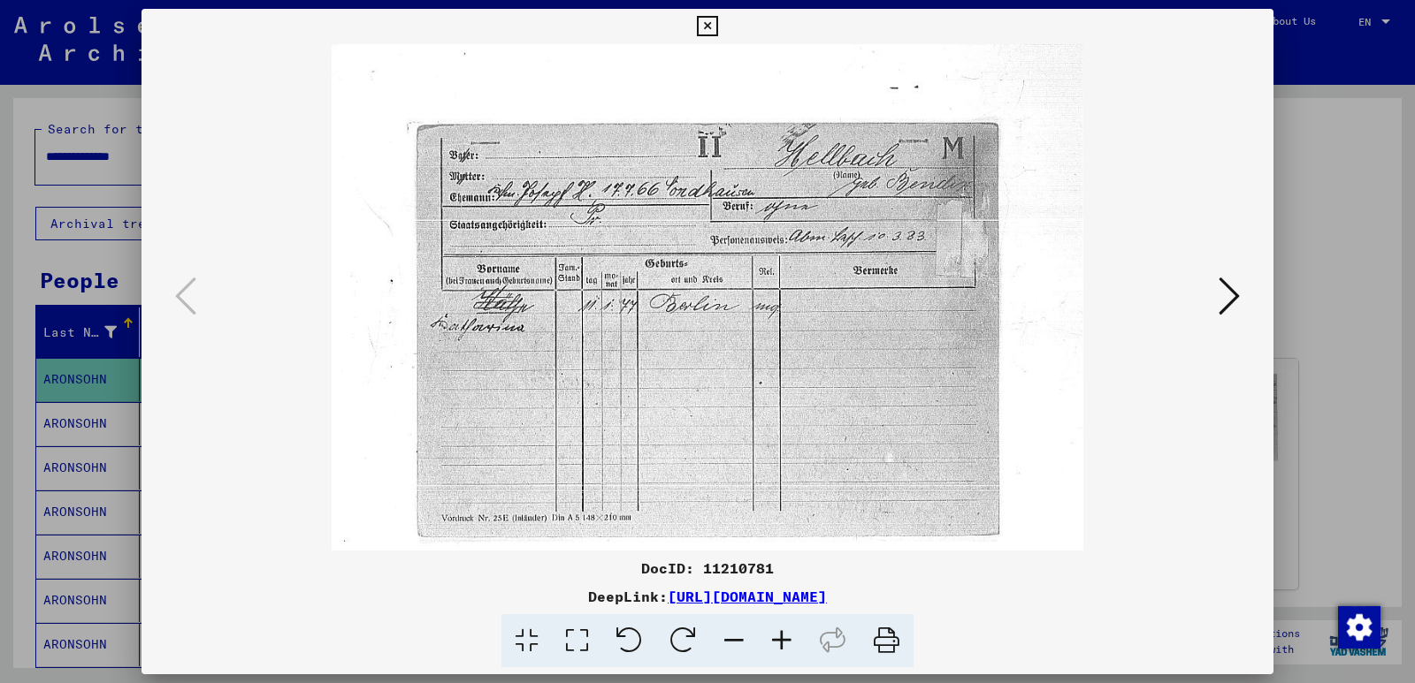
click at [782, 639] on icon at bounding box center [782, 641] width 48 height 54
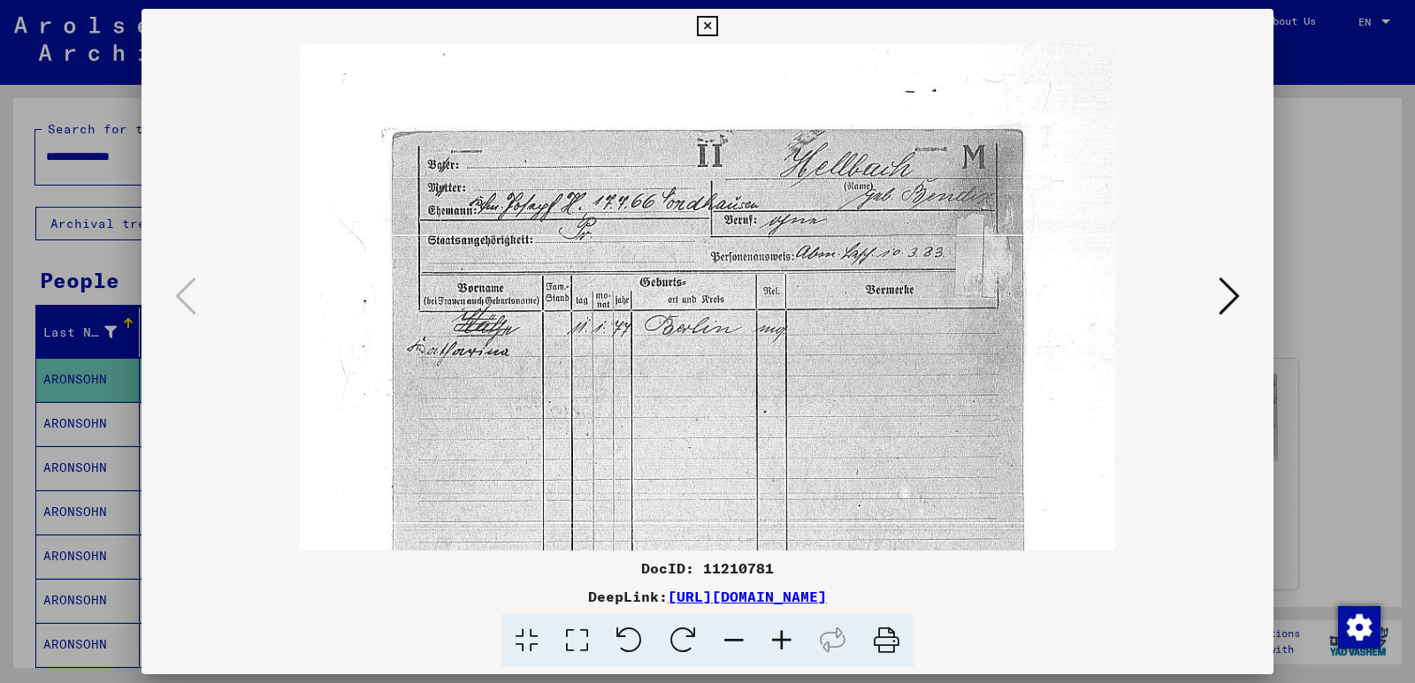
click at [1224, 301] on icon at bounding box center [1228, 296] width 21 height 42
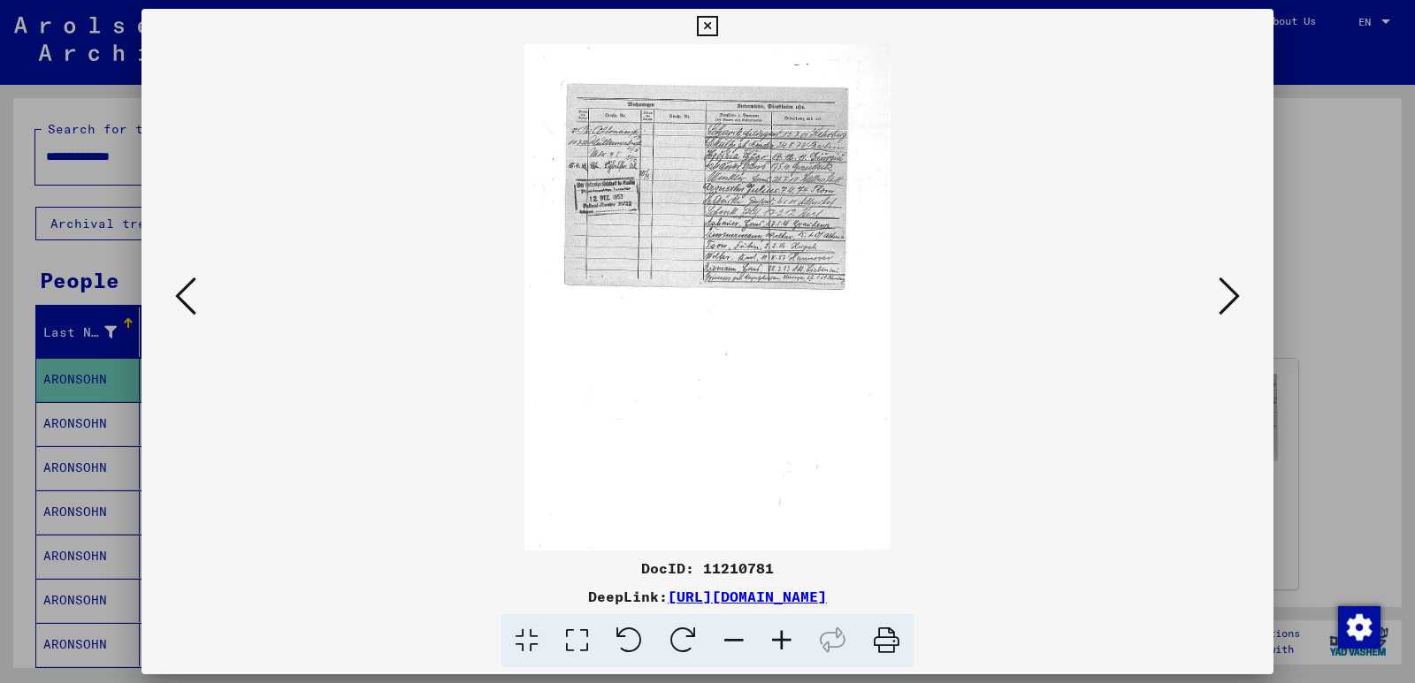
click at [1224, 301] on icon at bounding box center [1228, 296] width 21 height 42
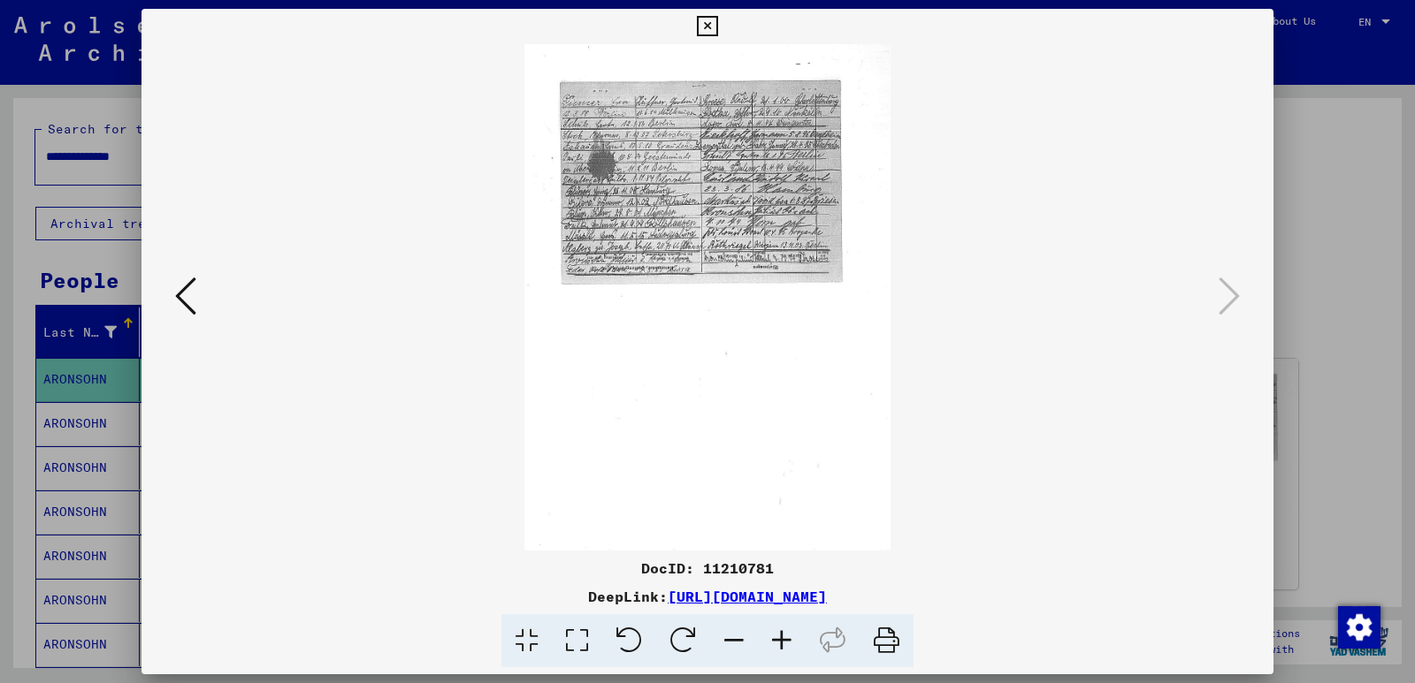
click at [721, 34] on button at bounding box center [706, 26] width 31 height 35
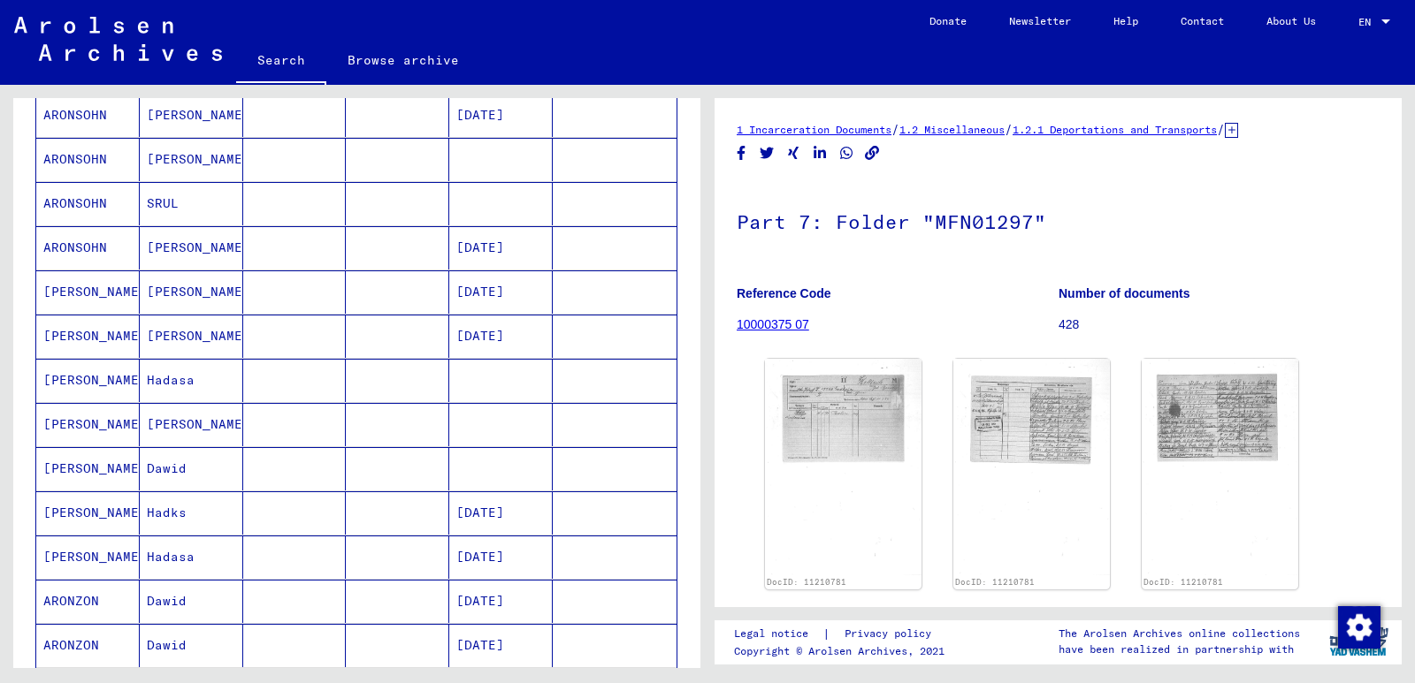
scroll to position [530, 0]
click at [196, 423] on mat-cell "[PERSON_NAME]" at bounding box center [191, 423] width 103 height 43
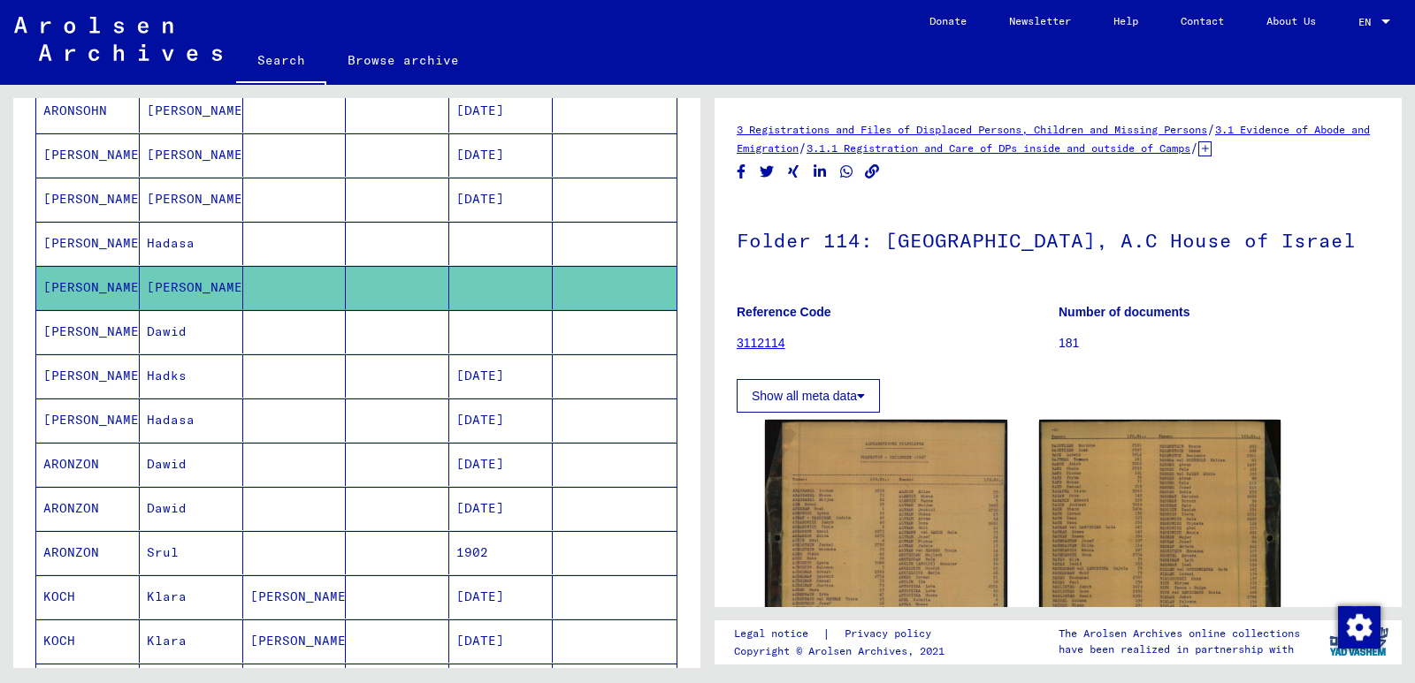
scroll to position [666, 0]
click at [180, 541] on mat-cell "Srul" at bounding box center [191, 553] width 103 height 43
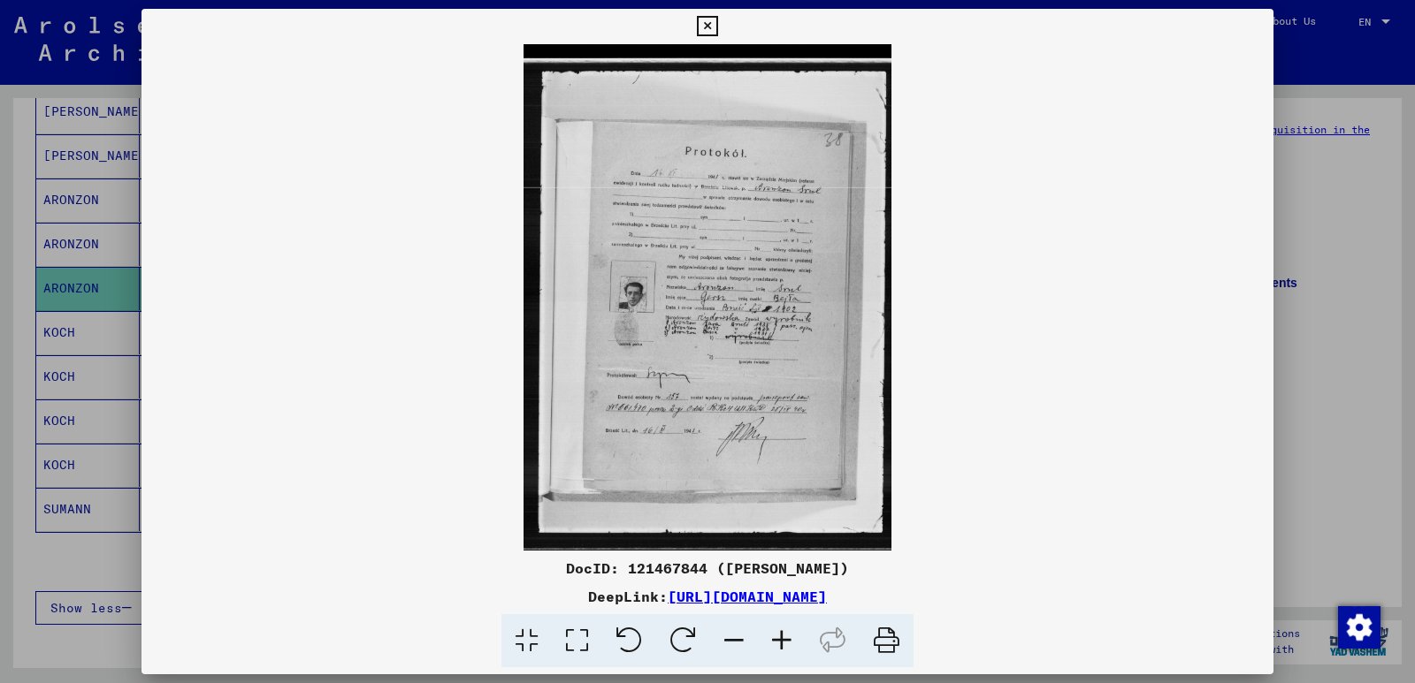
click at [794, 654] on icon at bounding box center [782, 641] width 48 height 54
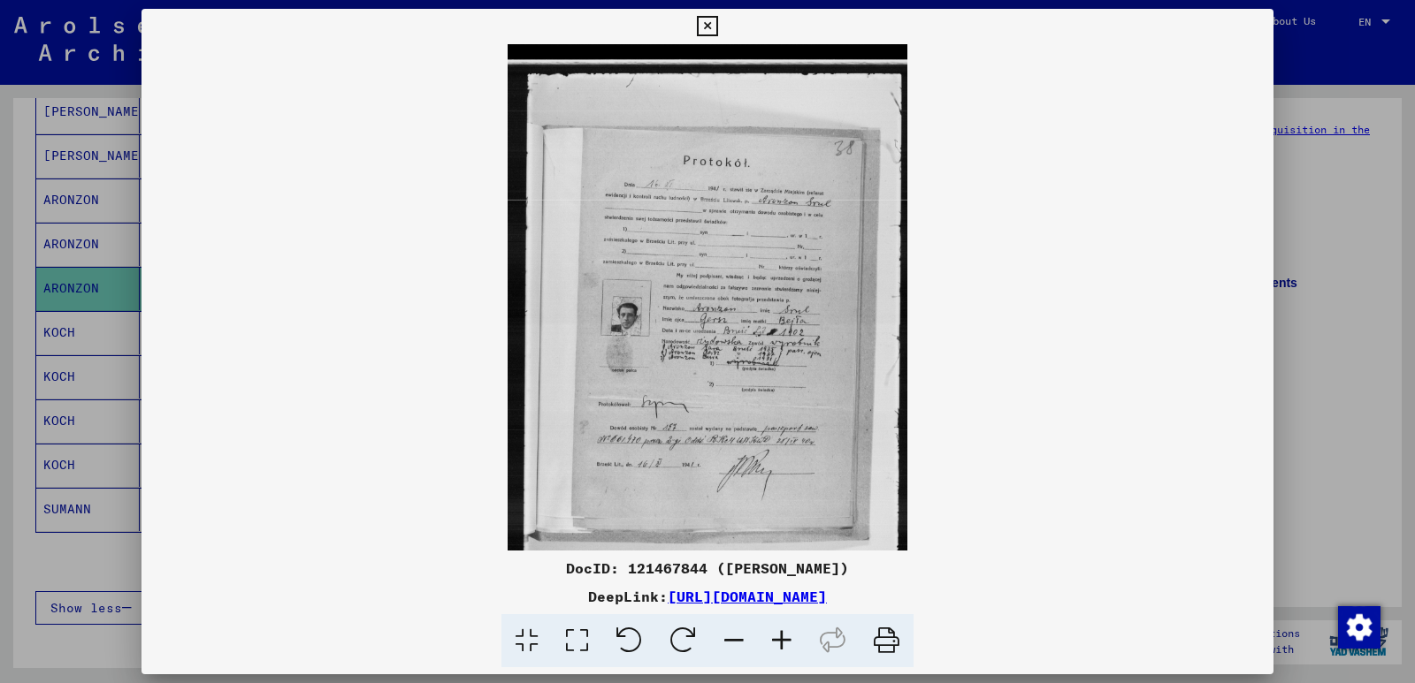
click at [785, 645] on icon at bounding box center [782, 641] width 48 height 54
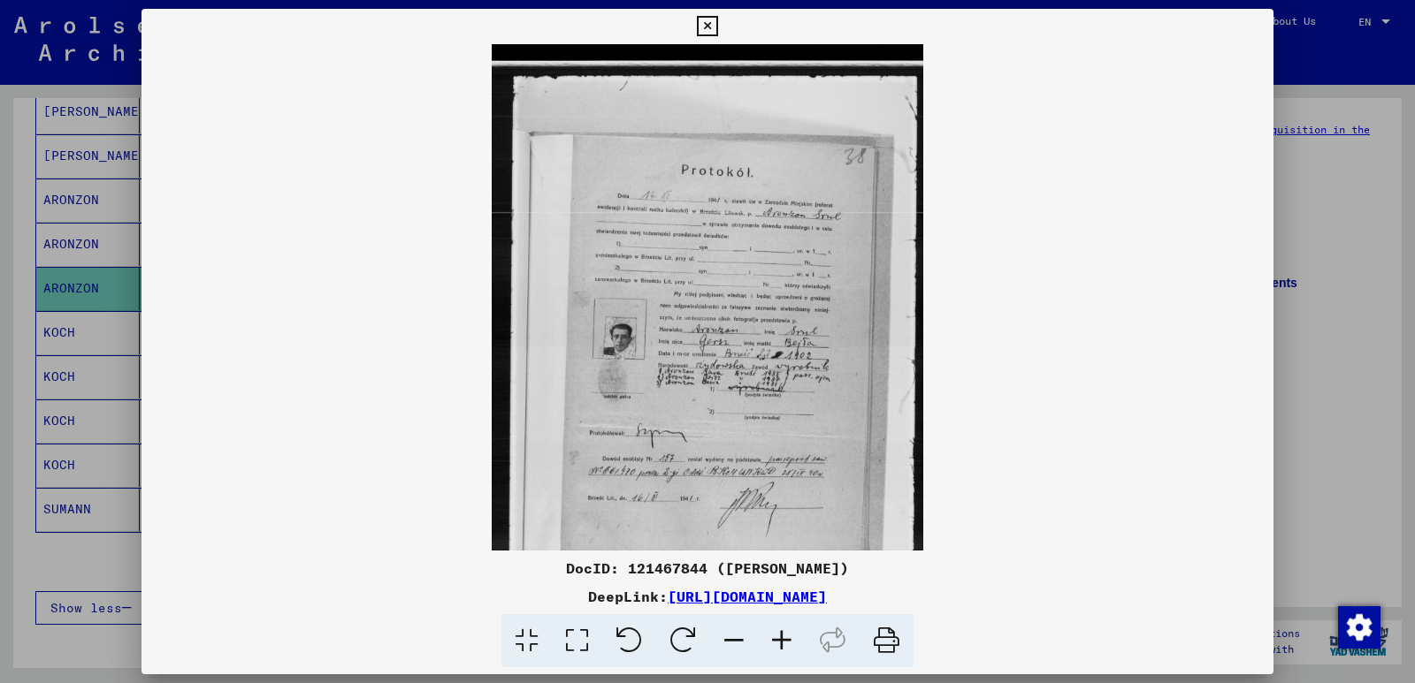
click at [785, 645] on icon at bounding box center [782, 641] width 48 height 54
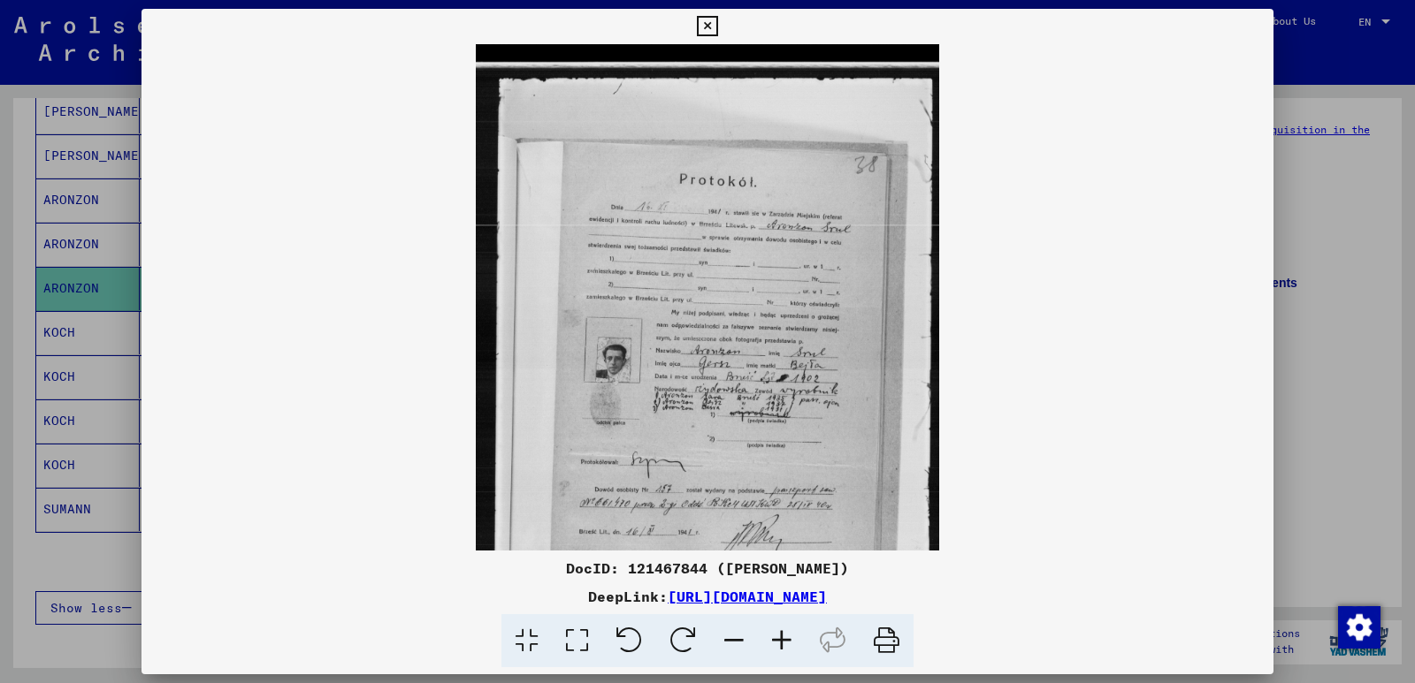
click at [785, 645] on icon at bounding box center [782, 641] width 48 height 54
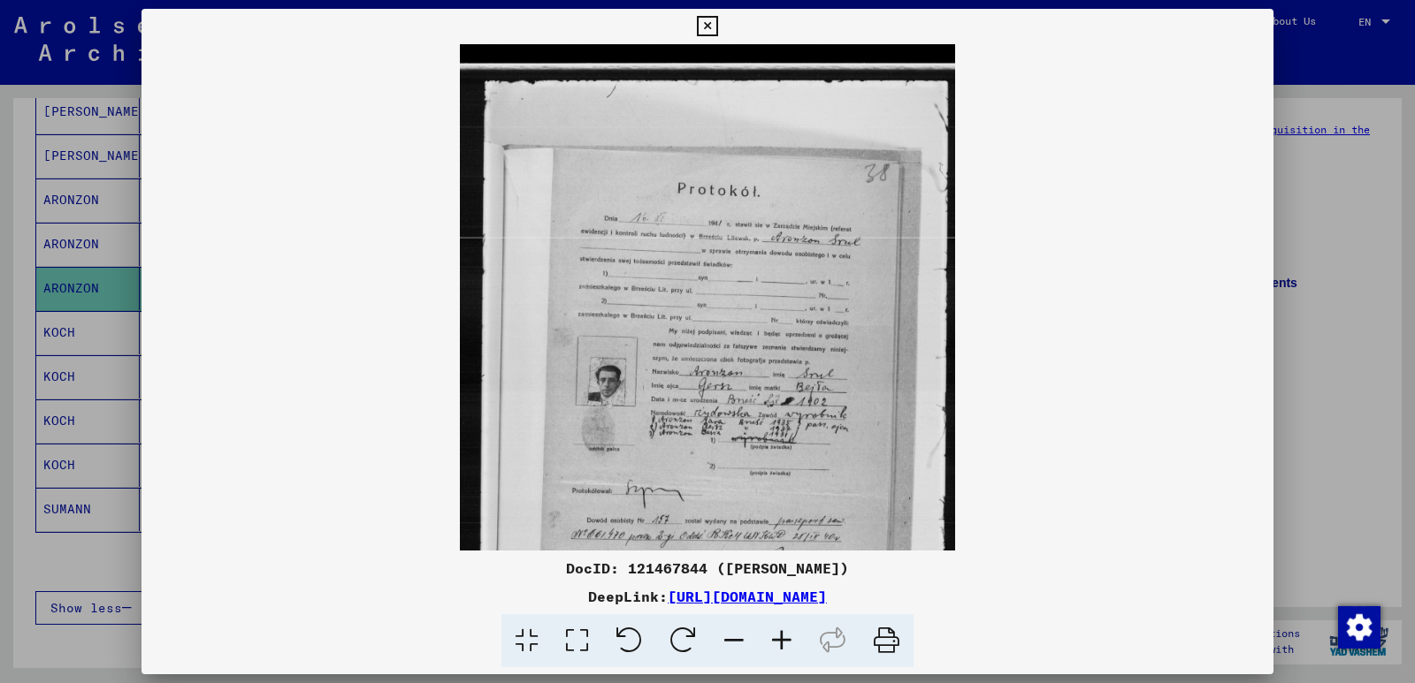
click at [785, 645] on icon at bounding box center [782, 641] width 48 height 54
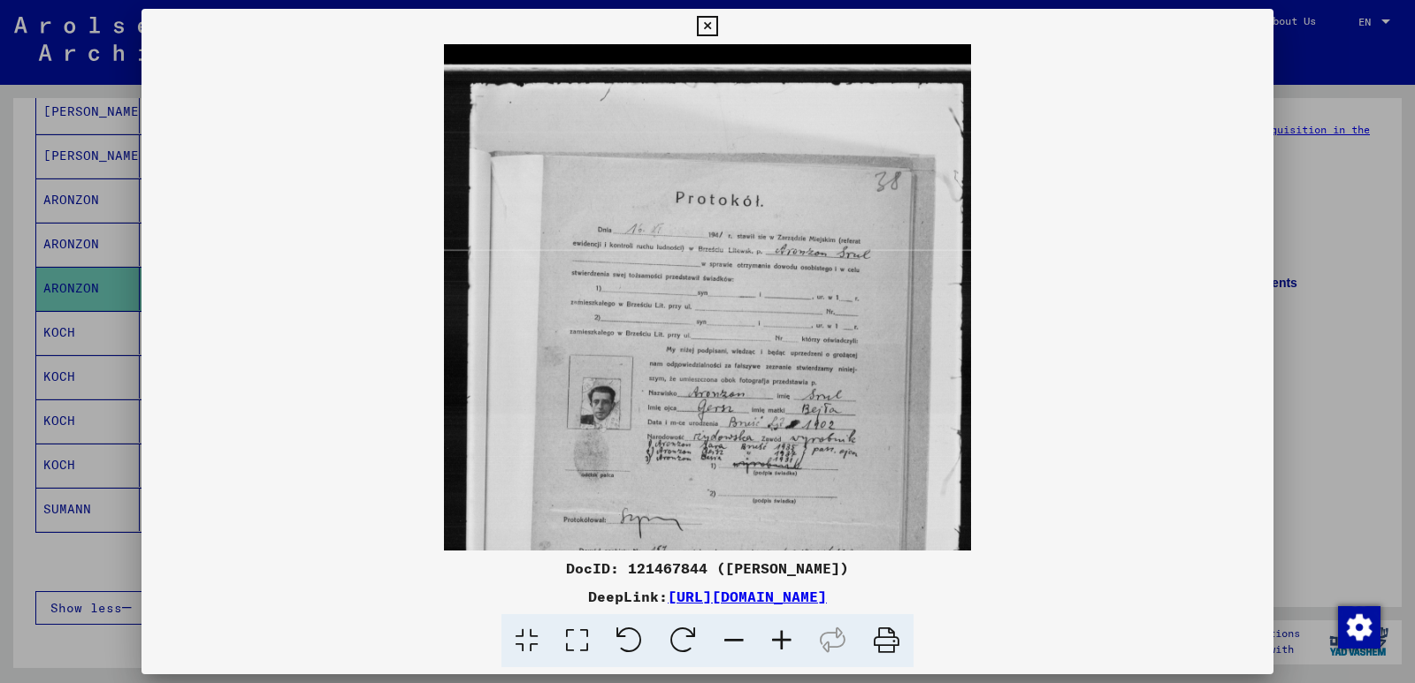
click at [785, 645] on icon at bounding box center [782, 641] width 48 height 54
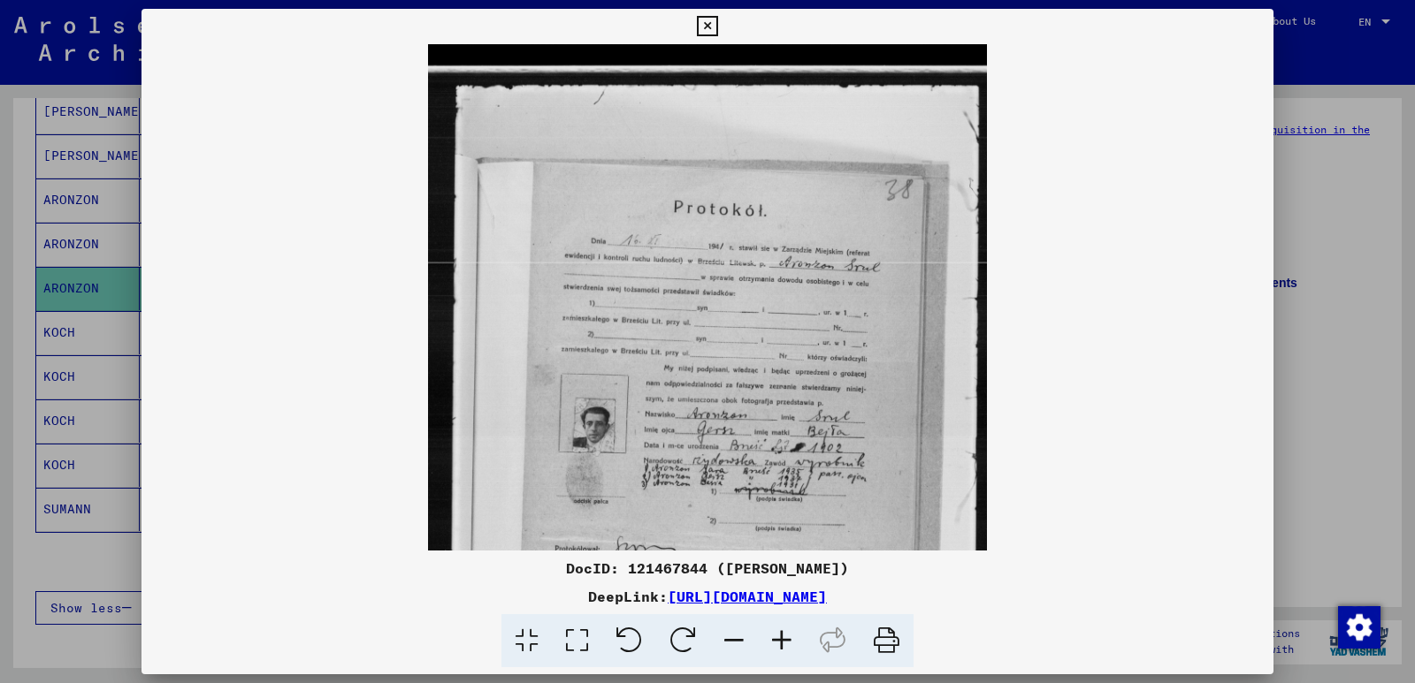
click at [785, 645] on icon at bounding box center [782, 641] width 48 height 54
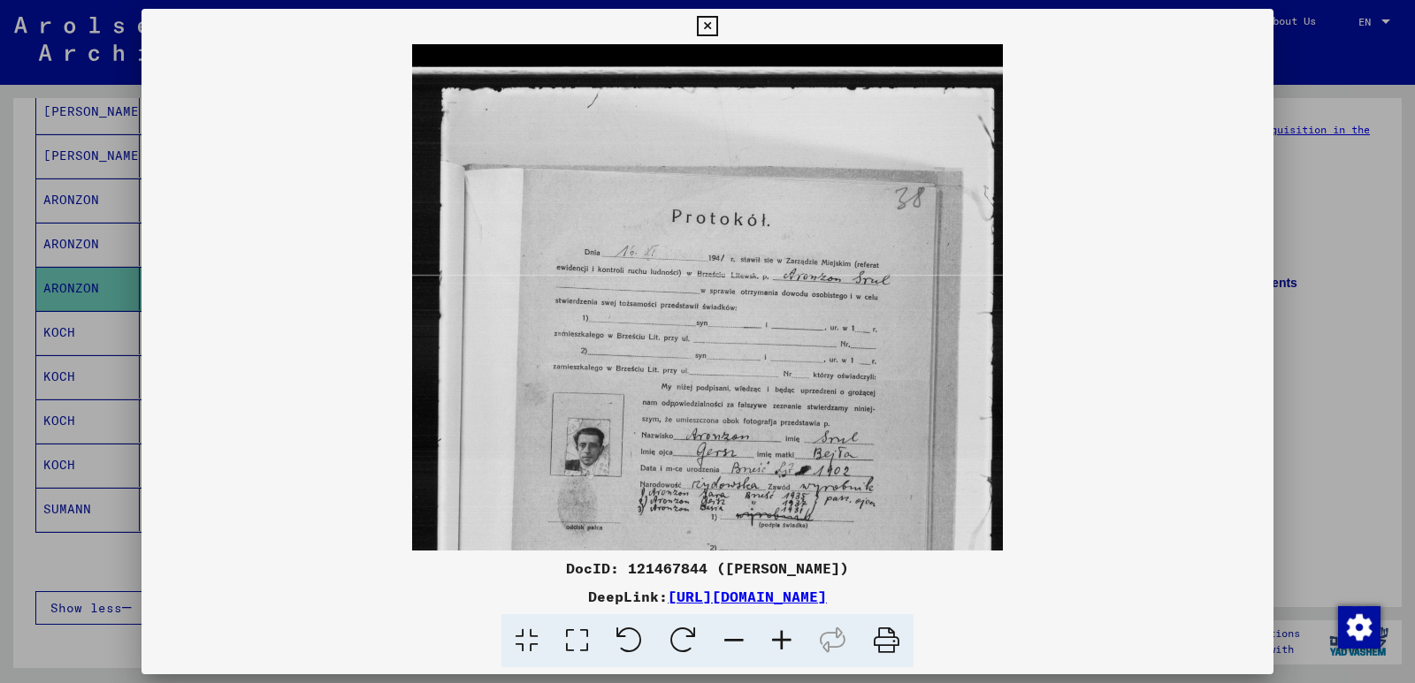
click at [785, 645] on icon at bounding box center [782, 641] width 48 height 54
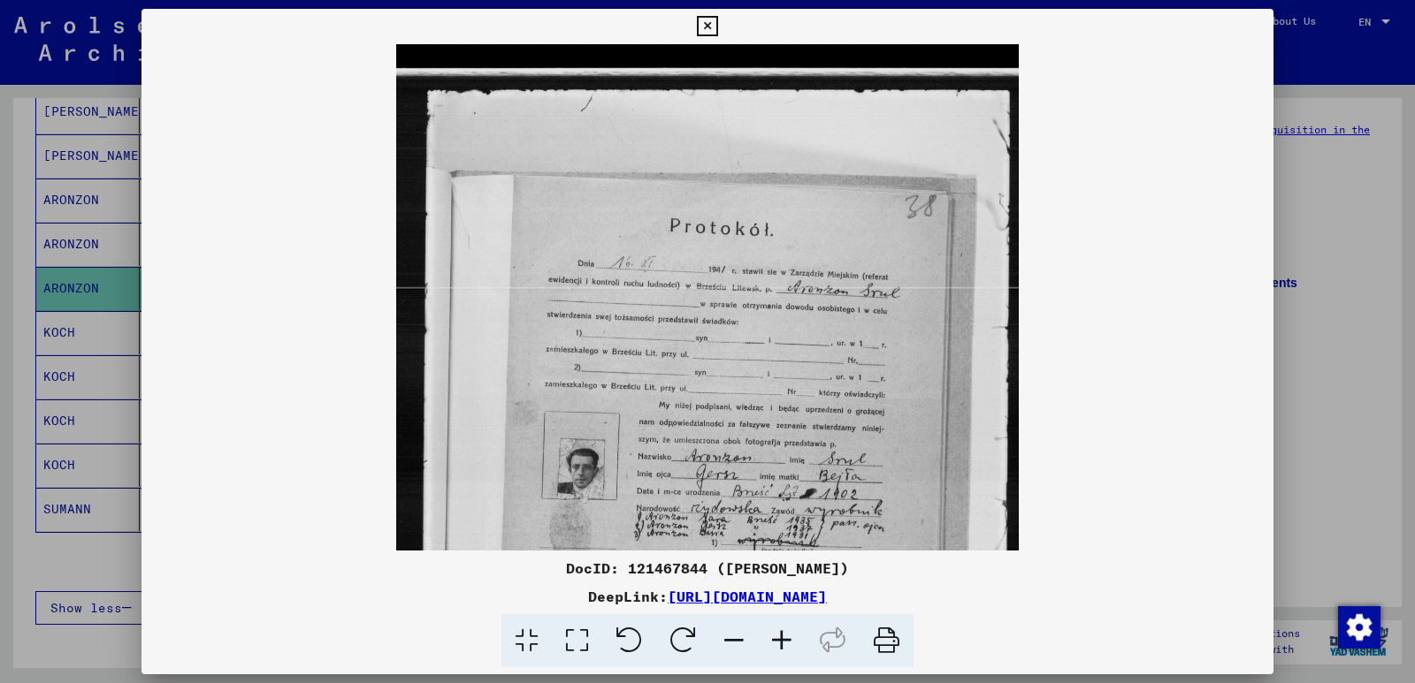
click at [785, 645] on icon at bounding box center [782, 641] width 48 height 54
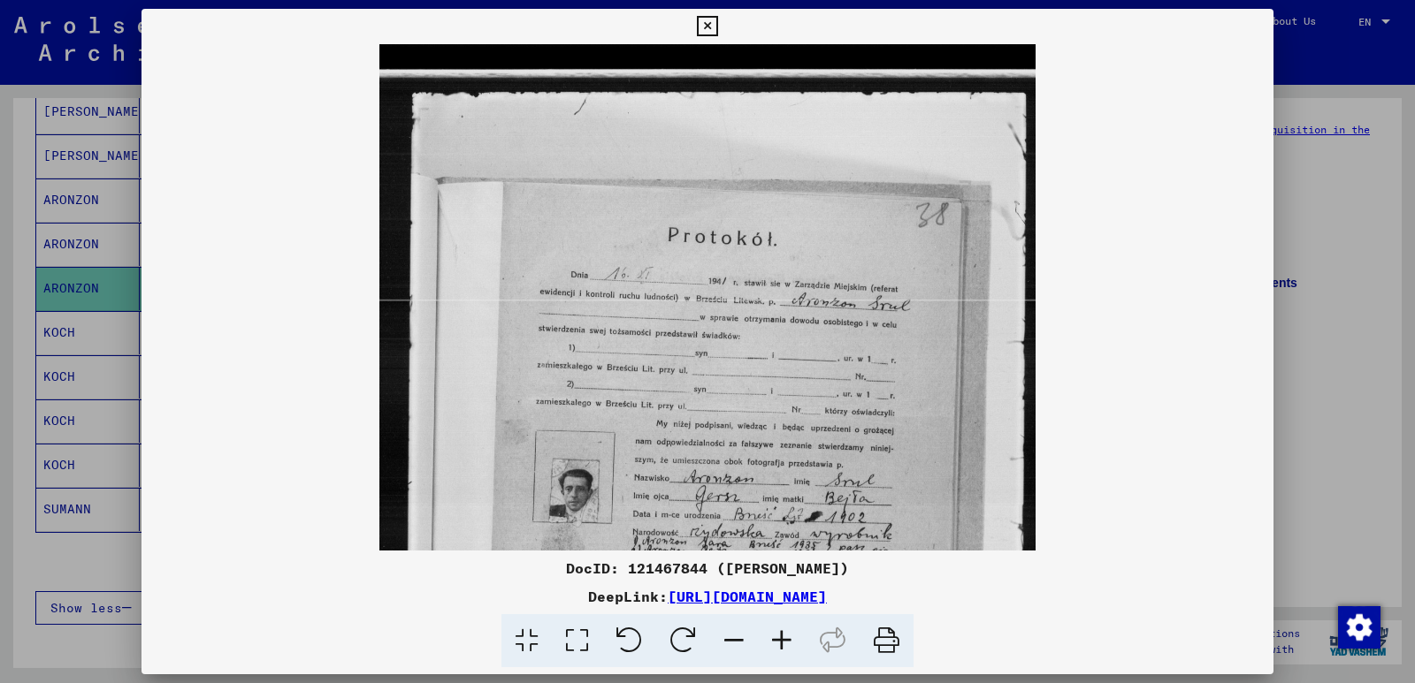
click at [785, 645] on icon at bounding box center [782, 641] width 48 height 54
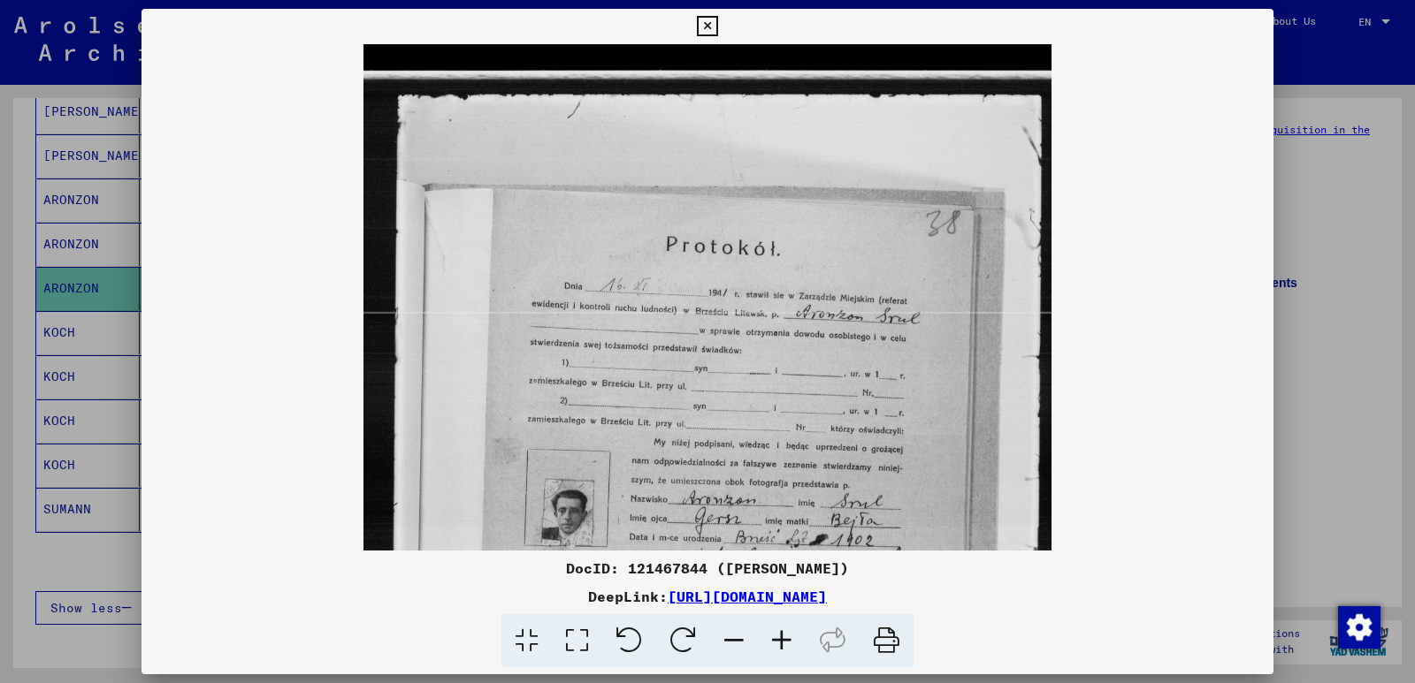
click at [785, 645] on icon at bounding box center [782, 641] width 48 height 54
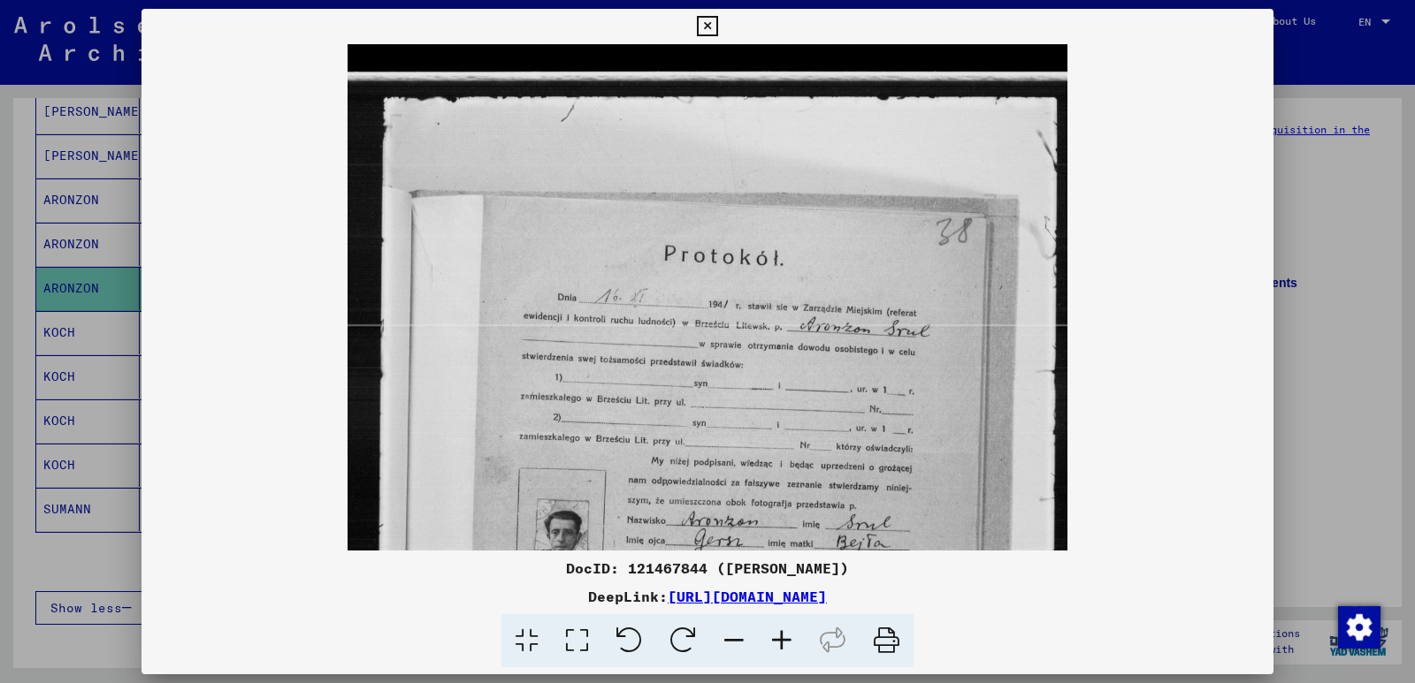
click at [787, 645] on icon at bounding box center [782, 641] width 48 height 54
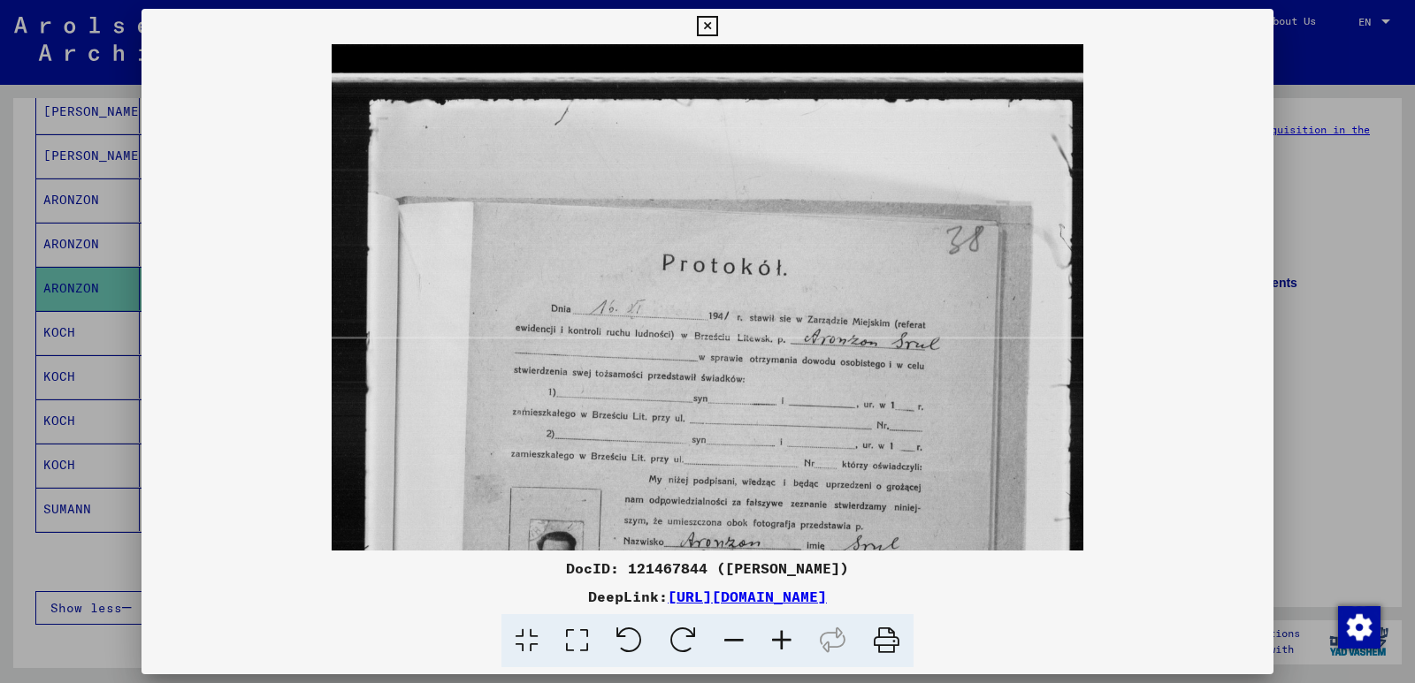
click at [702, 28] on icon at bounding box center [707, 26] width 20 height 21
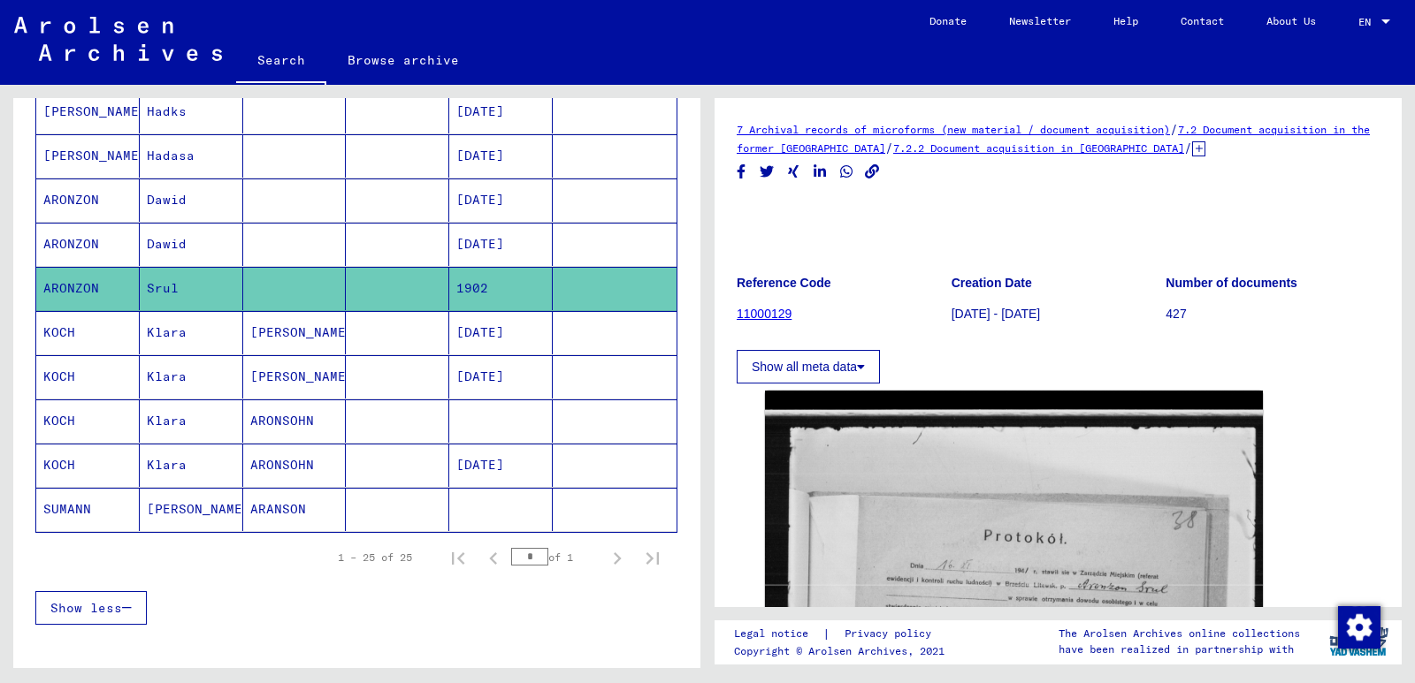
click at [287, 489] on mat-cell "ARANSON" at bounding box center [294, 509] width 103 height 43
